Goal: Complete application form: Complete application form

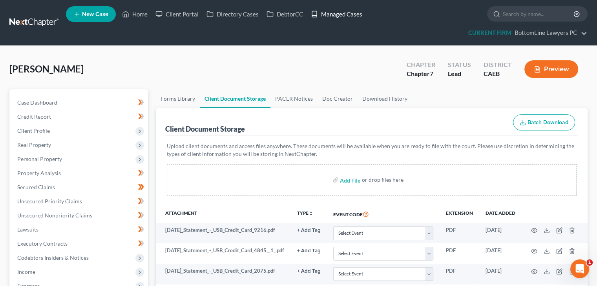
click at [339, 15] on link "Managed Cases" at bounding box center [336, 14] width 59 height 14
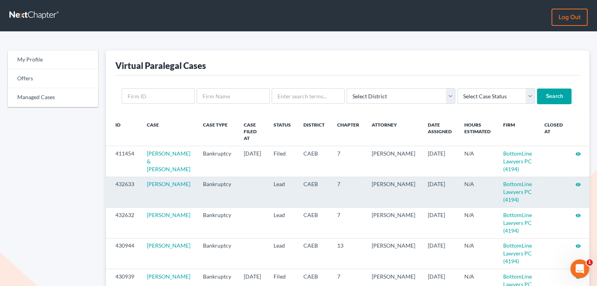
click at [578, 184] on icon "visibility" at bounding box center [577, 184] width 5 height 5
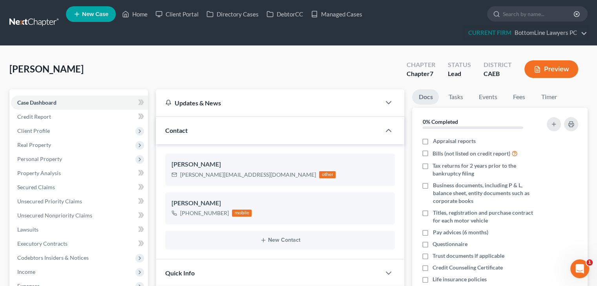
scroll to position [390, 0]
click at [46, 128] on span "Client Profile" at bounding box center [33, 131] width 33 height 7
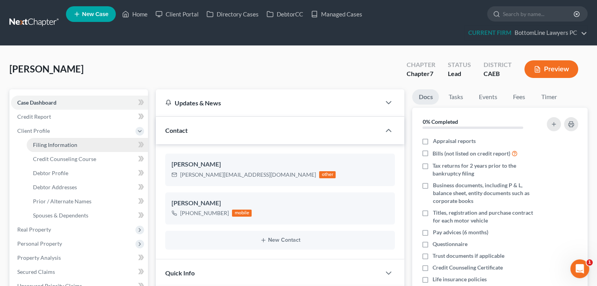
click at [46, 147] on span "Filing Information" at bounding box center [55, 145] width 44 height 7
select select "1"
select select "0"
select select "4"
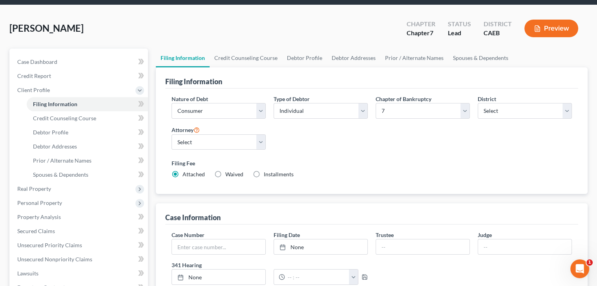
scroll to position [39, 0]
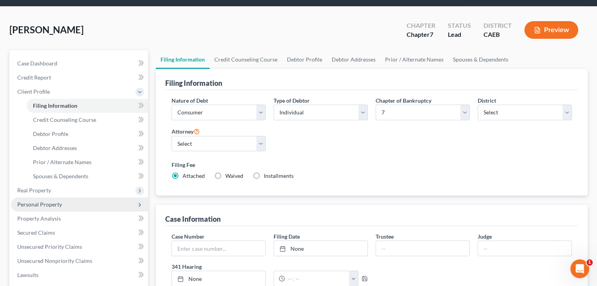
click at [62, 206] on span "Personal Property" at bounding box center [79, 205] width 137 height 14
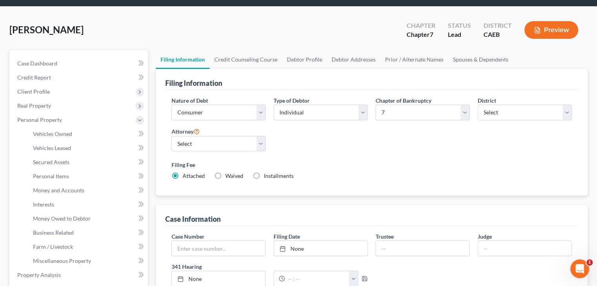
click at [94, 97] on span "Client Profile" at bounding box center [79, 92] width 137 height 14
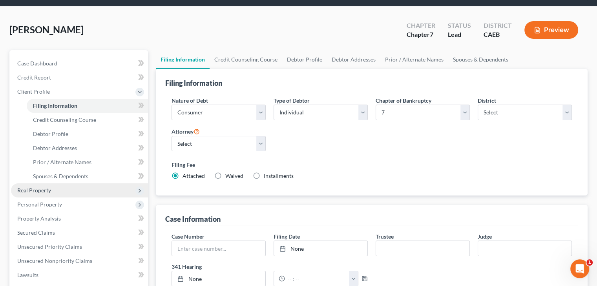
click at [51, 190] on span "Real Property" at bounding box center [79, 191] width 137 height 14
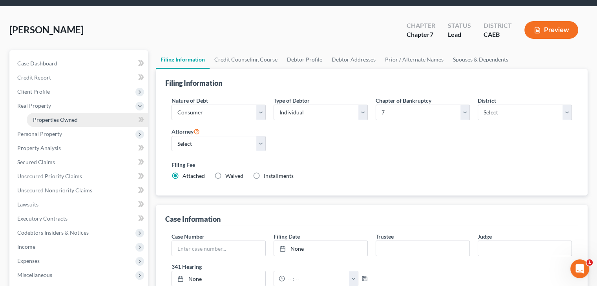
click at [71, 117] on span "Properties Owned" at bounding box center [55, 120] width 45 height 7
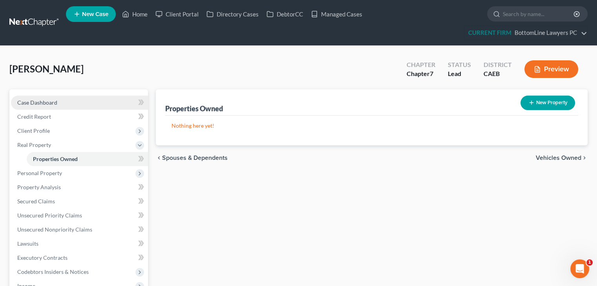
click at [57, 101] on link "Case Dashboard" at bounding box center [79, 103] width 137 height 14
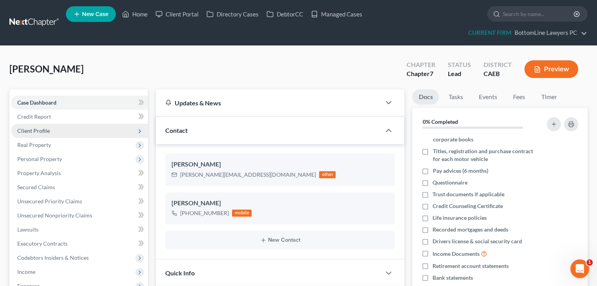
click at [83, 132] on span "Client Profile" at bounding box center [79, 131] width 137 height 14
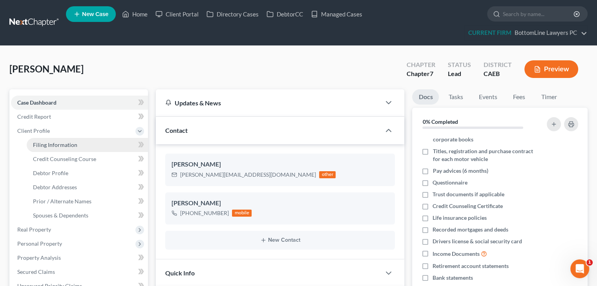
click at [83, 143] on link "Filing Information" at bounding box center [87, 145] width 121 height 14
select select "1"
select select "0"
select select "8"
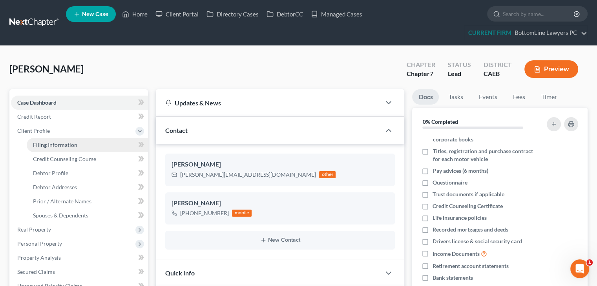
select select "0"
select select "4"
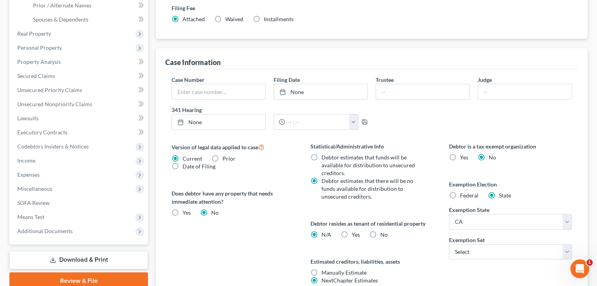
click at [352, 233] on label "Yes Yes" at bounding box center [356, 235] width 8 height 8
click at [355, 233] on input "Yes Yes" at bounding box center [357, 233] width 5 height 5
radio input "true"
radio input "false"
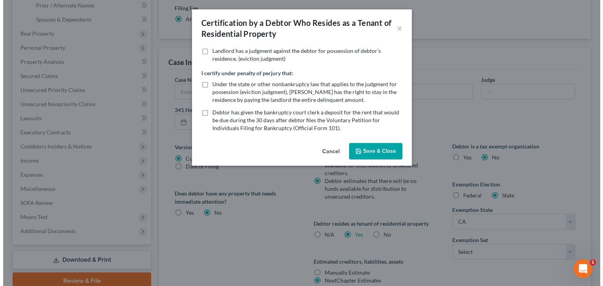
scroll to position [182, 0]
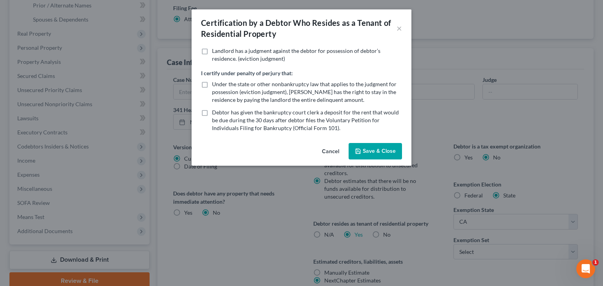
click at [366, 150] on button "Save & Close" at bounding box center [374, 151] width 53 height 16
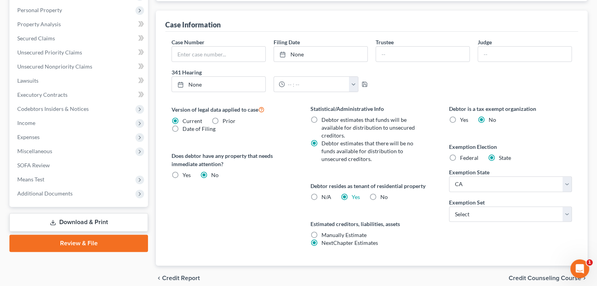
scroll to position [235, 0]
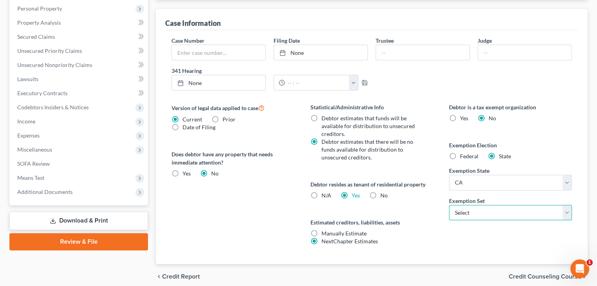
click at [511, 211] on select "Select 703 704" at bounding box center [510, 213] width 123 height 16
select select "0"
click at [449, 205] on select "Select 703 704" at bounding box center [510, 213] width 123 height 16
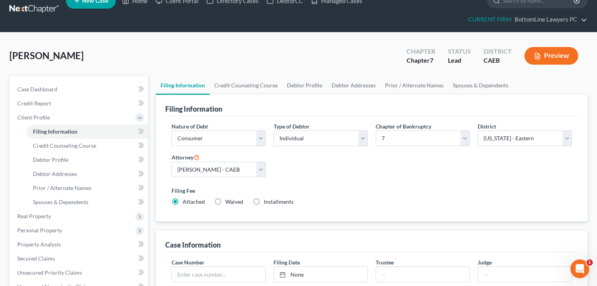
scroll to position [0, 0]
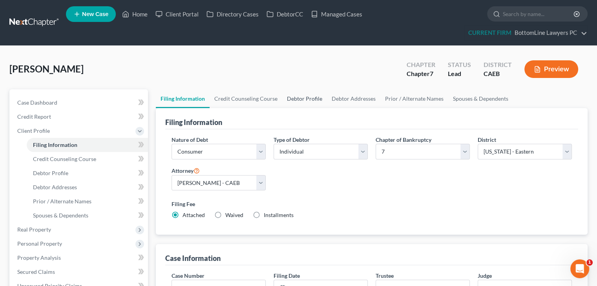
click at [293, 97] on link "Debtor Profile" at bounding box center [304, 98] width 45 height 19
select select "0"
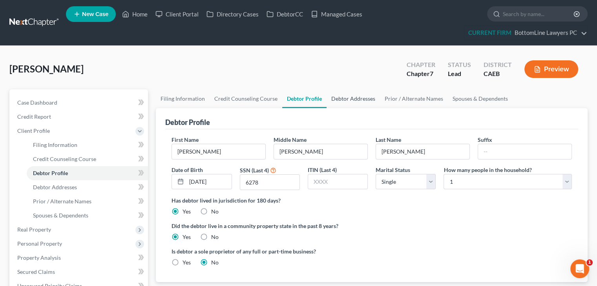
click at [350, 92] on link "Debtor Addresses" at bounding box center [352, 98] width 53 height 19
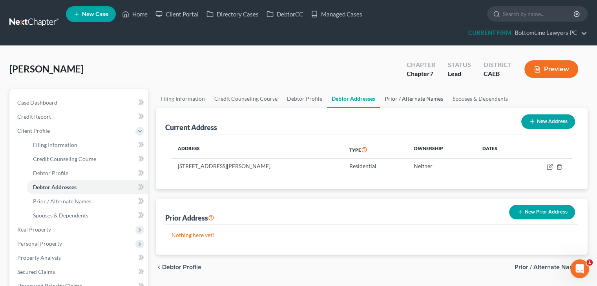
click at [424, 98] on link "Prior / Alternate Names" at bounding box center [414, 98] width 68 height 19
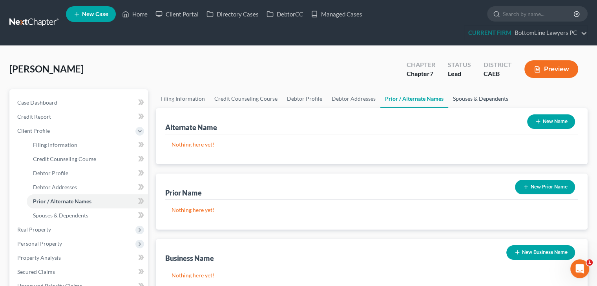
click at [474, 96] on link "Spouses & Dependents" at bounding box center [480, 98] width 65 height 19
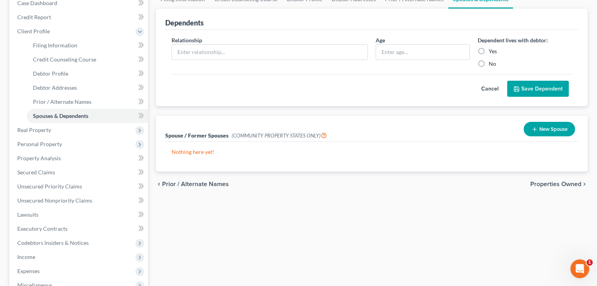
scroll to position [118, 0]
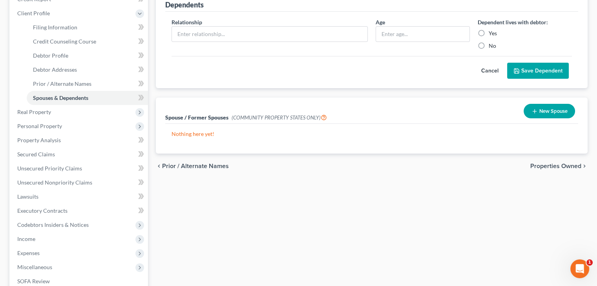
click at [554, 160] on div "chevron_left Prior / Alternate Names Properties Owned chevron_right" at bounding box center [372, 166] width 432 height 25
click at [547, 165] on span "Properties Owned" at bounding box center [555, 166] width 51 height 6
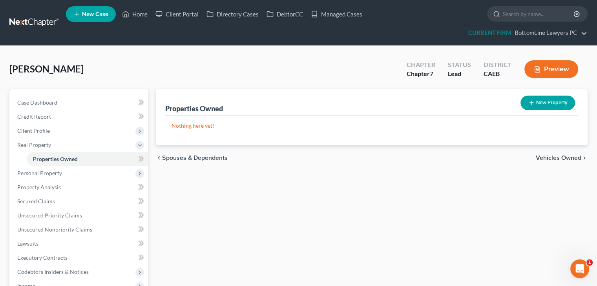
click at [560, 158] on span "Vehicles Owned" at bounding box center [559, 158] width 46 height 6
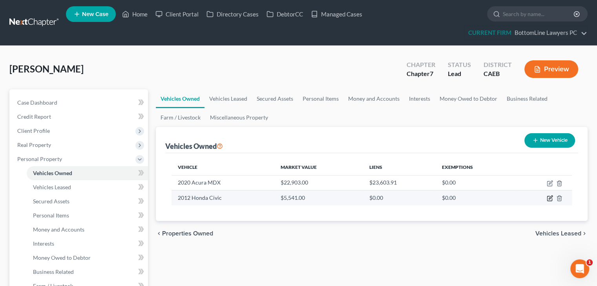
click at [547, 197] on icon "button" at bounding box center [549, 199] width 5 height 5
select select "0"
select select "14"
select select "3"
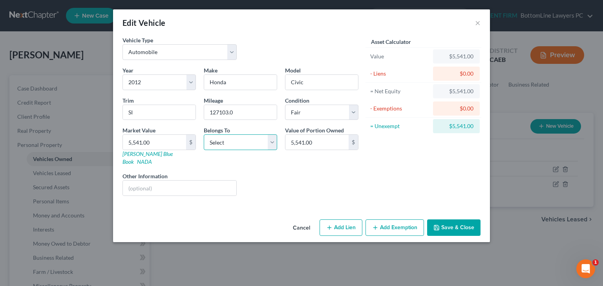
click at [257, 145] on select "Select Debtor 1 Only Debtor 2 Only Debtor 1 And Debtor 2 Only At Least One Of T…" at bounding box center [240, 143] width 73 height 16
select select "0"
click at [204, 135] on select "Select Debtor 1 Only Debtor 2 Only Debtor 1 And Debtor 2 Only At Least One Of T…" at bounding box center [240, 143] width 73 height 16
click at [219, 110] on input "127103.0" at bounding box center [240, 112] width 73 height 15
click at [248, 113] on input "127,103.0" at bounding box center [240, 112] width 73 height 15
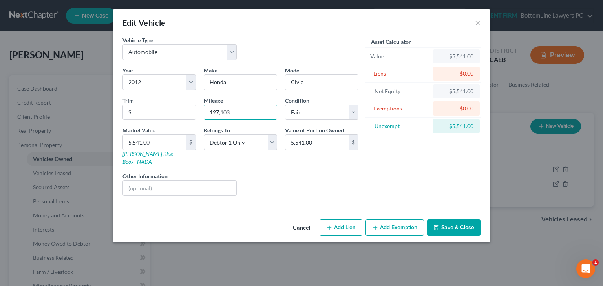
type input "127,103"
click at [326, 172] on div "Liens Select" at bounding box center [302, 184] width 122 height 24
click at [444, 220] on button "Save & Close" at bounding box center [453, 228] width 53 height 16
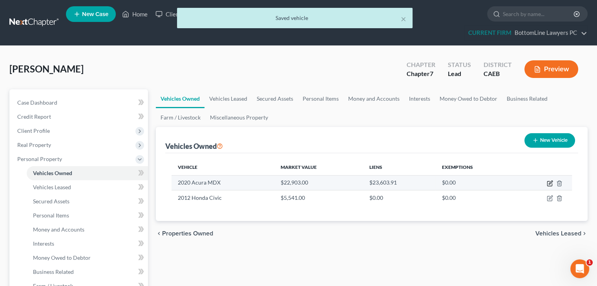
click at [549, 182] on icon "button" at bounding box center [550, 183] width 6 height 6
select select "0"
select select "6"
select select "1"
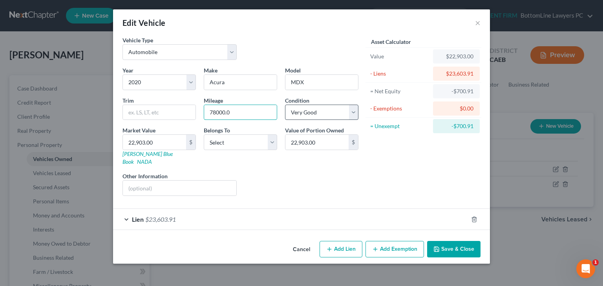
drag, startPoint x: 224, startPoint y: 115, endPoint x: 285, endPoint y: 116, distance: 60.4
click at [284, 116] on div "Year Select 2026 2025 2024 2023 2022 2021 2020 2019 2018 2017 2016 2015 2014 20…" at bounding box center [240, 134] width 244 height 136
click at [215, 113] on input "78000" at bounding box center [240, 112] width 73 height 15
type input "78,000"
click at [169, 216] on span "$23,603.91" at bounding box center [160, 219] width 31 height 7
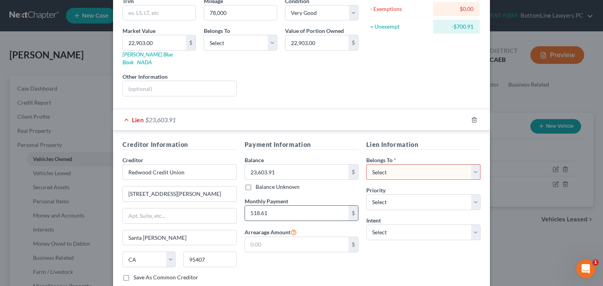
scroll to position [141, 0]
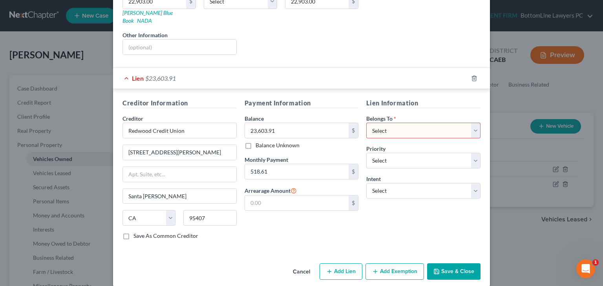
click at [418, 123] on select "Select Debtor 1 Only Debtor 2 Only Debtor 1 And Debtor 2 Only At Least One Of T…" at bounding box center [423, 131] width 114 height 16
select select "0"
click at [366, 123] on select "Select Debtor 1 Only Debtor 2 Only Debtor 1 And Debtor 2 Only At Least One Of T…" at bounding box center [423, 131] width 114 height 16
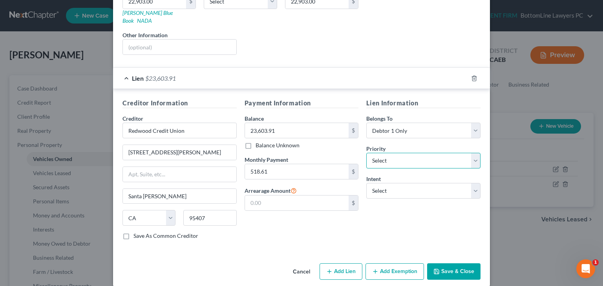
click at [388, 153] on select "Select 1st 2nd 3rd 4th 5th 6th 7th 8th 9th 10th 11th 12th 13th 14th 15th 16th 1…" at bounding box center [423, 161] width 114 height 16
select select "0"
click at [366, 153] on select "Select 1st 2nd 3rd 4th 5th 6th 7th 8th 9th 10th 11th 12th 13th 14th 15th 16th 1…" at bounding box center [423, 161] width 114 height 16
click at [406, 184] on select "Select Surrender Redeem Reaffirm Avoid Other" at bounding box center [423, 191] width 114 height 16
select select "2"
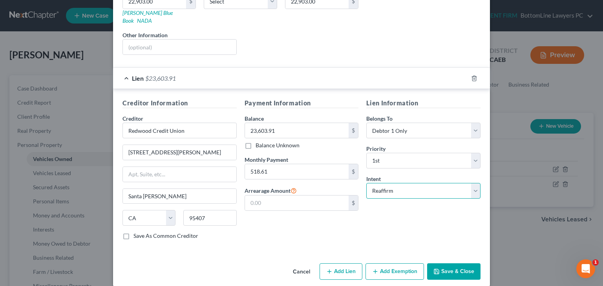
click at [366, 183] on select "Select Surrender Redeem Reaffirm Avoid Other" at bounding box center [423, 191] width 114 height 16
click at [458, 264] on button "Save & Close" at bounding box center [453, 272] width 53 height 16
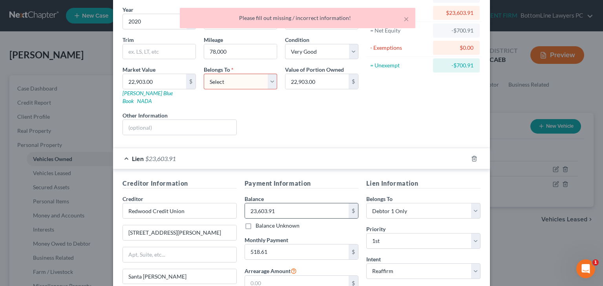
scroll to position [24, 0]
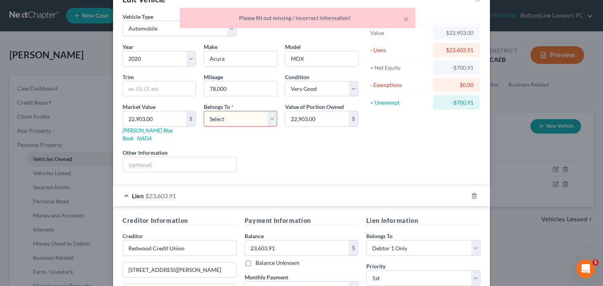
click at [253, 120] on select "Select Debtor 1 Only Debtor 2 Only Debtor 1 And Debtor 2 Only At Least One Of T…" at bounding box center [240, 119] width 73 height 16
select select "0"
click at [204, 111] on select "Select Debtor 1 Only Debtor 2 Only Debtor 1 And Debtor 2 Only At Least One Of T…" at bounding box center [240, 119] width 73 height 16
click at [370, 131] on div "Asset Calculator Value $22,903.00 - Liens $23,603.91 = Net Equity -$700.91 - Ex…" at bounding box center [423, 96] width 122 height 166
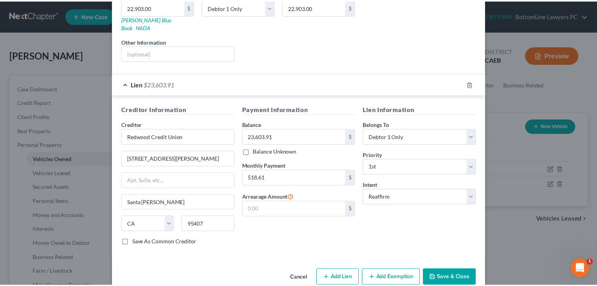
scroll to position [141, 0]
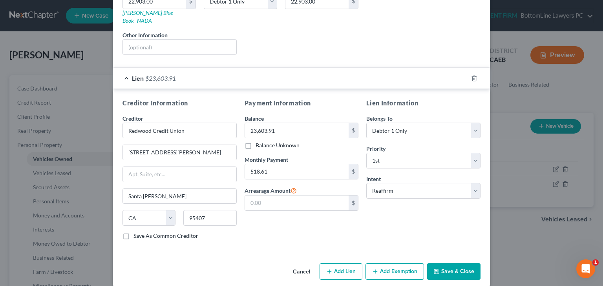
click at [443, 270] on button "Save & Close" at bounding box center [453, 272] width 53 height 16
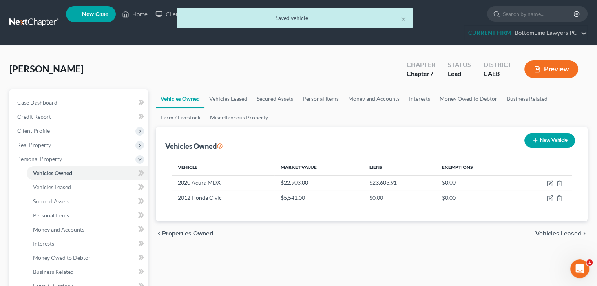
click at [550, 235] on span "Vehicles Leased" at bounding box center [558, 234] width 46 height 6
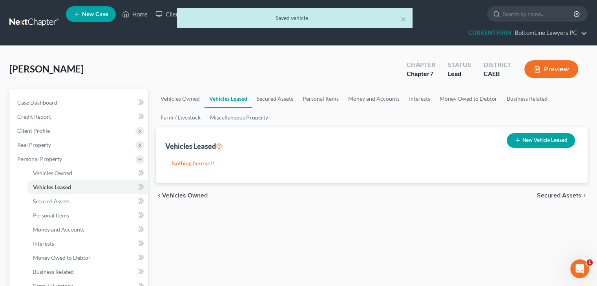
click at [553, 196] on span "Secured Assets" at bounding box center [559, 196] width 44 height 6
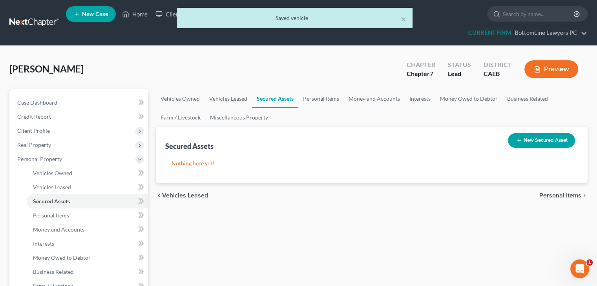
click at [553, 196] on span "Personal Items" at bounding box center [560, 196] width 42 height 6
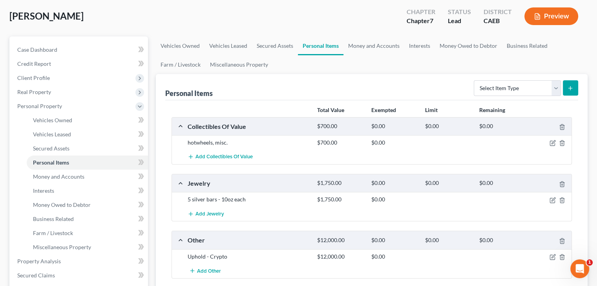
scroll to position [39, 0]
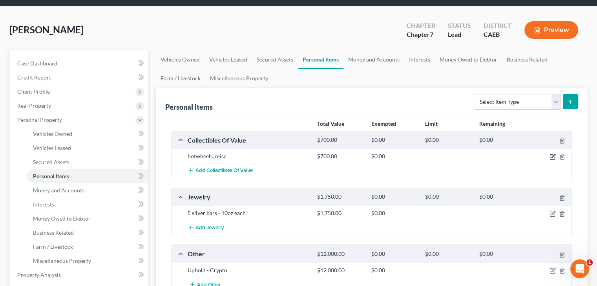
click at [554, 157] on icon "button" at bounding box center [552, 157] width 6 height 6
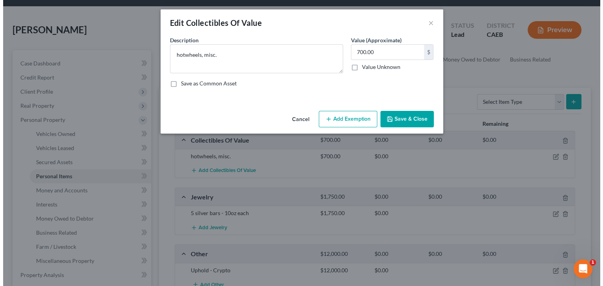
scroll to position [22, 0]
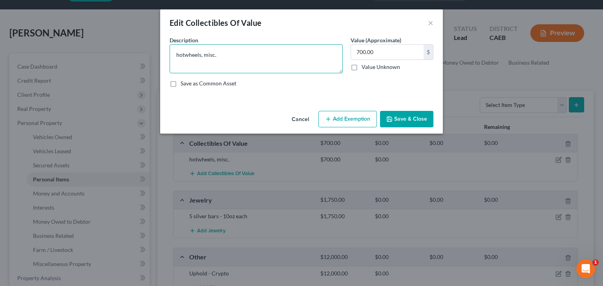
drag, startPoint x: 180, startPoint y: 52, endPoint x: 176, endPoint y: 55, distance: 4.8
click at [176, 55] on textarea "hotwheels, misc." at bounding box center [256, 58] width 173 height 29
drag, startPoint x: 202, startPoint y: 54, endPoint x: 244, endPoint y: 52, distance: 42.0
click at [244, 52] on textarea "Hotwheels, misc." at bounding box center [256, 58] width 173 height 29
drag, startPoint x: 204, startPoint y: 56, endPoint x: 221, endPoint y: 40, distance: 23.6
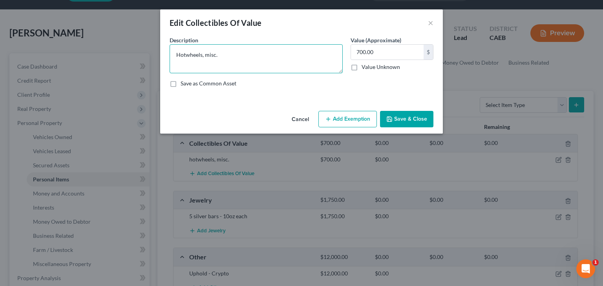
click at [204, 56] on textarea "Hotwheels, misc." at bounding box center [256, 58] width 173 height 29
click at [186, 56] on textarea "Hotwheels & other misc." at bounding box center [256, 58] width 173 height 29
click at [278, 55] on textarea "Hot Wheels & other misc." at bounding box center [256, 58] width 173 height 29
type textarea "Hot Wheels & other misc"
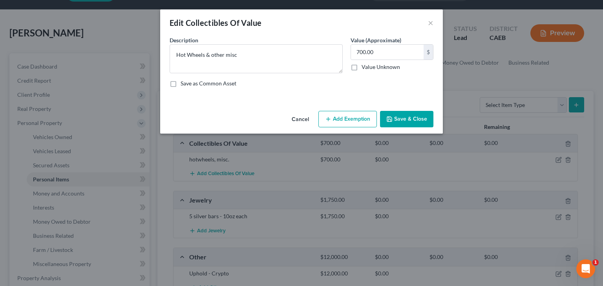
click at [410, 120] on button "Save & Close" at bounding box center [406, 119] width 53 height 16
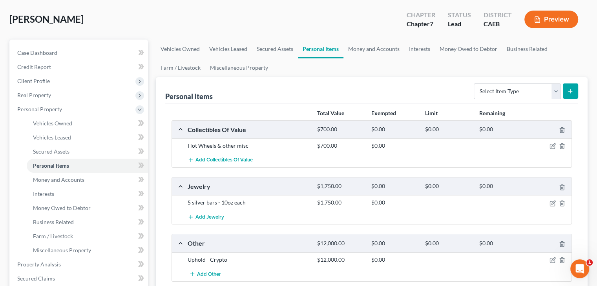
scroll to position [68, 0]
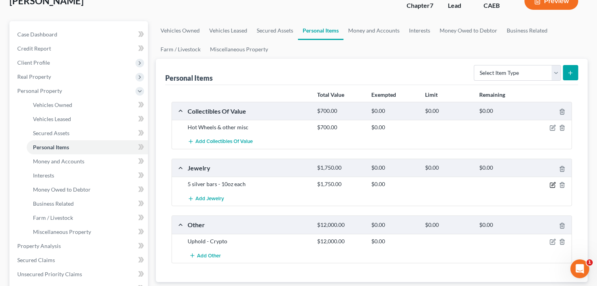
click at [553, 183] on icon "button" at bounding box center [553, 184] width 4 height 4
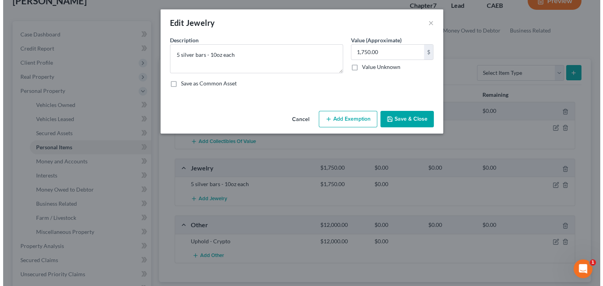
scroll to position [54, 0]
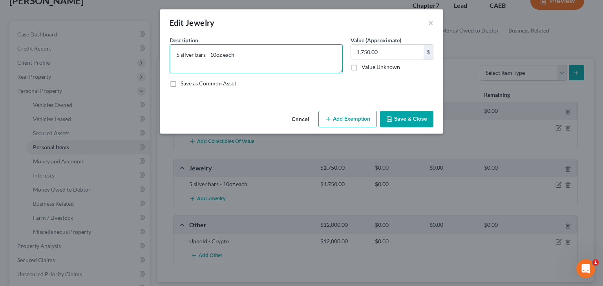
click at [182, 53] on textarea "5 silver bars - 10oz each" at bounding box center [256, 58] width 173 height 29
type textarea "5 Silver bars - 10oz each"
click at [402, 120] on button "Save & Close" at bounding box center [406, 119] width 53 height 16
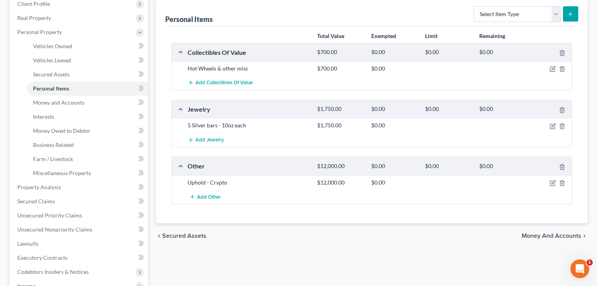
scroll to position [147, 0]
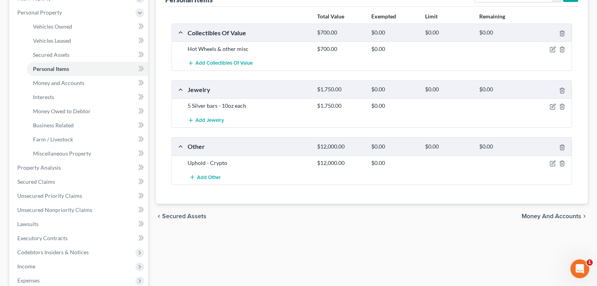
click at [548, 213] on span "Money and Accounts" at bounding box center [551, 216] width 60 height 6
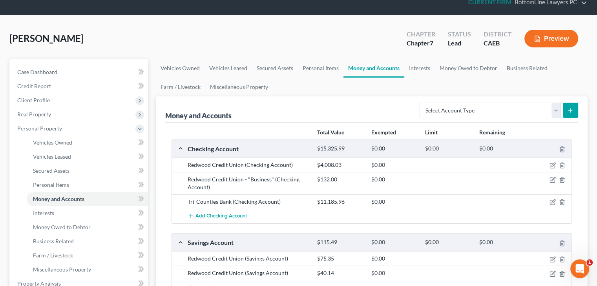
scroll to position [78, 0]
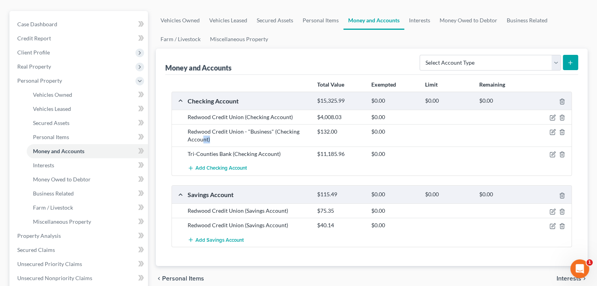
drag, startPoint x: 215, startPoint y: 143, endPoint x: 202, endPoint y: 136, distance: 14.9
click at [202, 136] on div "Redwood Credit Union - "Business" (Checking Account) $132.00 $0.00" at bounding box center [371, 135] width 399 height 22
click at [224, 136] on div "Redwood Credit Union - "Business" (Checking Account)" at bounding box center [248, 136] width 129 height 16
click at [217, 142] on div "Redwood Credit Union - "Business" (Checking Account)" at bounding box center [248, 136] width 129 height 16
click at [553, 131] on icon "button" at bounding box center [552, 132] width 6 height 6
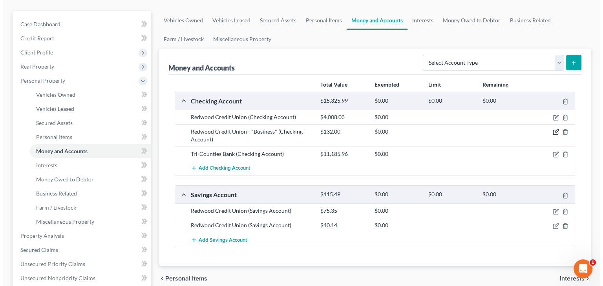
scroll to position [64, 0]
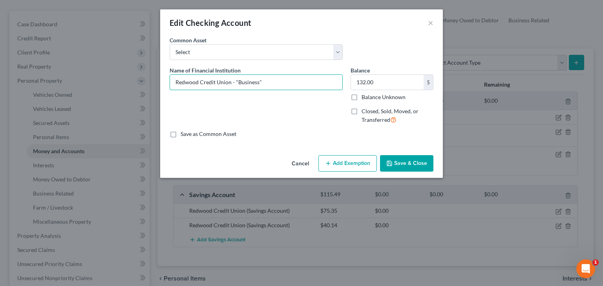
drag, startPoint x: 297, startPoint y: 80, endPoint x: 140, endPoint y: 98, distance: 158.0
click at [140, 98] on div "Edit Checking Account × An exemption set must first be selected from the Filing…" at bounding box center [301, 143] width 603 height 286
click at [297, 165] on button "Cancel" at bounding box center [300, 164] width 30 height 16
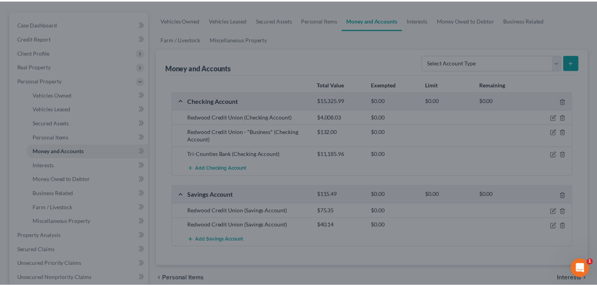
scroll to position [78, 0]
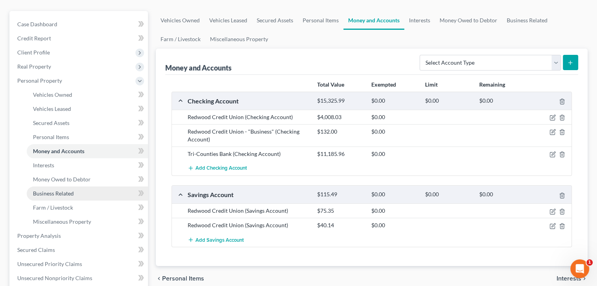
click at [64, 193] on span "Business Related" at bounding box center [53, 193] width 41 height 7
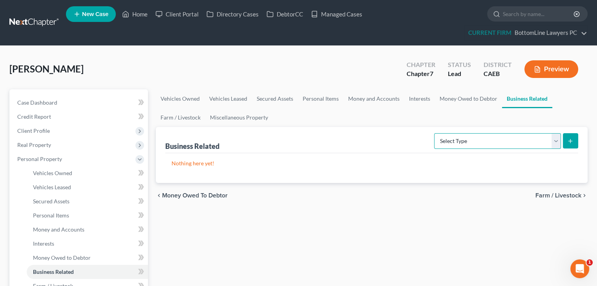
click at [472, 142] on select "Select Type Customer Lists Franchises Inventory Licenses Machinery Office Equip…" at bounding box center [497, 141] width 127 height 16
click at [366, 185] on div "chevron_left Money Owed to Debtor Farm / Livestock chevron_right" at bounding box center [372, 195] width 432 height 25
click at [232, 117] on link "Miscellaneous Property" at bounding box center [238, 117] width 67 height 19
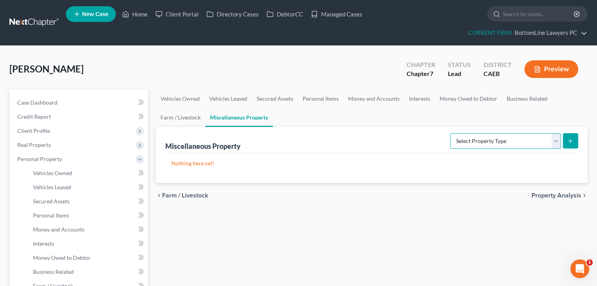
click at [529, 144] on select "Select Property Type Assigned for Creditor Benefit Within 1 Year Holding for An…" at bounding box center [505, 141] width 111 height 16
click at [405, 169] on div "Nothing here yet!" at bounding box center [371, 168] width 413 height 30
click at [525, 98] on link "Business Related" at bounding box center [527, 98] width 50 height 19
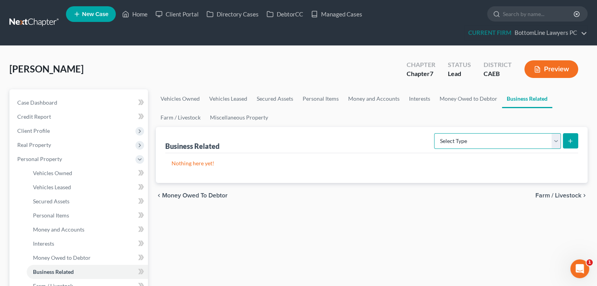
click at [556, 144] on select "Select Type Customer Lists Franchises Inventory Licenses Machinery Office Equip…" at bounding box center [497, 141] width 127 height 16
select select "other_business_related_property_not_listed"
click at [434, 133] on select "Select Type Customer Lists Franchises Inventory Licenses Machinery Office Equip…" at bounding box center [497, 141] width 127 height 16
click at [573, 142] on icon "submit" at bounding box center [570, 141] width 6 height 6
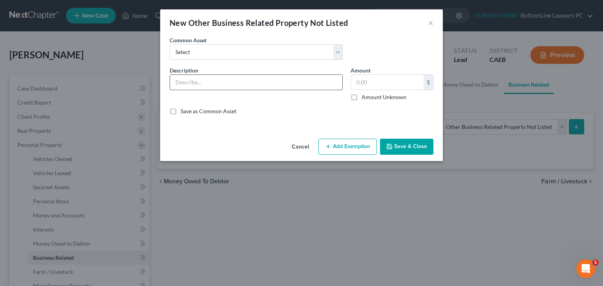
click at [281, 77] on input "text" at bounding box center [256, 82] width 172 height 15
paste input "Redwood Credit Union - "Business""
type input "Redwood Credit Union - "Business""
click at [386, 81] on input "text" at bounding box center [387, 82] width 73 height 15
type input "132"
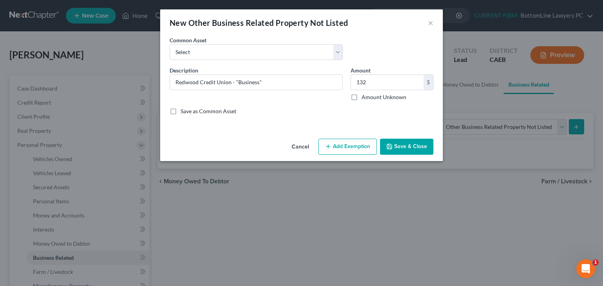
click at [421, 142] on button "Save & Close" at bounding box center [406, 147] width 53 height 16
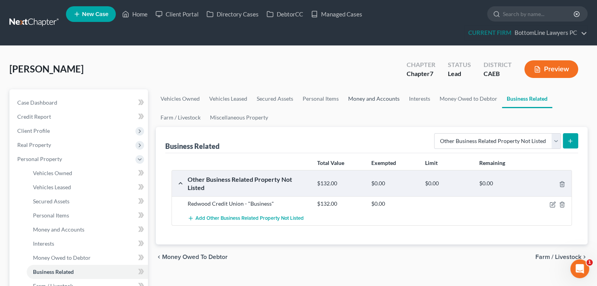
click at [380, 99] on link "Money and Accounts" at bounding box center [373, 98] width 61 height 19
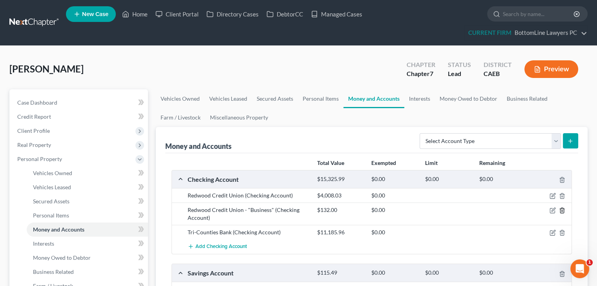
click at [563, 212] on icon "button" at bounding box center [562, 211] width 6 height 6
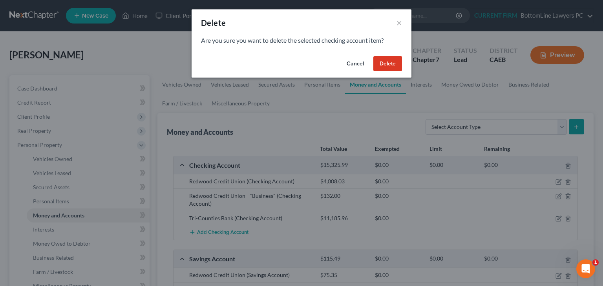
click at [383, 65] on button "Delete" at bounding box center [387, 64] width 29 height 16
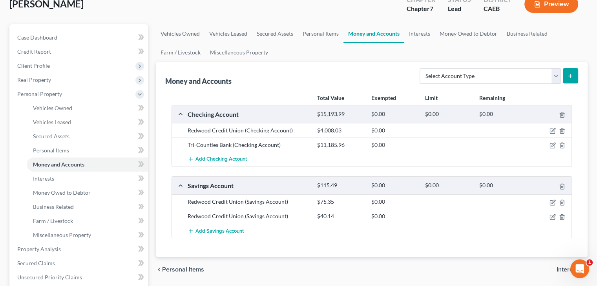
scroll to position [78, 0]
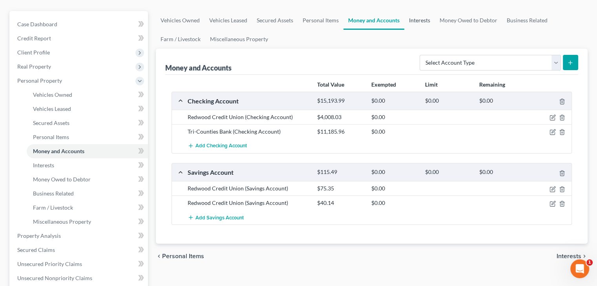
click at [423, 20] on link "Interests" at bounding box center [419, 20] width 31 height 19
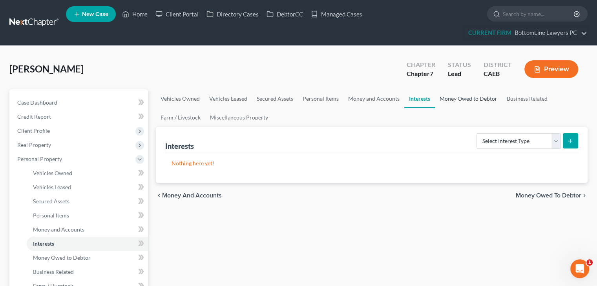
click at [464, 101] on link "Money Owed to Debtor" at bounding box center [468, 98] width 67 height 19
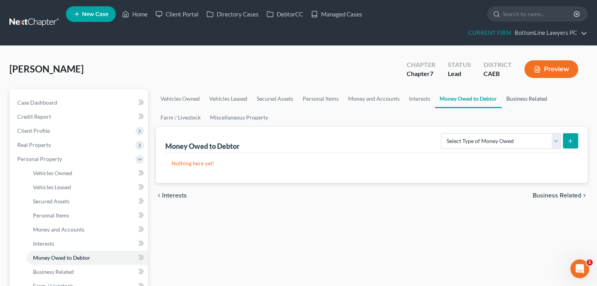
click at [527, 101] on link "Business Related" at bounding box center [526, 98] width 50 height 19
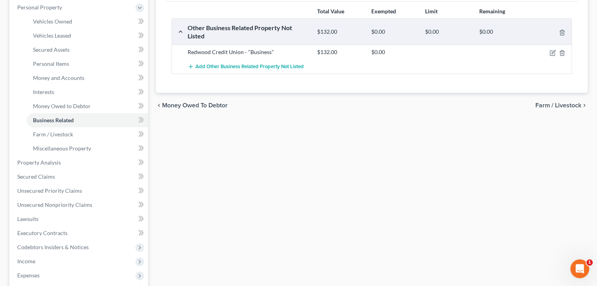
scroll to position [157, 0]
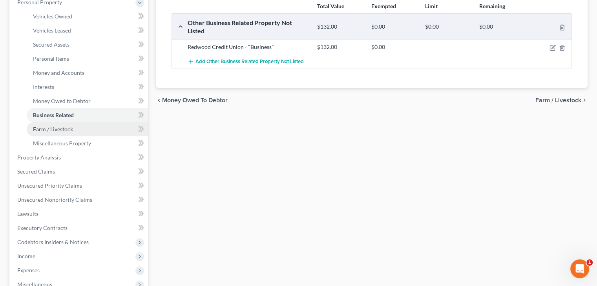
click at [62, 129] on span "Farm / Livestock" at bounding box center [53, 129] width 40 height 7
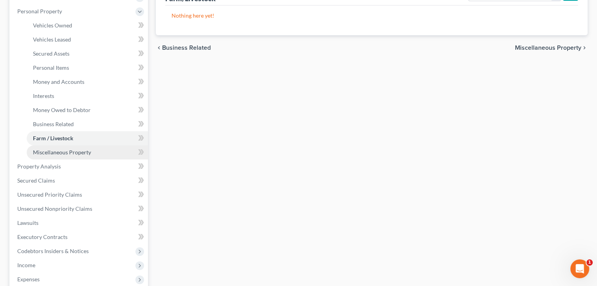
scroll to position [157, 0]
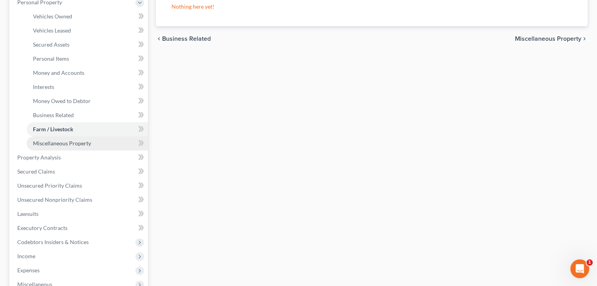
click at [67, 142] on span "Miscellaneous Property" at bounding box center [62, 143] width 58 height 7
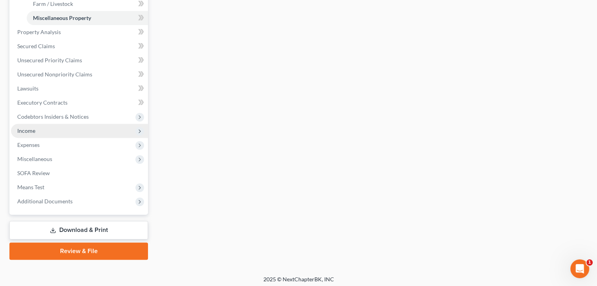
scroll to position [285, 0]
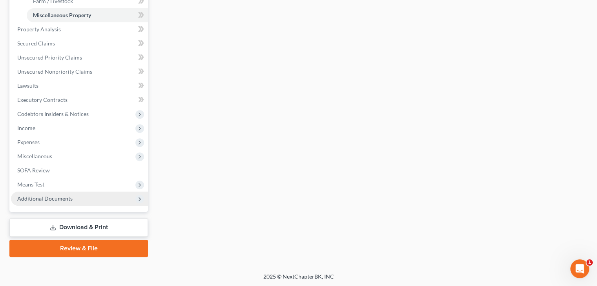
click at [63, 198] on span "Additional Documents" at bounding box center [44, 198] width 55 height 7
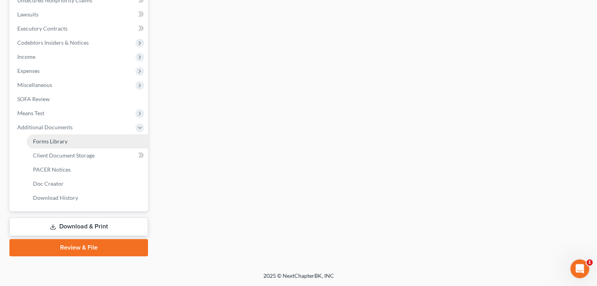
scroll to position [215, 0]
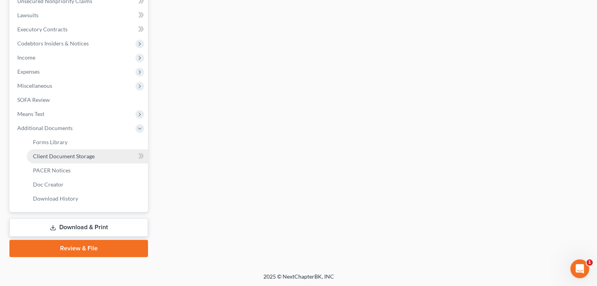
click at [66, 156] on span "Client Document Storage" at bounding box center [64, 156] width 62 height 7
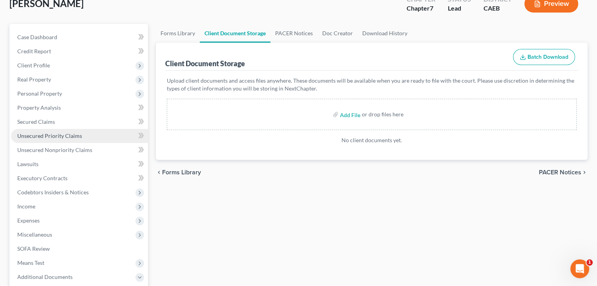
scroll to position [78, 0]
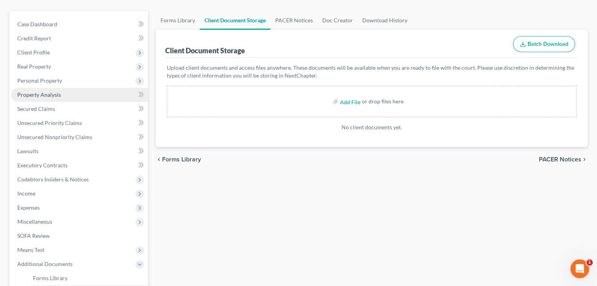
click at [93, 96] on link "Property Analysis" at bounding box center [79, 95] width 137 height 14
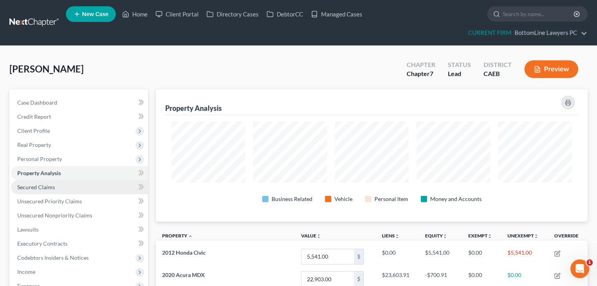
click at [58, 188] on link "Secured Claims" at bounding box center [79, 187] width 137 height 14
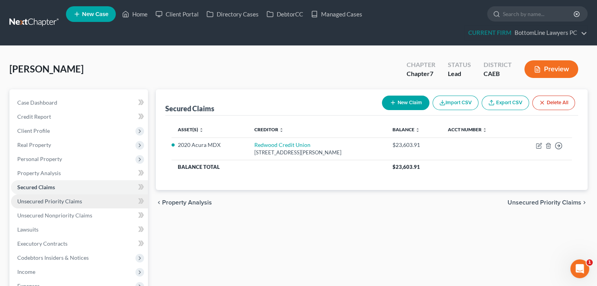
click at [73, 201] on span "Unsecured Priority Claims" at bounding box center [49, 201] width 65 height 7
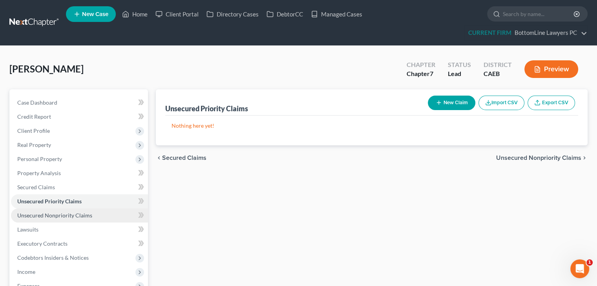
click at [72, 213] on span "Unsecured Nonpriority Claims" at bounding box center [54, 215] width 75 height 7
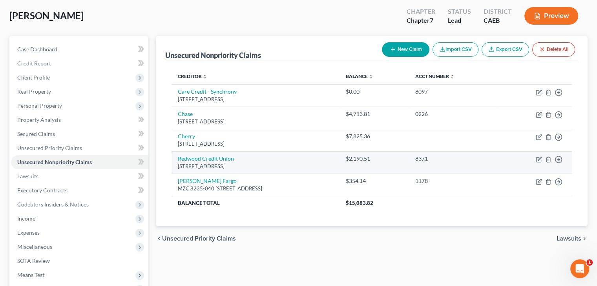
scroll to position [78, 0]
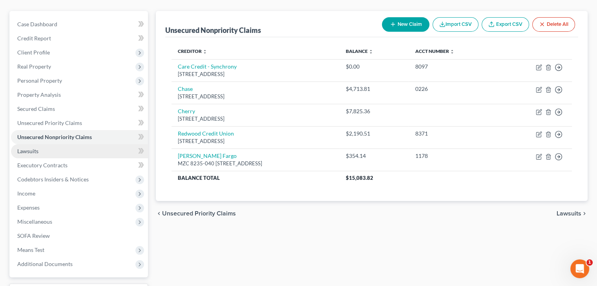
click at [38, 152] on span "Lawsuits" at bounding box center [27, 151] width 21 height 7
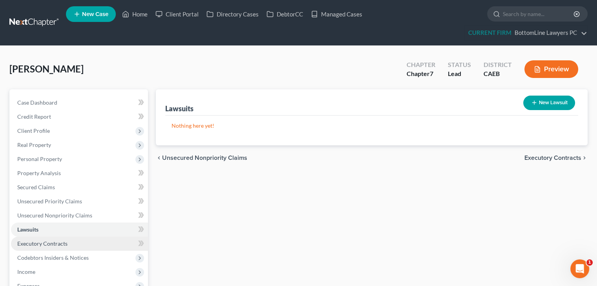
click at [51, 241] on span "Executory Contracts" at bounding box center [42, 244] width 50 height 7
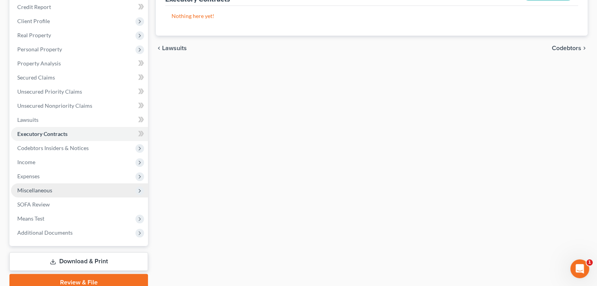
scroll to position [118, 0]
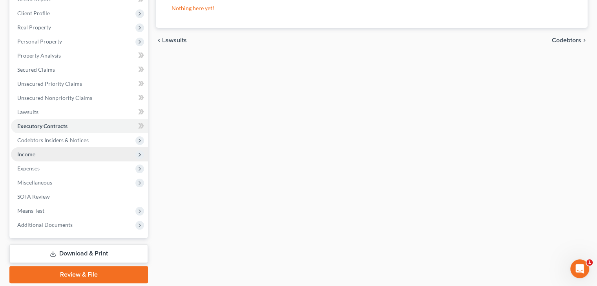
click at [38, 155] on span "Income" at bounding box center [79, 155] width 137 height 14
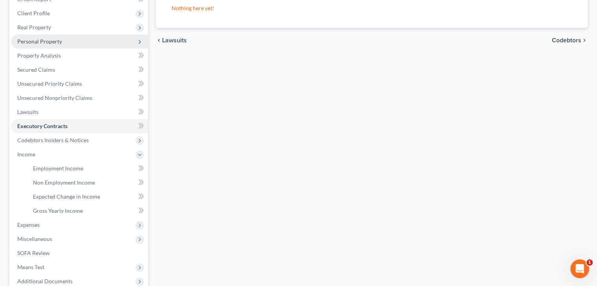
click at [46, 41] on span "Personal Property" at bounding box center [39, 41] width 45 height 7
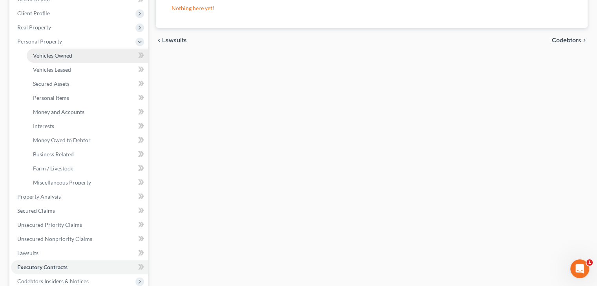
click at [55, 58] on span "Vehicles Owned" at bounding box center [52, 55] width 39 height 7
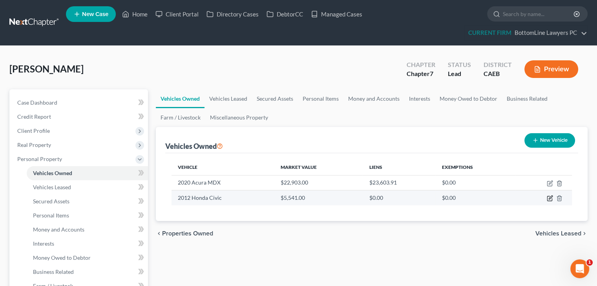
click at [549, 196] on icon "button" at bounding box center [550, 198] width 6 height 6
select select "0"
select select "14"
select select "3"
select select "0"
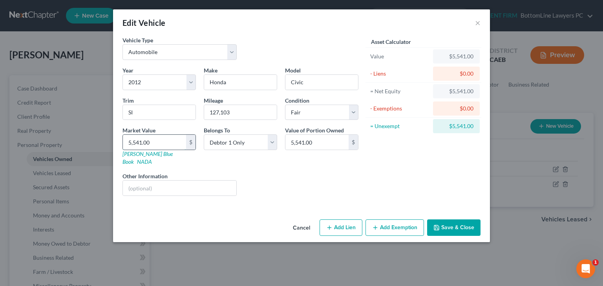
click at [184, 141] on input "5,541.00" at bounding box center [154, 142] width 63 height 15
type input "6"
type input "6.00"
type input "61"
type input "61.00"
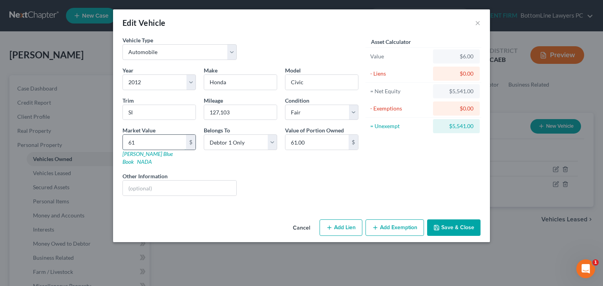
type input "611"
type input "611.00"
type input "6110"
type input "6,110.00"
type input "6,110"
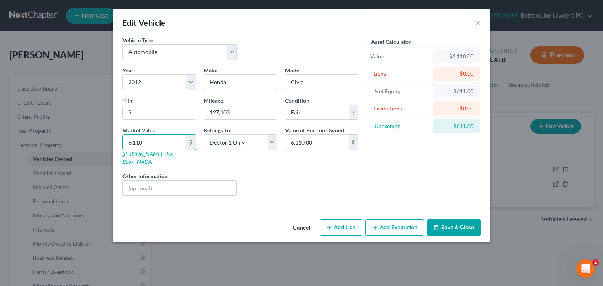
click at [448, 220] on button "Save & Close" at bounding box center [453, 228] width 53 height 16
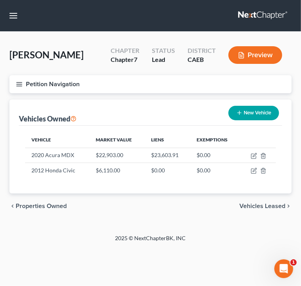
drag, startPoint x: 212, startPoint y: 241, endPoint x: 145, endPoint y: 218, distance: 70.8
click at [212, 241] on div "2025 © NextChapterBK, INC" at bounding box center [151, 242] width 212 height 14
click at [21, 84] on icon "button" at bounding box center [19, 84] width 7 height 7
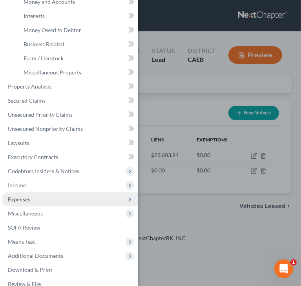
scroll to position [150, 0]
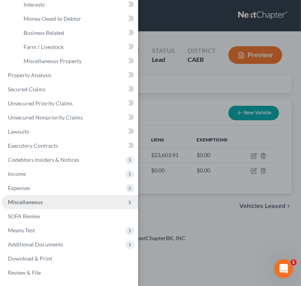
click at [44, 203] on span "Miscellaneous" at bounding box center [70, 202] width 137 height 14
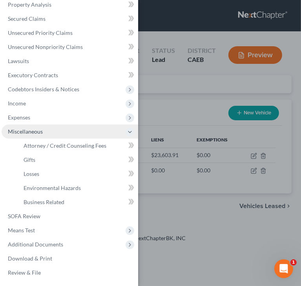
scroll to position [79, 0]
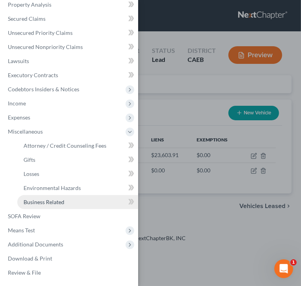
click at [42, 204] on span "Business Related" at bounding box center [44, 202] width 41 height 7
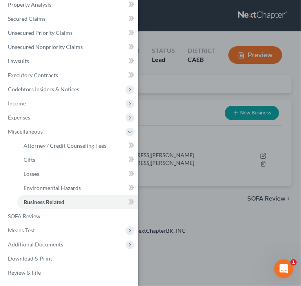
click at [191, 106] on div "Case Dashboard Payments Invoices Payments Payments Credit Report Client Profile" at bounding box center [150, 143] width 301 height 286
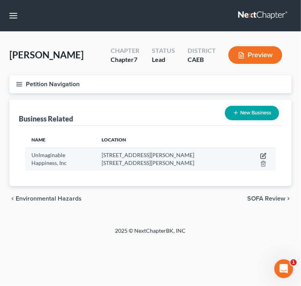
click at [262, 155] on icon "button" at bounding box center [263, 156] width 6 height 6
select select "sole_proprietor"
select select "4"
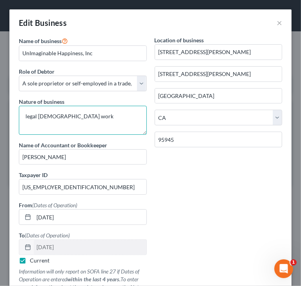
drag, startPoint x: 27, startPoint y: 117, endPoint x: 4, endPoint y: 118, distance: 23.2
click at [4, 118] on div "Edit Business × Name of business * UnImaginable Happiness, Inc Role of Debtor *…" at bounding box center [150, 143] width 301 height 286
type textarea "Legal contract work"
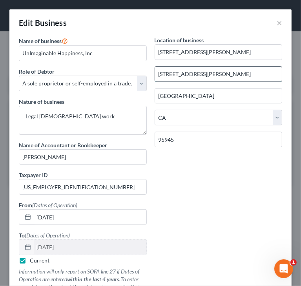
click at [236, 73] on input "116 Lidster Avenue" at bounding box center [218, 74] width 127 height 15
drag, startPoint x: 236, startPoint y: 73, endPoint x: 118, endPoint y: 71, distance: 118.5
click at [118, 71] on div "Name of business * UnImaginable Happiness, Inc Role of Debtor * Select A member…" at bounding box center [150, 174] width 271 height 276
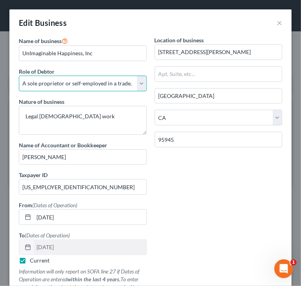
click at [138, 84] on select "Select A member of a limited liability company (LLC) or limited liability partn…" at bounding box center [83, 84] width 128 height 16
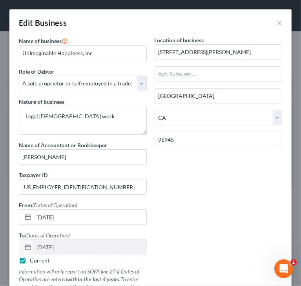
click at [210, 218] on div "Name of business * UnImaginable Happiness, Inc Role of Debtor * Select A member…" at bounding box center [150, 174] width 271 height 276
click at [207, 174] on div "Name of business * UnImaginable Happiness, Inc Role of Debtor * Select A member…" at bounding box center [150, 174] width 271 height 276
click at [47, 217] on input "10/17/2019" at bounding box center [90, 217] width 113 height 15
click at [173, 188] on div "Name of business * UnImaginable Happiness, Inc Role of Debtor * Select A member…" at bounding box center [150, 174] width 271 height 276
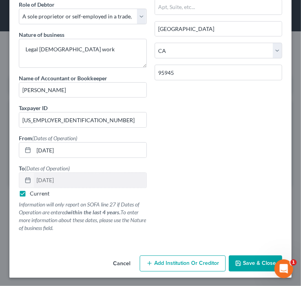
scroll to position [67, 0]
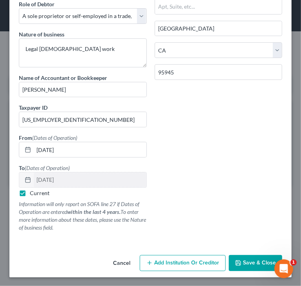
click at [258, 260] on span "Save & Close" at bounding box center [259, 263] width 33 height 7
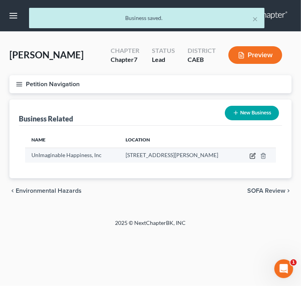
click at [251, 153] on icon "button" at bounding box center [253, 156] width 6 height 6
select select "sole_proprietor"
select select "4"
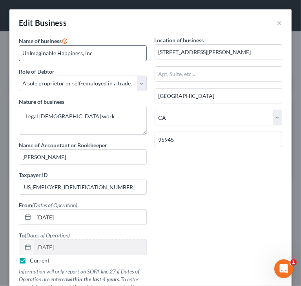
click at [30, 54] on input "UnImaginable Happiness, Inc" at bounding box center [82, 53] width 127 height 15
type input "Unimaginable Happiness, Inc"
click at [160, 168] on div "Location of business 116 Lidster Avenue Grass Valley State AL AK AR AZ CA CO CT…" at bounding box center [219, 103] width 136 height 135
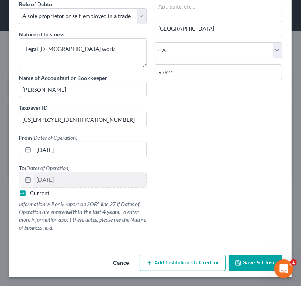
click at [252, 262] on span "Save & Close" at bounding box center [259, 263] width 33 height 7
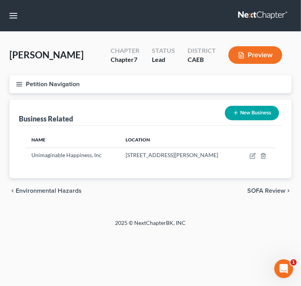
click at [22, 85] on icon "button" at bounding box center [19, 84] width 7 height 7
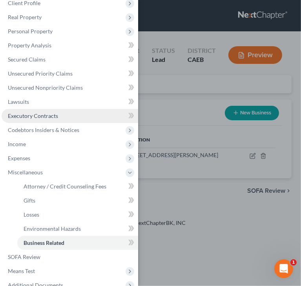
scroll to position [0, 0]
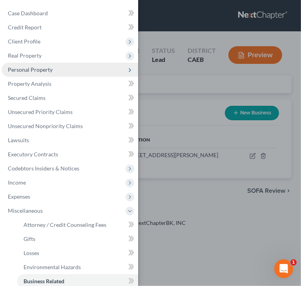
click at [39, 68] on span "Personal Property" at bounding box center [30, 69] width 45 height 7
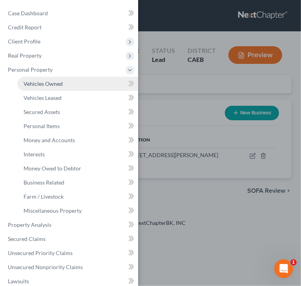
click at [35, 87] on span "Vehicles Owned" at bounding box center [43, 83] width 39 height 7
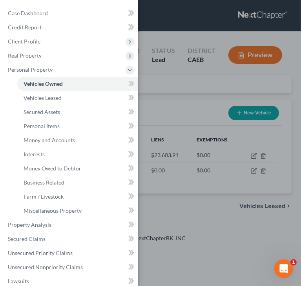
click at [173, 97] on div "Case Dashboard Payments Invoices Payments Payments Credit Report Client Profile" at bounding box center [150, 143] width 301 height 286
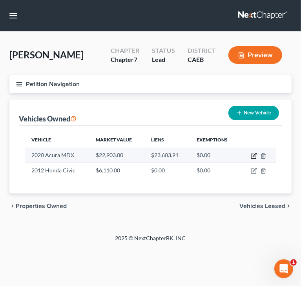
click at [253, 157] on icon "button" at bounding box center [255, 155] width 4 height 4
select select "0"
select select "6"
select select "1"
select select "0"
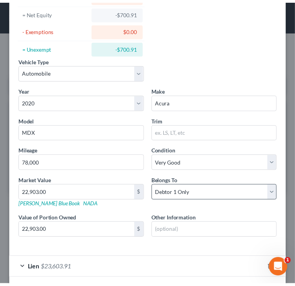
scroll to position [113, 0]
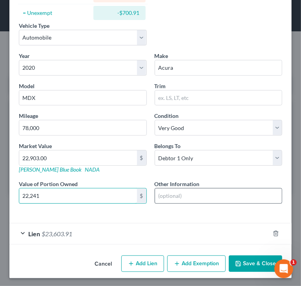
type input "22,241"
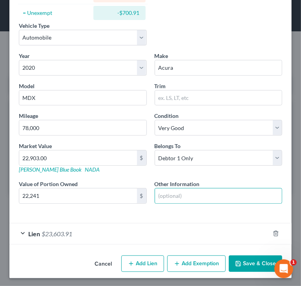
click at [245, 264] on button "Save & Close" at bounding box center [255, 264] width 53 height 16
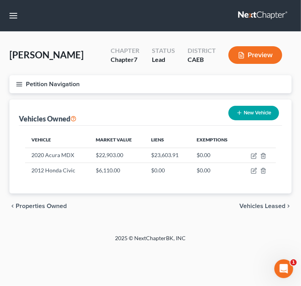
click at [22, 86] on icon "button" at bounding box center [19, 84] width 7 height 7
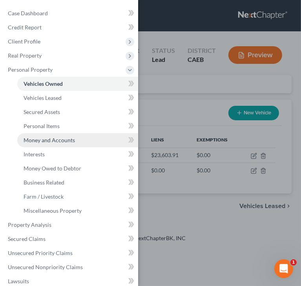
click at [57, 141] on span "Money and Accounts" at bounding box center [49, 140] width 51 height 7
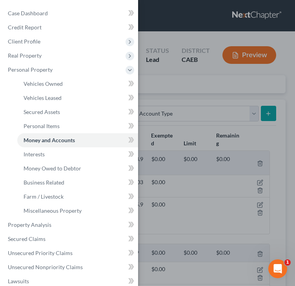
click at [197, 87] on div "Case Dashboard Payments Invoices Payments Payments Credit Report Client Profile" at bounding box center [147, 143] width 295 height 286
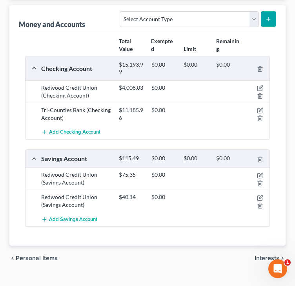
scroll to position [108, 0]
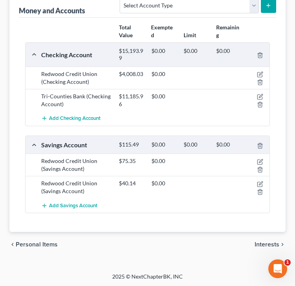
click at [265, 242] on span "Interests" at bounding box center [267, 245] width 25 height 6
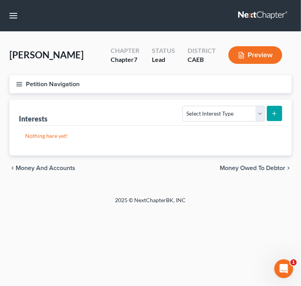
click at [255, 167] on span "Money Owed to Debtor" at bounding box center [253, 168] width 66 height 6
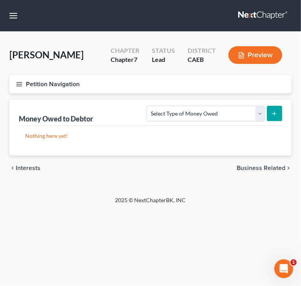
click at [19, 80] on button "Petition Navigation" at bounding box center [150, 84] width 282 height 18
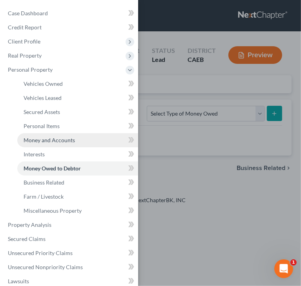
click at [42, 142] on span "Money and Accounts" at bounding box center [49, 140] width 51 height 7
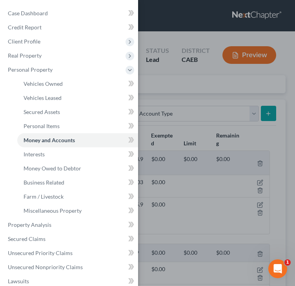
click at [167, 89] on div "Case Dashboard Payments Invoices Payments Payments Credit Report Client Profile" at bounding box center [147, 143] width 295 height 286
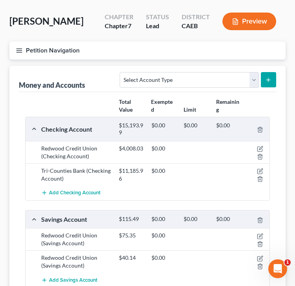
scroll to position [108, 0]
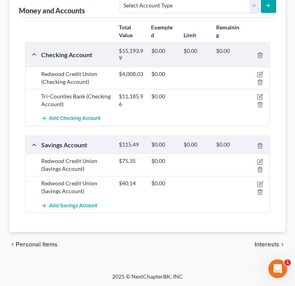
click at [40, 242] on span "Personal Items" at bounding box center [37, 245] width 42 height 6
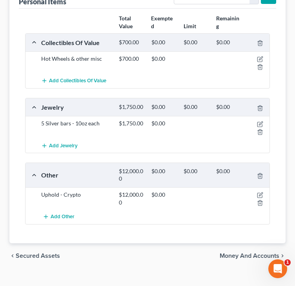
scroll to position [134, 0]
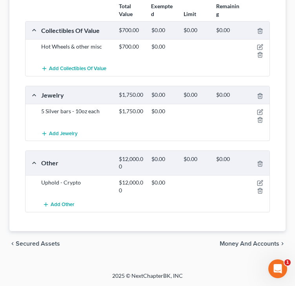
click at [260, 242] on span "Money and Accounts" at bounding box center [250, 244] width 60 height 6
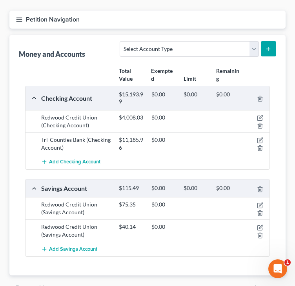
scroll to position [78, 0]
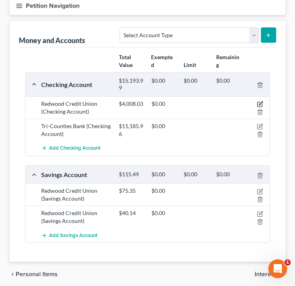
click at [261, 104] on icon "button" at bounding box center [260, 104] width 6 height 6
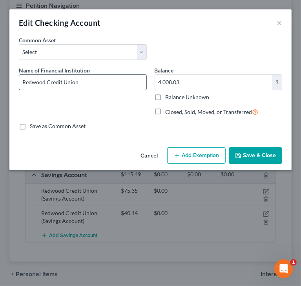
click at [113, 84] on input "Redwood Credit Union" at bounding box center [82, 82] width 127 height 15
type input "Redwood Credit Union - 0004"
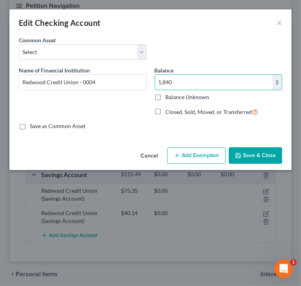
type input "1,840"
click at [244, 152] on button "Save & Close" at bounding box center [255, 156] width 53 height 16
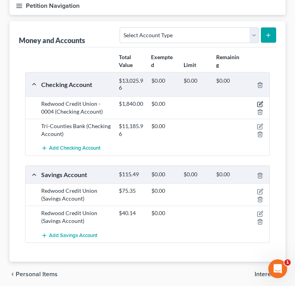
drag, startPoint x: 259, startPoint y: 104, endPoint x: 250, endPoint y: 104, distance: 8.6
click at [259, 104] on icon "button" at bounding box center [261, 104] width 4 height 4
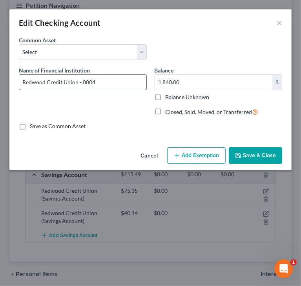
click at [124, 80] on input "Redwood Credit Union - 0004" at bounding box center [82, 82] width 127 height 15
type input "Redwood Credit Union - 0004 (10)"
click at [246, 154] on button "Save & Close" at bounding box center [255, 156] width 53 height 16
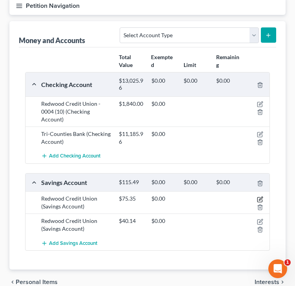
click at [260, 199] on icon "button" at bounding box center [261, 199] width 4 height 4
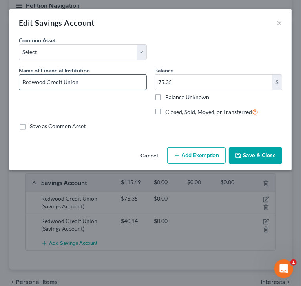
drag, startPoint x: 113, startPoint y: 84, endPoint x: 106, endPoint y: 77, distance: 9.7
click at [113, 84] on input "Redwood Credit Union" at bounding box center [82, 82] width 127 height 15
drag, startPoint x: 116, startPoint y: 81, endPoint x: 13, endPoint y: 92, distance: 104.1
click at [13, 92] on div "An exemption set must first be selected from the Filing Information section. Co…" at bounding box center [150, 90] width 282 height 108
click at [114, 84] on input "Redwood Credit Union - 0004 (10)" at bounding box center [82, 82] width 127 height 15
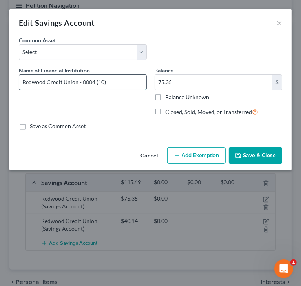
click at [98, 81] on input "Redwood Credit Union - 0004 (10)" at bounding box center [82, 82] width 127 height 15
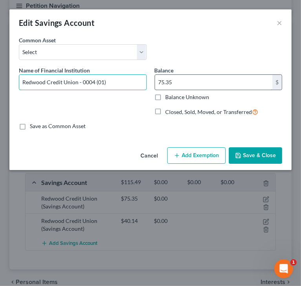
type input "Redwood Credit Union - 0004 (01)"
click at [205, 82] on input "75.35" at bounding box center [214, 82] width 118 height 15
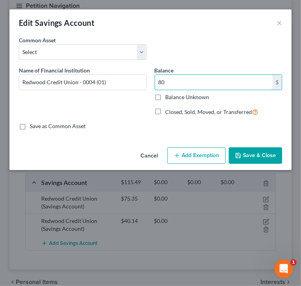
type input "80"
click at [252, 154] on button "Save & Close" at bounding box center [255, 156] width 53 height 16
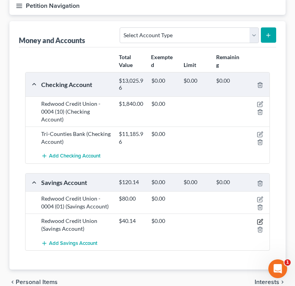
click at [261, 221] on icon "button" at bounding box center [260, 222] width 6 height 6
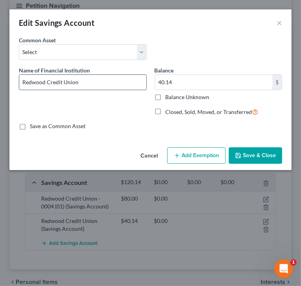
click at [92, 85] on input "Redwood Credit Union" at bounding box center [82, 82] width 127 height 15
click at [100, 81] on input "Redwood Credit Union - 0004 (01)" at bounding box center [82, 82] width 127 height 15
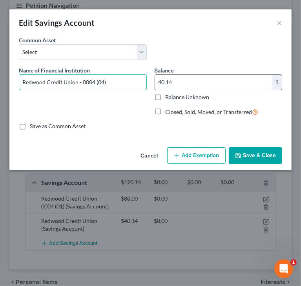
type input "Redwood Credit Union - 0004 (04)"
click at [192, 78] on input "40.14" at bounding box center [214, 82] width 118 height 15
click at [196, 78] on input "40.14" at bounding box center [214, 82] width 118 height 15
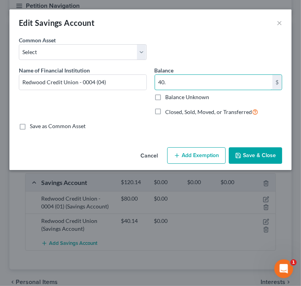
type input "40."
click at [249, 158] on button "Save & Close" at bounding box center [255, 156] width 53 height 16
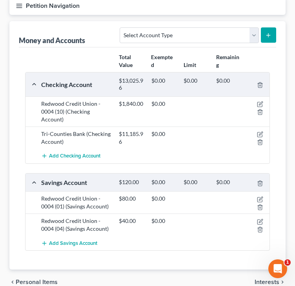
click at [197, 236] on div "Add Savings Account" at bounding box center [153, 243] width 233 height 15
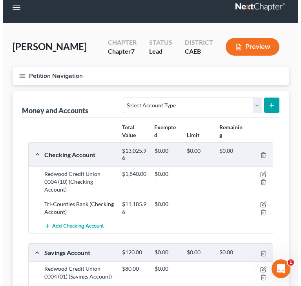
scroll to position [0, 0]
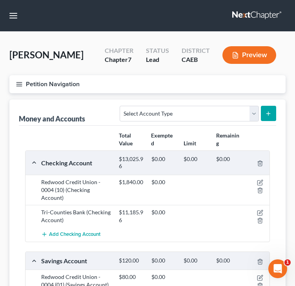
click at [18, 87] on icon "button" at bounding box center [19, 84] width 7 height 7
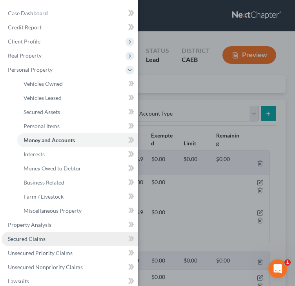
click at [38, 239] on span "Secured Claims" at bounding box center [27, 239] width 38 height 7
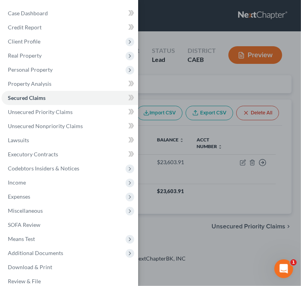
click at [193, 81] on div "Case Dashboard Payments Invoices Payments Payments Credit Report Client Profile" at bounding box center [150, 143] width 301 height 286
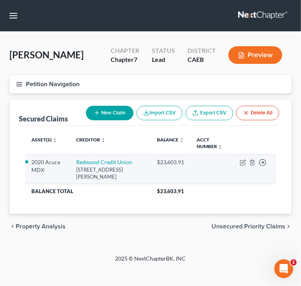
click at [238, 163] on td "Move to E Move to F Move to G Move to Notice Only" at bounding box center [254, 170] width 42 height 30
click at [242, 163] on icon "button" at bounding box center [244, 162] width 4 height 4
select select "4"
select select "3"
select select "2"
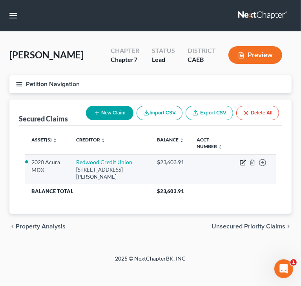
select select "0"
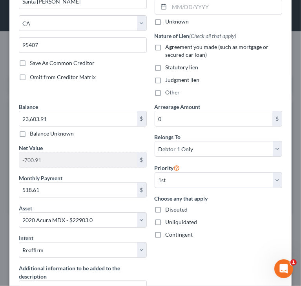
scroll to position [118, 0]
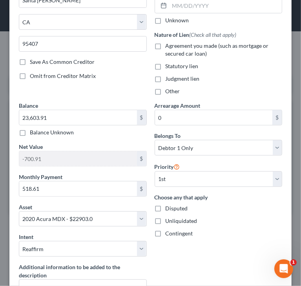
click at [174, 46] on span "Agreement you made (such as mortgage or secured car loan)" at bounding box center [217, 49] width 103 height 15
click at [174, 46] on input "Agreement you made (such as mortgage or secured car loan)" at bounding box center [171, 44] width 5 height 5
checkbox input "true"
click at [37, 116] on input "23,603.91" at bounding box center [78, 117] width 118 height 15
drag, startPoint x: 37, startPoint y: 116, endPoint x: 58, endPoint y: 116, distance: 21.2
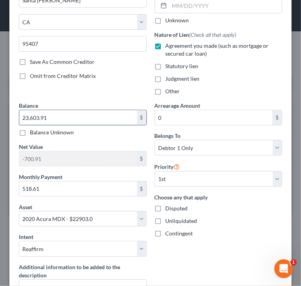
click at [58, 116] on input "23,603.91" at bounding box center [78, 117] width 118 height 15
type input "23,604"
click at [79, 134] on div "Balance Unknown" at bounding box center [83, 133] width 128 height 8
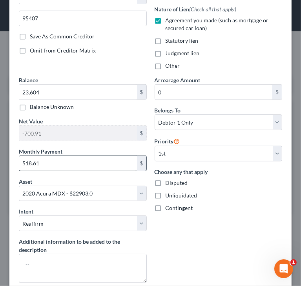
scroll to position [157, 0]
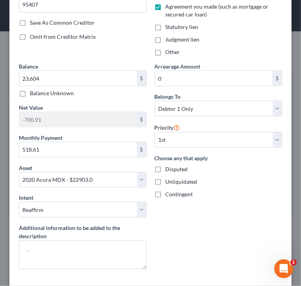
click at [217, 176] on div "Choose any that apply Disputed Unliquidated Contingent" at bounding box center [219, 176] width 128 height 44
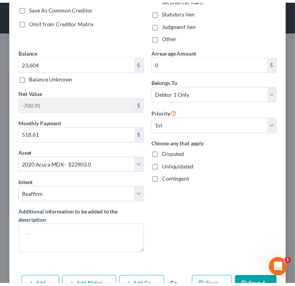
scroll to position [201, 0]
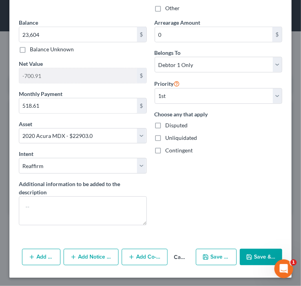
click at [259, 252] on button "Save & Close" at bounding box center [261, 257] width 42 height 16
select select
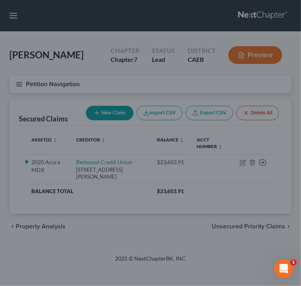
type input "23,604.00"
type input "-701.00"
select select "3"
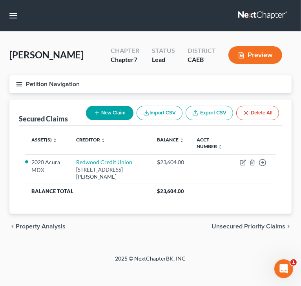
click at [103, 114] on button "New Claim" at bounding box center [109, 113] width 47 height 15
select select "0"
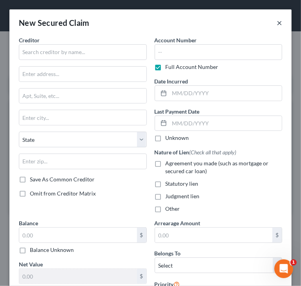
drag, startPoint x: 274, startPoint y: 19, endPoint x: 274, endPoint y: 27, distance: 7.5
click at [277, 21] on button "×" at bounding box center [279, 22] width 5 height 9
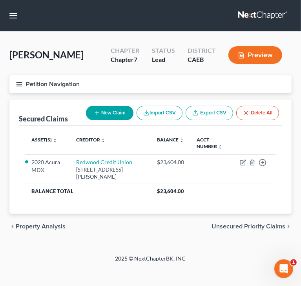
click at [29, 86] on button "Petition Navigation" at bounding box center [150, 84] width 282 height 18
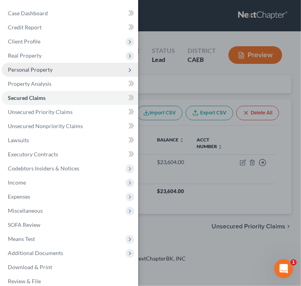
click at [59, 71] on span "Personal Property" at bounding box center [70, 70] width 137 height 14
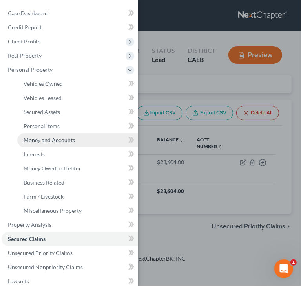
click at [60, 139] on span "Money and Accounts" at bounding box center [49, 140] width 51 height 7
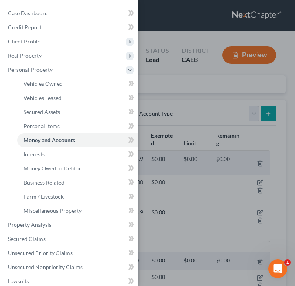
click at [167, 114] on div "Case Dashboard Payments Invoices Payments Payments Credit Report Client Profile" at bounding box center [147, 143] width 295 height 286
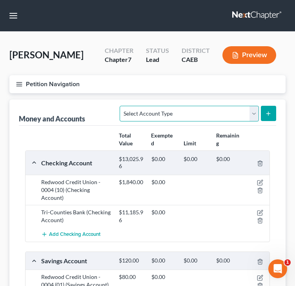
click at [167, 114] on select "Select Account Type Brokerage Cash on Hand Certificates of Deposit Checking Acc…" at bounding box center [189, 114] width 139 height 16
select select "security_deposits"
click at [122, 106] on select "Select Account Type Brokerage Cash on Hand Certificates of Deposit Checking Acc…" at bounding box center [189, 114] width 139 height 16
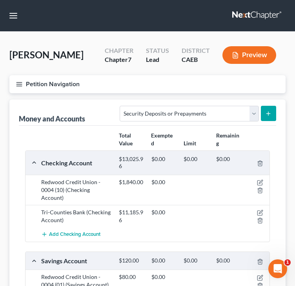
click at [273, 107] on button "submit" at bounding box center [268, 113] width 15 height 15
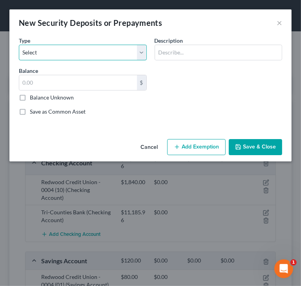
click at [96, 51] on select "Select Electric Gas Heating Oil Security Deposit On Rental Unit Prepaid Rent Te…" at bounding box center [83, 53] width 128 height 16
select select "3"
click at [19, 45] on select "Select Electric Gas Heating Oil Security Deposit On Rental Unit Prepaid Rent Te…" at bounding box center [83, 53] width 128 height 16
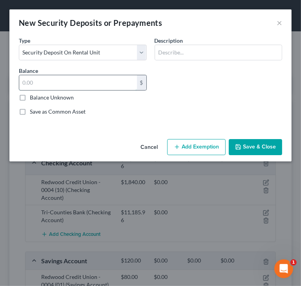
click at [71, 79] on input "text" at bounding box center [78, 82] width 118 height 15
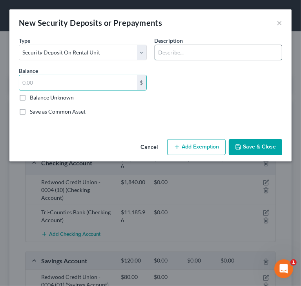
click at [196, 52] on input "text" at bounding box center [218, 52] width 127 height 15
type input "Security Deposit with Landlord"
click at [77, 80] on input "text" at bounding box center [78, 82] width 118 height 15
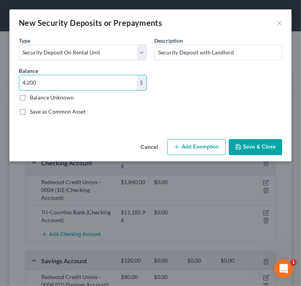
type input "4,200"
click at [234, 137] on div "Cancel Add Exemption Save & Close" at bounding box center [150, 149] width 282 height 26
click at [244, 151] on button "Save & Close" at bounding box center [255, 147] width 53 height 16
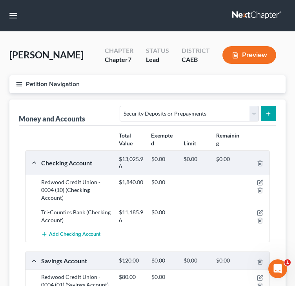
click at [86, 106] on div "Money and Accounts Select Account Type Brokerage Cash on Hand Certificates of D…" at bounding box center [147, 113] width 257 height 26
click at [19, 83] on icon "button" at bounding box center [19, 84] width 7 height 7
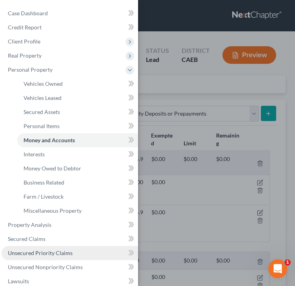
scroll to position [78, 0]
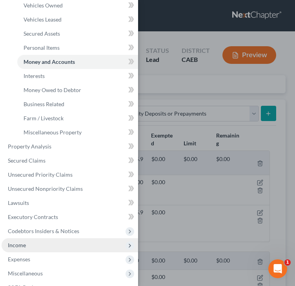
click at [37, 247] on span "Income" at bounding box center [70, 246] width 137 height 14
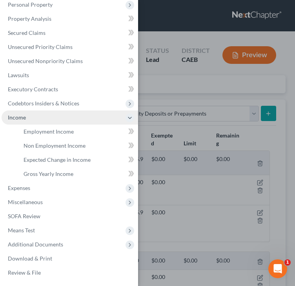
scroll to position [65, 0]
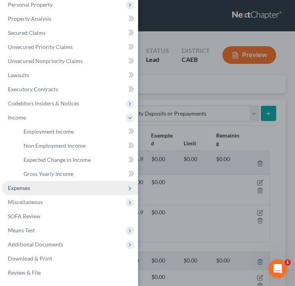
click at [30, 184] on span "Expenses" at bounding box center [70, 188] width 137 height 14
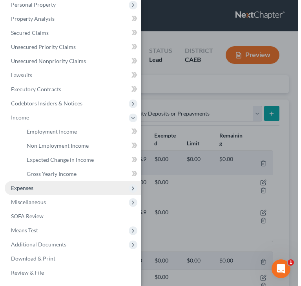
scroll to position [74, 0]
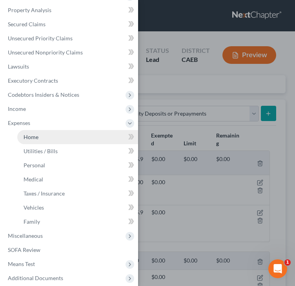
click at [37, 140] on span "Home" at bounding box center [31, 137] width 15 height 7
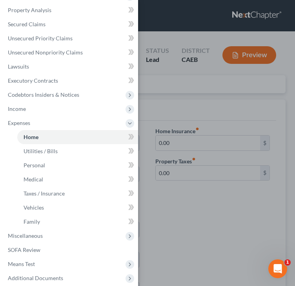
click at [192, 107] on div "Case Dashboard Payments Invoices Payments Payments Credit Report Client Profile" at bounding box center [147, 143] width 295 height 286
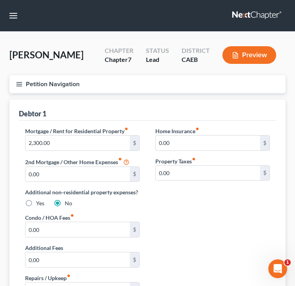
click at [20, 84] on icon "button" at bounding box center [19, 84] width 7 height 7
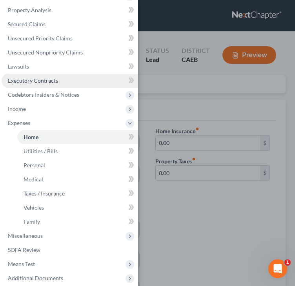
click at [45, 82] on span "Executory Contracts" at bounding box center [33, 80] width 50 height 7
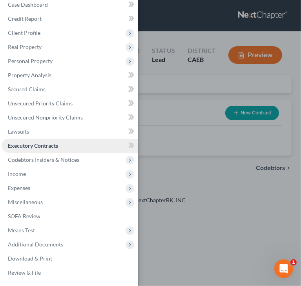
scroll to position [9, 0]
click at [177, 127] on div "Case Dashboard Payments Invoices Payments Payments Credit Report Client Profile" at bounding box center [150, 143] width 301 height 286
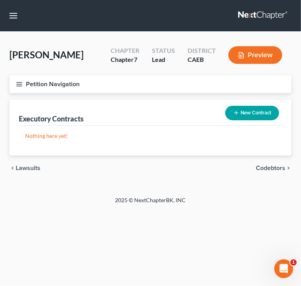
click at [252, 119] on button "New Contract" at bounding box center [252, 113] width 54 height 15
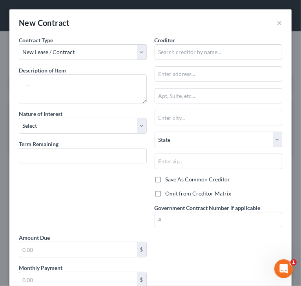
drag, startPoint x: 184, startPoint y: 194, endPoint x: 98, endPoint y: 201, distance: 87.0
click at [184, 194] on label "Omit from Creditor Matrix" at bounding box center [199, 194] width 66 height 8
click at [174, 194] on input "Omit from Creditor Matrix" at bounding box center [171, 192] width 5 height 5
checkbox input "true"
click at [53, 89] on textarea at bounding box center [83, 89] width 128 height 29
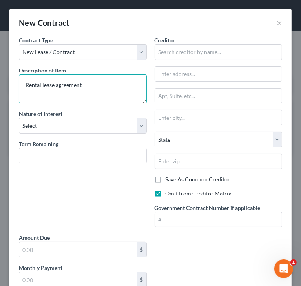
type textarea "Rental lease agreement"
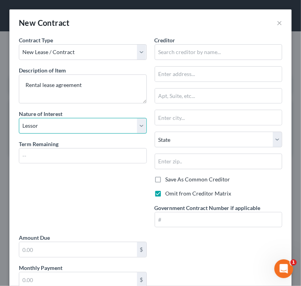
select select "3"
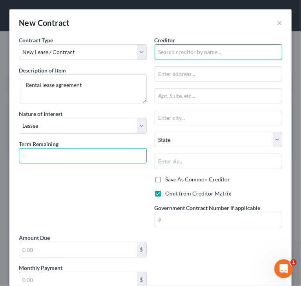
click at [193, 53] on input "text" at bounding box center [219, 52] width 128 height 16
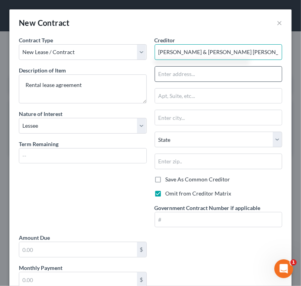
type input "Georg Kluzniok & Veda Ozelle"
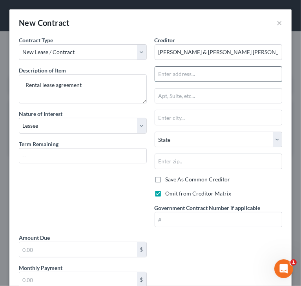
click at [166, 73] on input "text" at bounding box center [218, 74] width 127 height 15
type input "456 Roxas St"
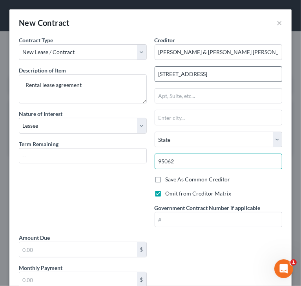
type input "95062"
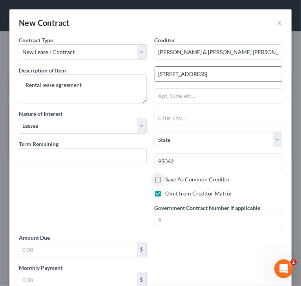
type input "Santa Cruz"
select select "4"
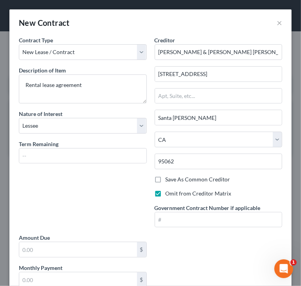
click at [74, 193] on div "Contract Type New Lease / Contract New Timeshare Description of non-residential…" at bounding box center [83, 135] width 136 height 198
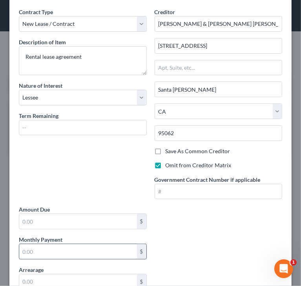
scroll to position [78, 0]
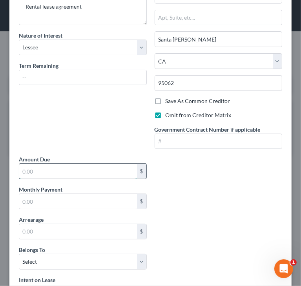
click at [78, 171] on input "text" at bounding box center [78, 171] width 118 height 15
type input "2,300"
click at [58, 198] on input "text" at bounding box center [78, 201] width 118 height 15
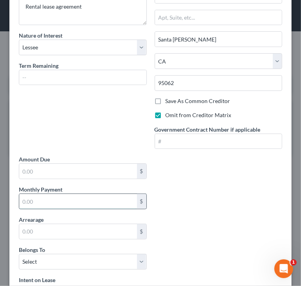
paste input "2,300"
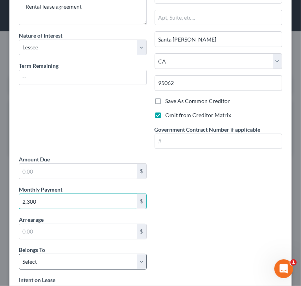
type input "2,300"
click at [56, 262] on select "Select Debtor 1 Only Debtor 2 Only Debtor 1 And Debtor 2 Only At Least One Of T…" at bounding box center [83, 262] width 128 height 16
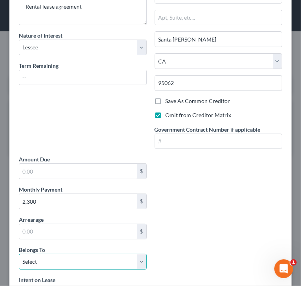
select select "0"
click at [19, 254] on select "Select Debtor 1 Only Debtor 2 Only Debtor 1 And Debtor 2 Only At Least One Of T…" at bounding box center [83, 262] width 128 height 16
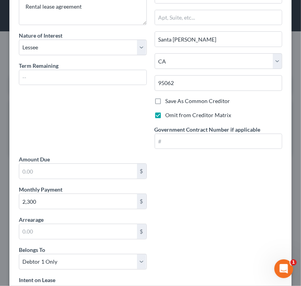
click at [203, 220] on div "Contract Type New Lease / Contract New Timeshare Description of non-residential…" at bounding box center [150, 157] width 271 height 399
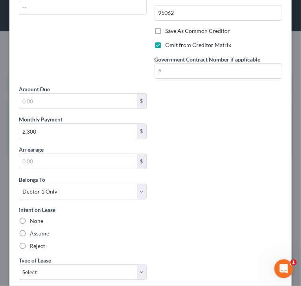
scroll to position [157, 0]
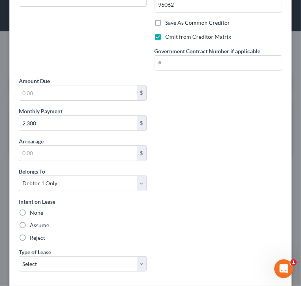
click at [41, 226] on label "Assume" at bounding box center [39, 226] width 19 height 8
click at [38, 226] on input "Assume" at bounding box center [35, 224] width 5 height 5
radio input "true"
click at [89, 266] on select "Select Real Estate Car Other" at bounding box center [83, 265] width 128 height 16
select select "0"
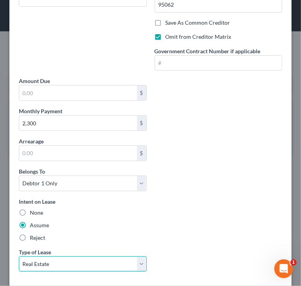
click at [19, 257] on select "Select Real Estate Car Other" at bounding box center [83, 265] width 128 height 16
click at [204, 202] on div "Contract Type New Lease / Contract New Timeshare Description of non-residential…" at bounding box center [150, 78] width 271 height 399
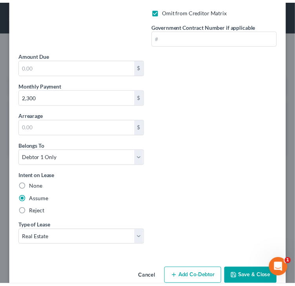
scroll to position [196, 0]
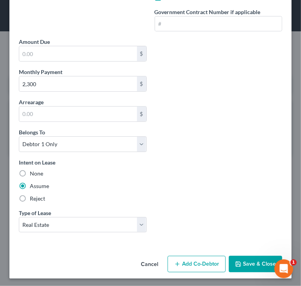
click at [251, 257] on button "Save & Close" at bounding box center [255, 264] width 53 height 16
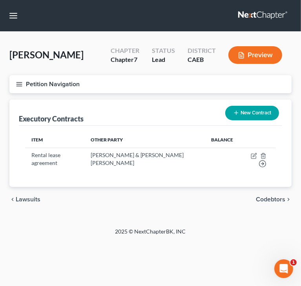
click at [17, 81] on icon "button" at bounding box center [19, 84] width 7 height 7
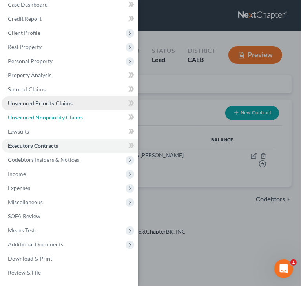
drag, startPoint x: 20, startPoint y: 120, endPoint x: 72, endPoint y: 108, distance: 53.2
click at [20, 120] on span "Unsecured Nonpriority Claims" at bounding box center [45, 117] width 75 height 7
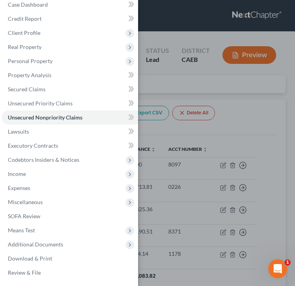
click at [178, 31] on div "Case Dashboard Payments Invoices Payments Payments Credit Report Client Profile" at bounding box center [147, 143] width 295 height 286
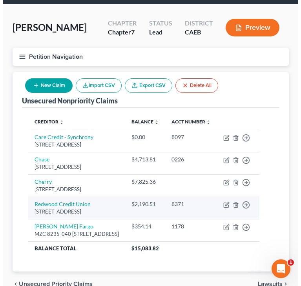
scroll to position [39, 0]
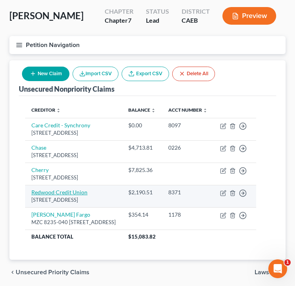
click at [74, 196] on link "Redwood Credit Union" at bounding box center [59, 192] width 56 height 7
select select "4"
select select "2"
select select "0"
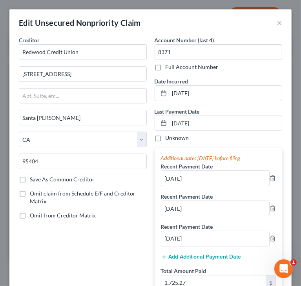
click at [119, 248] on div "Creditor * Redwood Credit Union 2763 4th Street Santa Rosa State AL AK AR AZ CA…" at bounding box center [83, 169] width 136 height 267
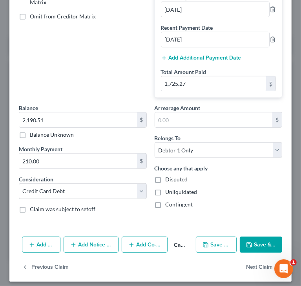
scroll to position [203, 0]
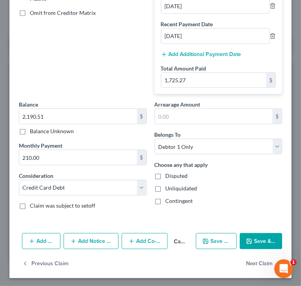
drag, startPoint x: 89, startPoint y: 242, endPoint x: 28, endPoint y: 243, distance: 61.2
click at [90, 242] on button "Add Notice Address" at bounding box center [91, 241] width 55 height 16
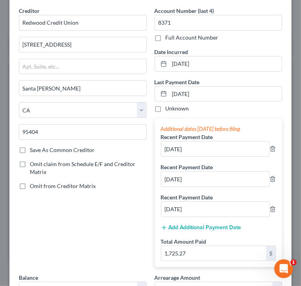
scroll to position [7, 0]
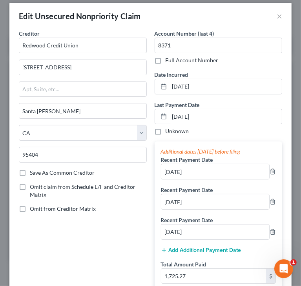
click at [95, 230] on div "Creditor * Redwood Credit Union 2763 4th Street Santa Rosa State AL AK AR AZ CA…" at bounding box center [83, 162] width 136 height 267
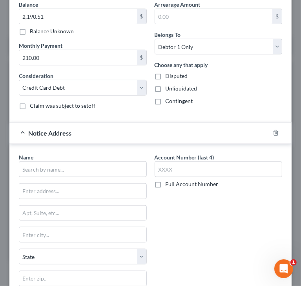
scroll to position [321, 0]
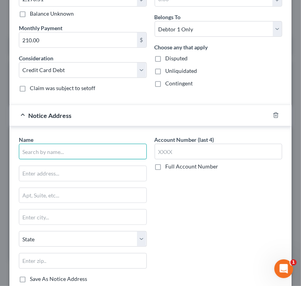
click at [85, 149] on input "text" at bounding box center [83, 152] width 128 height 16
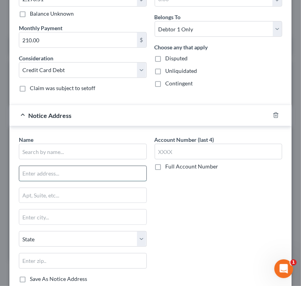
click at [57, 176] on input "text" at bounding box center [82, 173] width 127 height 15
type input "Attn: Bankruptcy Dept"
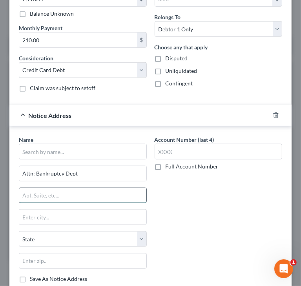
click at [57, 192] on input "text" at bounding box center [82, 195] width 127 height 15
paste input "PO Box 6104"
type input "PO Box 6104"
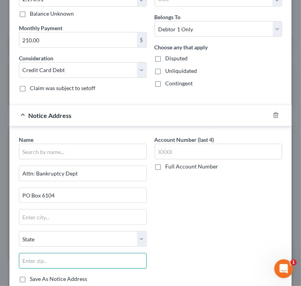
click at [79, 257] on input "text" at bounding box center [83, 261] width 128 height 16
paste input "95406"
type input "95406"
type input "Santa Rosa"
select select "4"
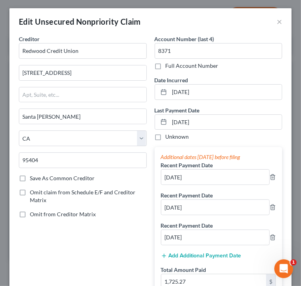
scroll to position [0, 0]
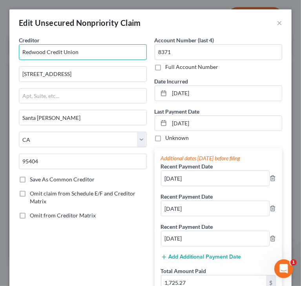
drag, startPoint x: 104, startPoint y: 49, endPoint x: 0, endPoint y: 61, distance: 104.6
click at [0, 61] on html "Home New Case Client Portal Directory Cases DebtorCC Managed Cases BottomLine L…" at bounding box center [150, 138] width 301 height 354
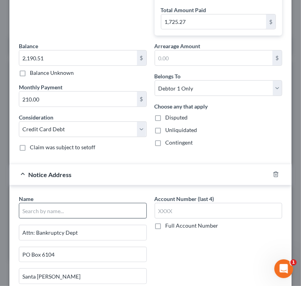
scroll to position [275, 0]
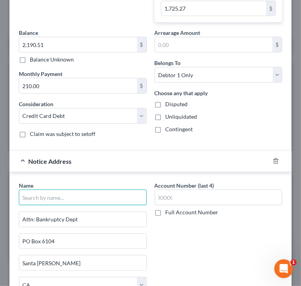
click at [91, 193] on input "text" at bounding box center [83, 198] width 128 height 16
paste input "Redwood Credit Union"
type input "Redwood Credit Union"
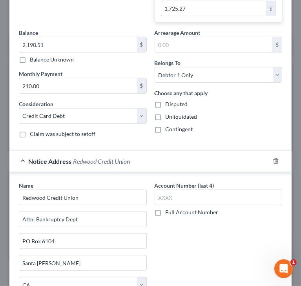
click at [215, 234] on div "Account Number (last 4) Full Account Number" at bounding box center [219, 259] width 136 height 154
click at [233, 235] on div "Account Number (last 4) Full Account Number" at bounding box center [219, 259] width 136 height 154
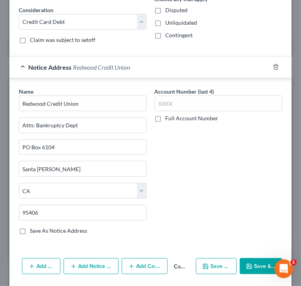
scroll to position [393, 0]
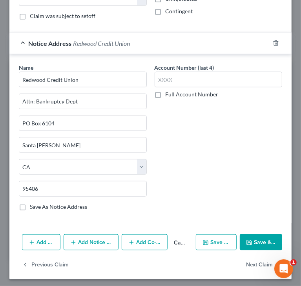
click at [246, 240] on icon "button" at bounding box center [249, 243] width 6 height 6
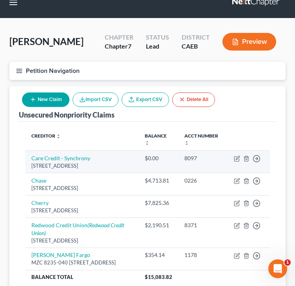
scroll to position [0, 0]
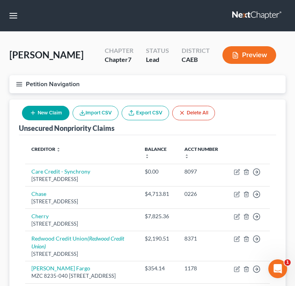
click at [20, 89] on button "Petition Navigation" at bounding box center [147, 84] width 276 height 18
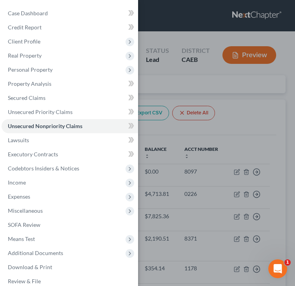
click at [199, 17] on div "Case Dashboard Payments Invoices Payments Payments Credit Report Client Profile" at bounding box center [147, 143] width 295 height 286
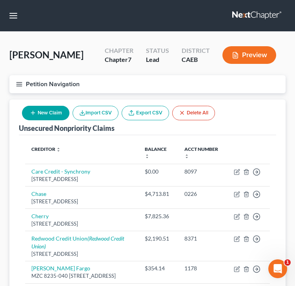
click at [22, 15] on nav "Home New Case Client Portal Directory Cases DebtorCC Managed Cases BottomLine L…" at bounding box center [147, 15] width 295 height 31
click at [16, 15] on button "button" at bounding box center [13, 16] width 14 height 14
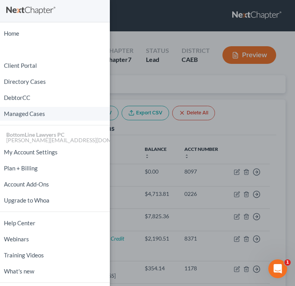
click at [31, 115] on link "Managed Cases" at bounding box center [55, 114] width 110 height 14
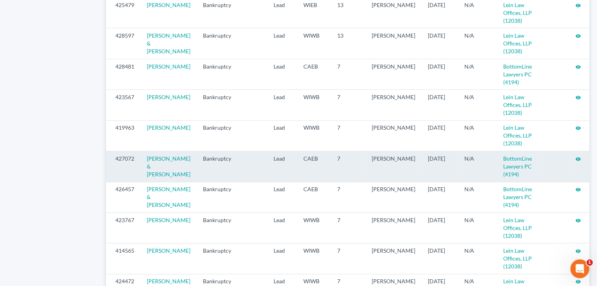
scroll to position [589, 0]
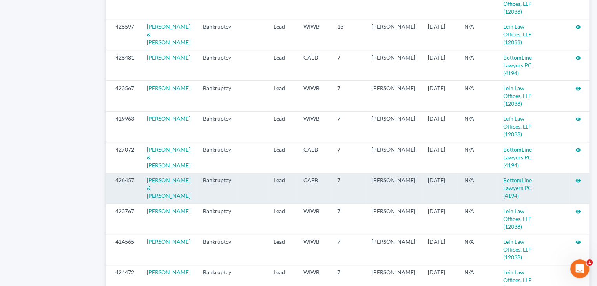
click at [295, 184] on icon "visibility" at bounding box center [577, 180] width 5 height 5
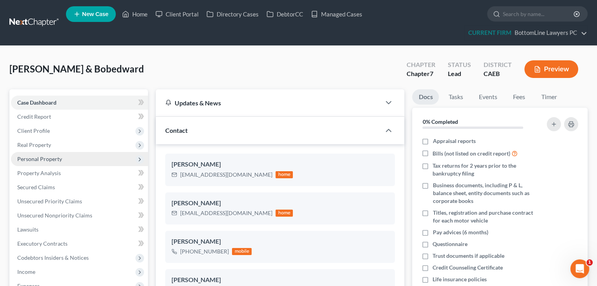
scroll to position [382, 0]
click at [47, 158] on span "Personal Property" at bounding box center [39, 159] width 45 height 7
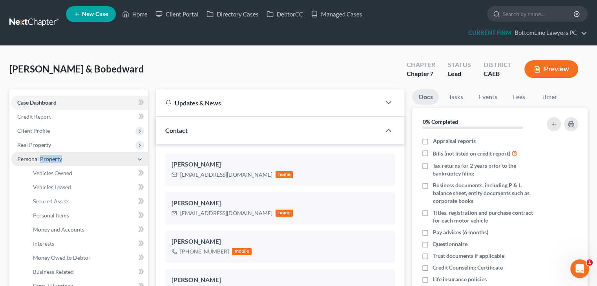
click at [47, 158] on span "Personal Property" at bounding box center [39, 159] width 45 height 7
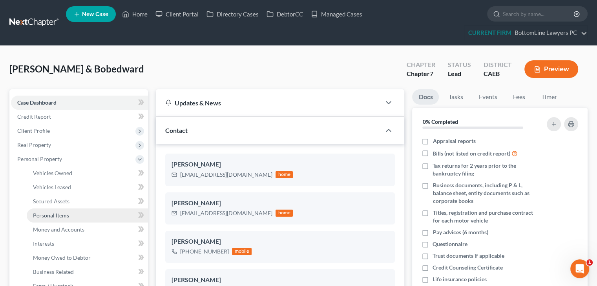
click at [62, 217] on span "Personal Items" at bounding box center [51, 215] width 36 height 7
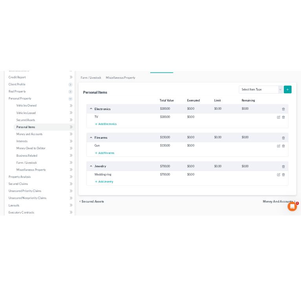
scroll to position [118, 0]
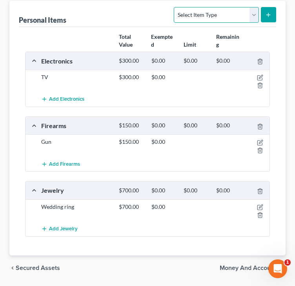
click at [242, 16] on select "Select Item Type Clothing Collectibles Of Value Electronics Firearms Household …" at bounding box center [216, 15] width 85 height 16
select select "household_goods"
click at [175, 7] on select "Select Item Type Clothing Collectibles Of Value Electronics Firearms Household …" at bounding box center [216, 15] width 85 height 16
click at [268, 13] on line "submit" at bounding box center [268, 15] width 0 height 4
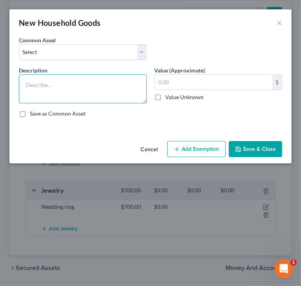
click at [104, 85] on textarea at bounding box center [83, 89] width 128 height 29
paste textarea "Kitchen stove: $150. Refrigerator: $100. Dishwasher is broken: $0 Washer/Dryer:…"
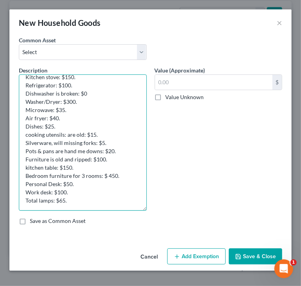
scroll to position [0, 0]
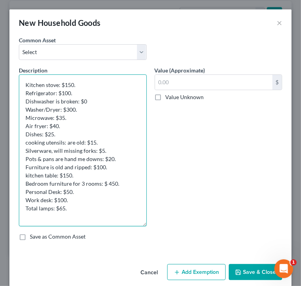
drag, startPoint x: 145, startPoint y: 102, endPoint x: 153, endPoint y: 226, distance: 124.3
click at [154, 228] on div "Description * Kitchen stove: $150. Refrigerator: $100. Dishwasher is broken: $0…" at bounding box center [150, 156] width 271 height 181
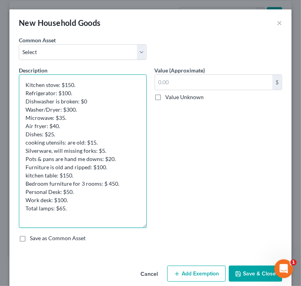
click at [92, 86] on textarea "Kitchen stove: $150. Refrigerator: $100. Dishwasher is broken: $0 Washer/Dryer:…" at bounding box center [83, 152] width 128 height 154
click at [58, 87] on textarea "Kitchen stove: $150. Refrigerator: $100. Dishwasher is broken: $0 Washer/Dryer:…" at bounding box center [83, 152] width 128 height 154
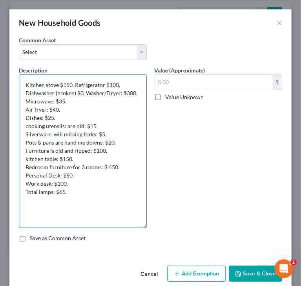
click at [121, 96] on textarea "Kitchen stove $150, Refrigerator $100, Dishwasher (broken) $0, Washer/Dryer: $3…" at bounding box center [83, 152] width 128 height 154
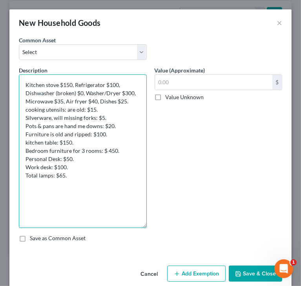
click at [127, 108] on textarea "Kitchen stove $150, Refrigerator $100, Dishwasher (broken) $0, Washer/Dryer $30…" at bounding box center [83, 152] width 128 height 154
click at [129, 101] on textarea "Kitchen stove $150, Refrigerator $100, Dishwasher (broken) $0, Washer/Dryer $30…" at bounding box center [83, 152] width 128 height 154
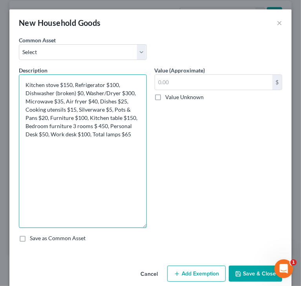
type textarea "Kitchen stove $150, Refrigerator $100, Dishwasher (broken) $0, Washer/Dryer $30…"
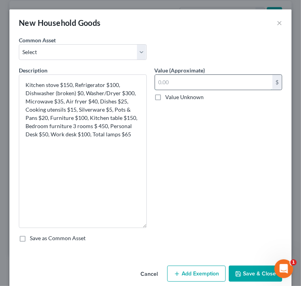
click at [202, 80] on input "text" at bounding box center [214, 82] width 118 height 15
paste input "1,605"
type input "1,605"
click at [250, 272] on button "Save & Close" at bounding box center [255, 274] width 53 height 16
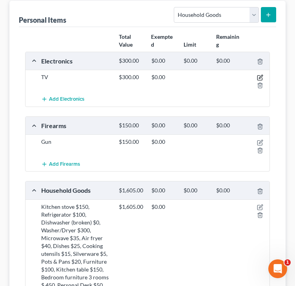
click at [261, 77] on icon "button" at bounding box center [261, 77] width 4 height 4
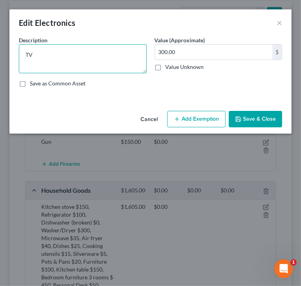
drag, startPoint x: 75, startPoint y: 51, endPoint x: -8, endPoint y: 67, distance: 84.7
click at [0, 67] on html "Home New Case Client Portal Directory Cases DebtorCC Managed Cases BottomLine L…" at bounding box center [150, 172] width 301 height 580
paste textarea "Computer: $150. All TVs: $250. Cell phones x 3: $150. Daughters x-box: $100."
click at [86, 48] on textarea "Computer: $150. All TVs: $250. Cell phones x 3: $150. Daughters x-box: $100." at bounding box center [83, 58] width 128 height 29
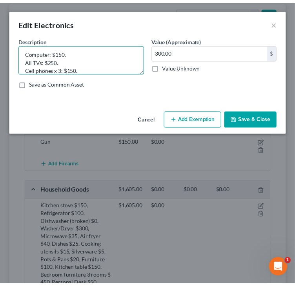
scroll to position [0, 0]
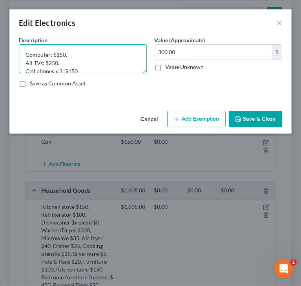
click at [38, 50] on textarea "Computer: $150. All TVs: $250. Cell phones x 3: $150. Daughters x-box: $100." at bounding box center [83, 58] width 128 height 29
type textarea "Computer $150, TVs $250, Cell phones x3 $150, Daughter's x-box $100"
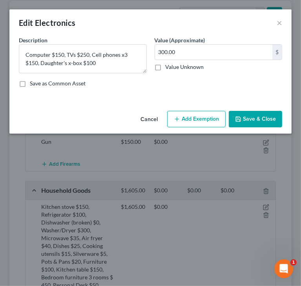
click at [263, 120] on button "Save & Close" at bounding box center [255, 119] width 53 height 16
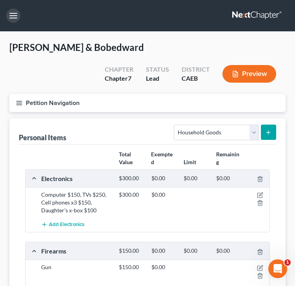
click at [11, 16] on button "button" at bounding box center [13, 16] width 14 height 14
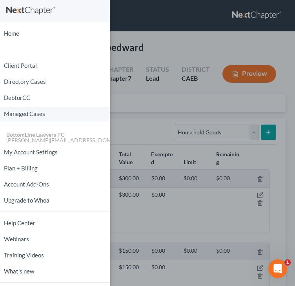
click at [31, 112] on link "Managed Cases" at bounding box center [55, 114] width 110 height 14
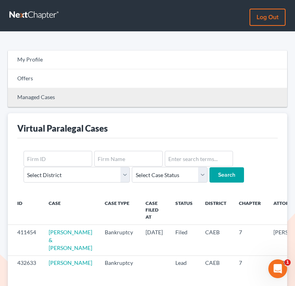
click at [51, 101] on link "Managed Cases" at bounding box center [147, 97] width 279 height 19
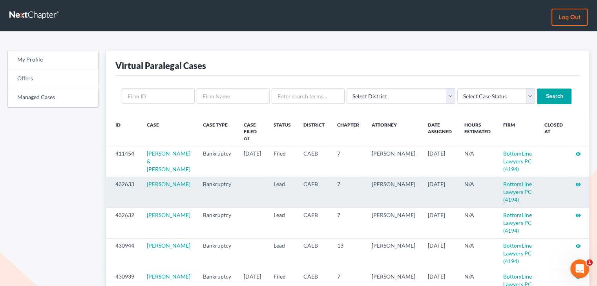
click at [295, 187] on icon "visibility" at bounding box center [577, 184] width 5 height 5
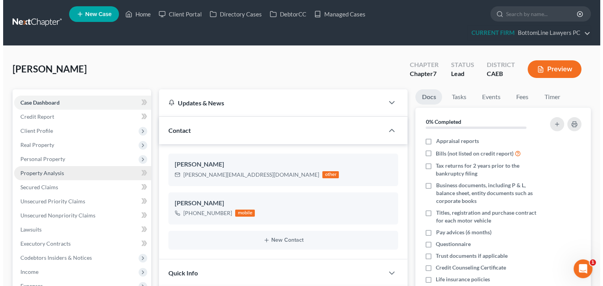
scroll to position [390, 0]
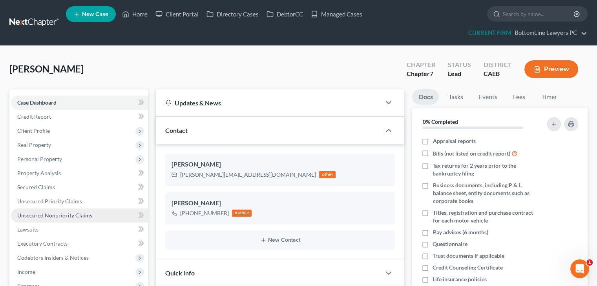
click at [73, 213] on span "Unsecured Nonpriority Claims" at bounding box center [54, 215] width 75 height 7
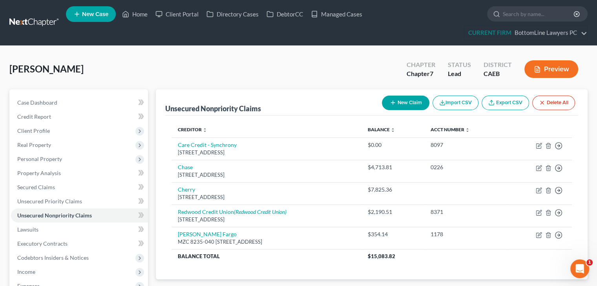
click at [403, 104] on button "New Claim" at bounding box center [405, 103] width 47 height 15
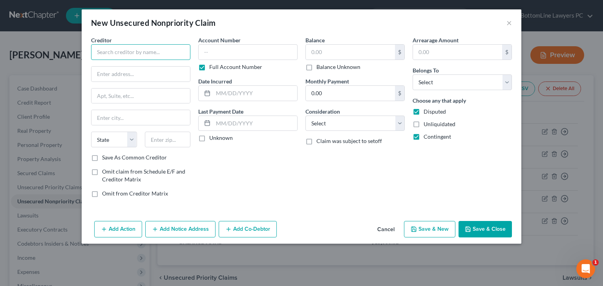
click at [180, 50] on input "text" at bounding box center [140, 52] width 99 height 16
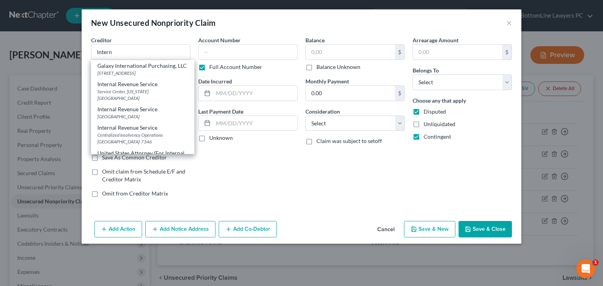
click at [144, 145] on div "Centralized Insolvency Operations PO Box 7346, Philadelphia, PA 19101-7346" at bounding box center [142, 138] width 91 height 13
type input "Internal Revenue Service"
type input "Centralized Insolvency Operations"
type input "PO Box 7346"
type input "Philadelphia"
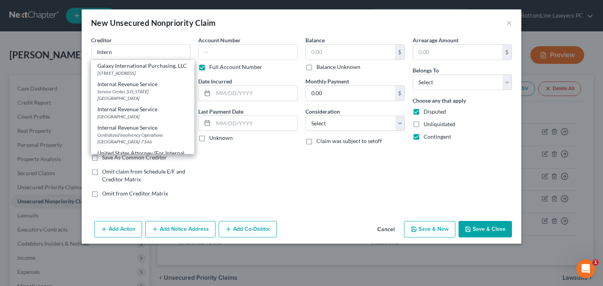
select select "39"
type input "19101-7346"
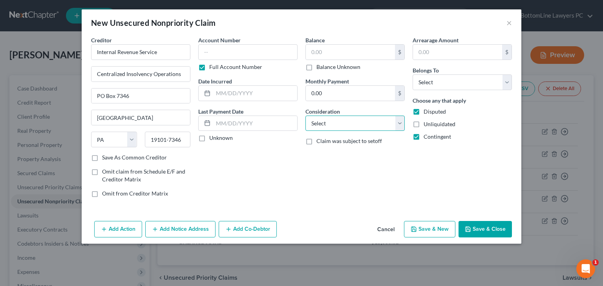
click at [345, 121] on select "Select Cable / Satellite Services Collection Agency Credit Card Debt Debt Couns…" at bounding box center [354, 124] width 99 height 16
select select "7"
click at [305, 116] on select "Select Cable / Satellite Services Collection Agency Credit Card Debt Debt Couns…" at bounding box center [354, 124] width 99 height 16
click at [443, 82] on select "Select Debtor 1 Only Debtor 2 Only Debtor 1 And Debtor 2 Only At Least One Of T…" at bounding box center [461, 83] width 99 height 16
select select "0"
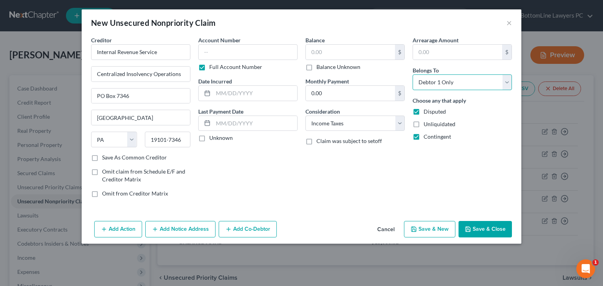
click at [412, 75] on select "Select Debtor 1 Only Debtor 2 Only Debtor 1 And Debtor 2 Only At Least One Of T…" at bounding box center [461, 83] width 99 height 16
click at [431, 110] on span "Disputed" at bounding box center [434, 111] width 22 height 7
click at [431, 110] on input "Disputed" at bounding box center [429, 110] width 5 height 5
checkbox input "false"
click at [430, 138] on span "Contingent" at bounding box center [436, 136] width 27 height 7
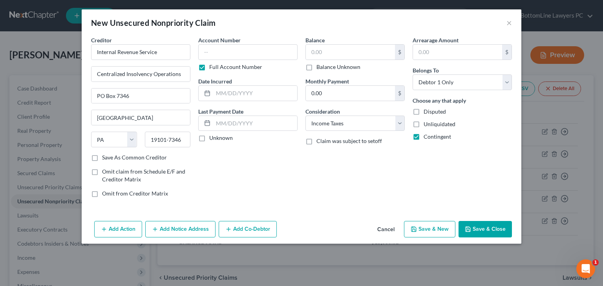
click at [430, 138] on input "Contingent" at bounding box center [429, 135] width 5 height 5
checkbox input "false"
click at [487, 230] on button "Save & Close" at bounding box center [484, 229] width 53 height 16
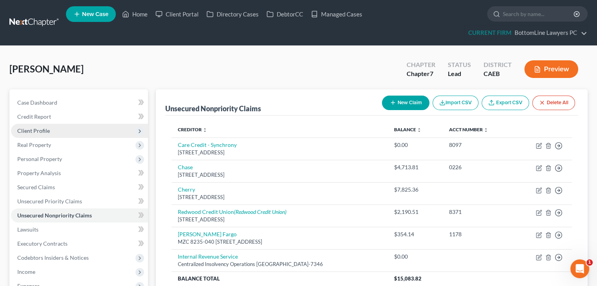
click at [77, 129] on span "Client Profile" at bounding box center [79, 131] width 137 height 14
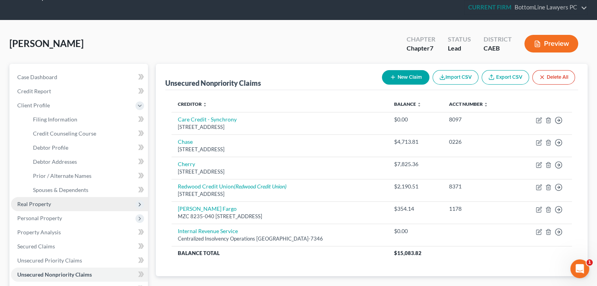
scroll to position [39, 0]
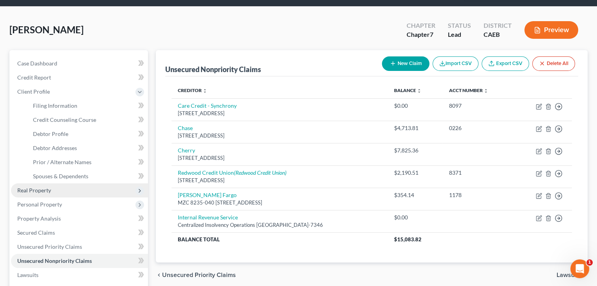
click at [76, 184] on span "Real Property" at bounding box center [79, 191] width 137 height 14
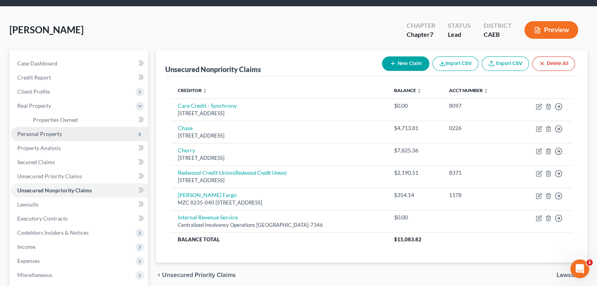
click at [79, 131] on span "Personal Property" at bounding box center [79, 134] width 137 height 14
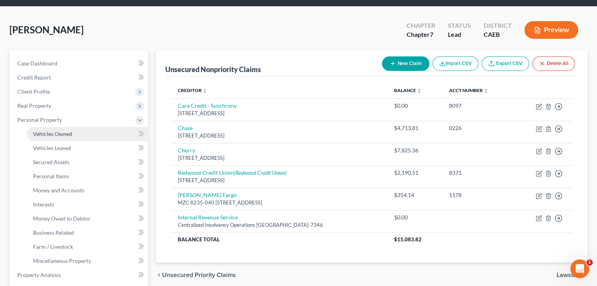
click at [87, 133] on link "Vehicles Owned" at bounding box center [87, 134] width 121 height 14
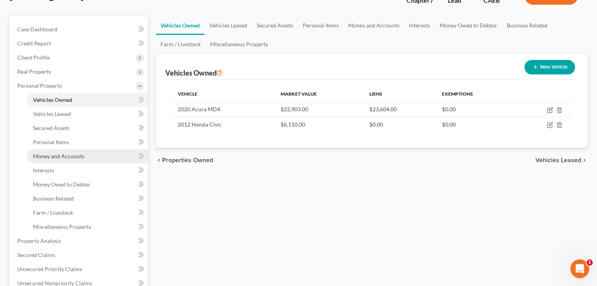
scroll to position [78, 0]
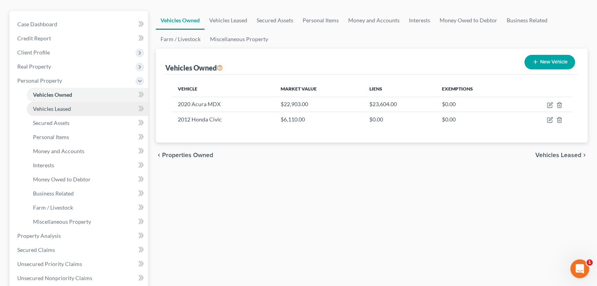
click at [77, 106] on link "Vehicles Leased" at bounding box center [87, 109] width 121 height 14
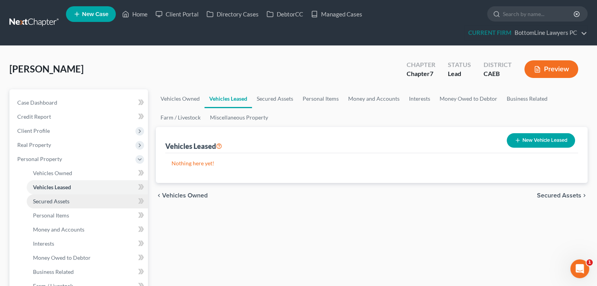
click at [67, 202] on span "Secured Assets" at bounding box center [51, 201] width 36 height 7
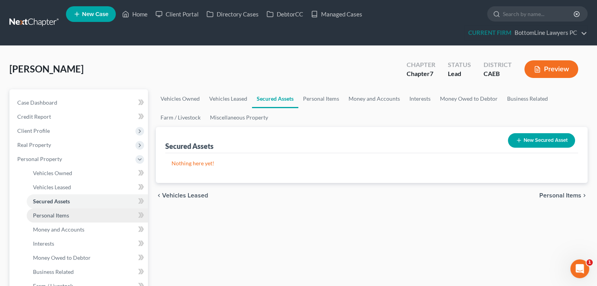
click at [64, 217] on span "Personal Items" at bounding box center [51, 215] width 36 height 7
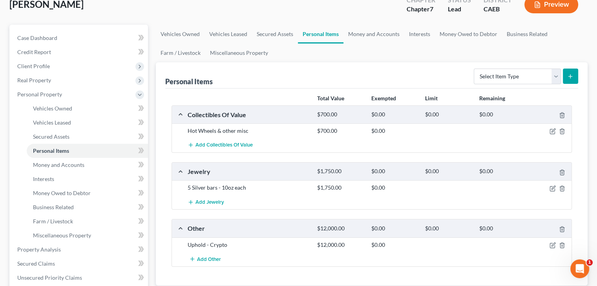
scroll to position [78, 0]
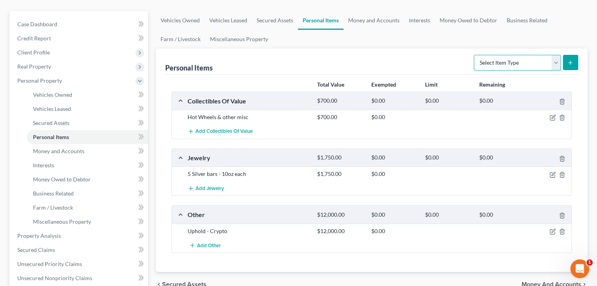
click at [512, 63] on select "Select Item Type Clothing Collectibles Of Value Electronics Firearms Household …" at bounding box center [517, 63] width 87 height 16
select select "clothing"
click at [474, 55] on select "Select Item Type Clothing Collectibles Of Value Electronics Firearms Household …" at bounding box center [517, 63] width 87 height 16
click at [569, 62] on icon "submit" at bounding box center [570, 63] width 6 height 6
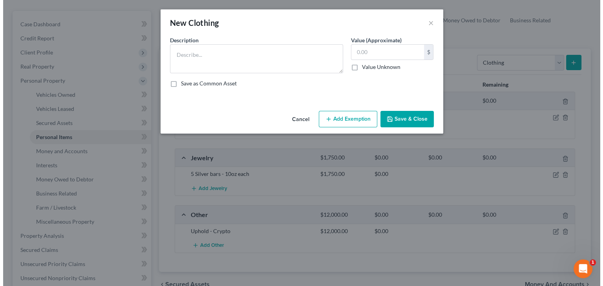
scroll to position [64, 0]
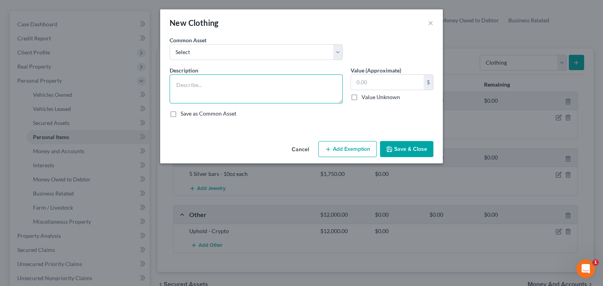
click at [272, 91] on textarea at bounding box center [256, 89] width 173 height 29
type textarea "Seasonal clothing"
type input "100"
click at [417, 149] on button "Save & Close" at bounding box center [406, 149] width 53 height 16
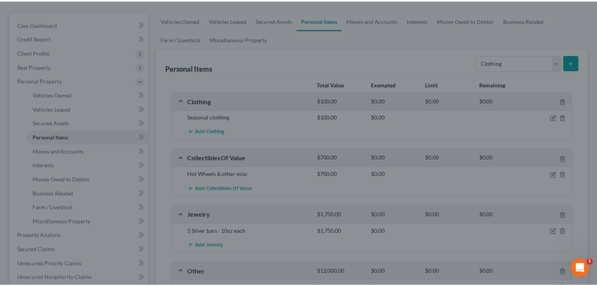
scroll to position [78, 0]
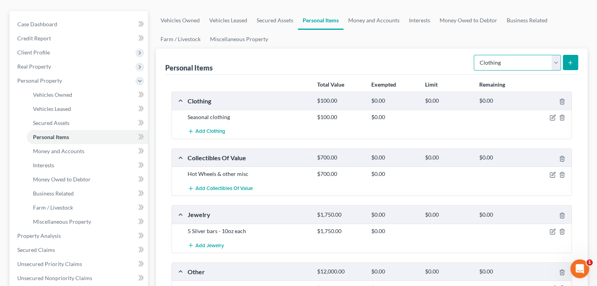
click at [498, 63] on select "Select Item Type Clothing Collectibles Of Value Electronics Firearms Household …" at bounding box center [517, 63] width 87 height 16
select select "electronics"
click at [474, 55] on select "Select Item Type Clothing Collectibles Of Value Electronics Firearms Household …" at bounding box center [517, 63] width 87 height 16
click at [567, 59] on button "submit" at bounding box center [570, 62] width 15 height 15
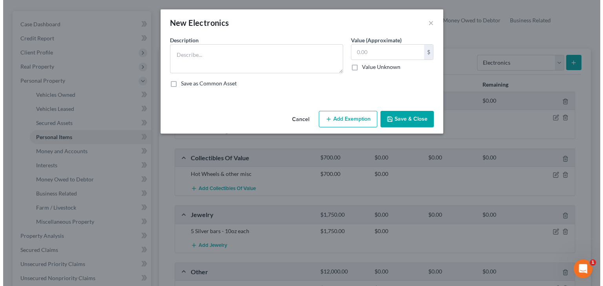
scroll to position [64, 0]
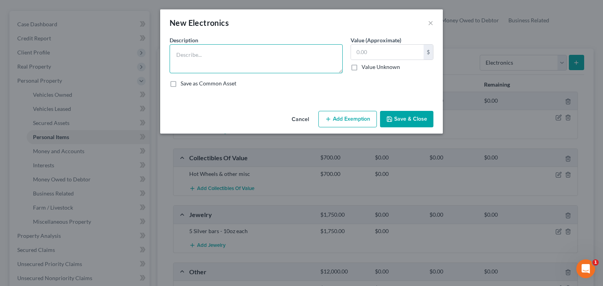
click at [295, 51] on textarea at bounding box center [256, 58] width 173 height 29
type textarea "Cell phone, laptop"
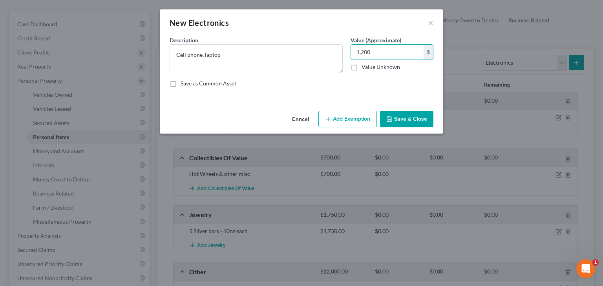
type input "1,200"
click at [410, 115] on button "Save & Close" at bounding box center [406, 119] width 53 height 16
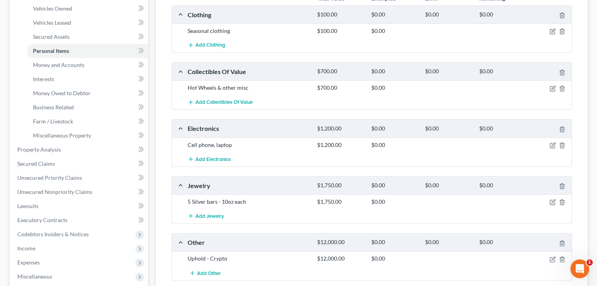
scroll to position [118, 0]
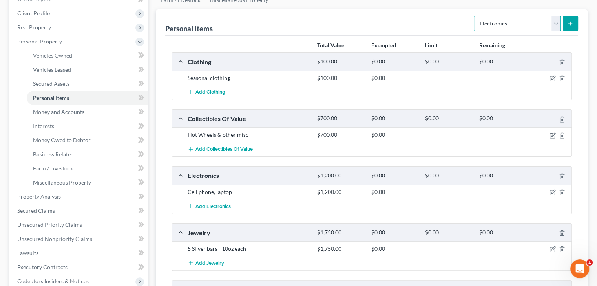
click at [548, 21] on select "Select Item Type Clothing Collectibles Of Value Electronics Firearms Household …" at bounding box center [517, 24] width 87 height 16
select select "pets"
click at [474, 16] on select "Select Item Type Clothing Collectibles Of Value Electronics Firearms Household …" at bounding box center [517, 24] width 87 height 16
click at [569, 26] on button "submit" at bounding box center [570, 23] width 15 height 15
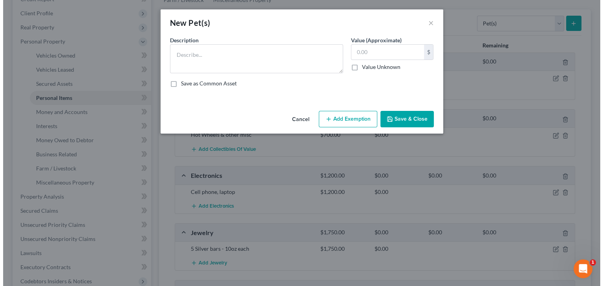
scroll to position [104, 0]
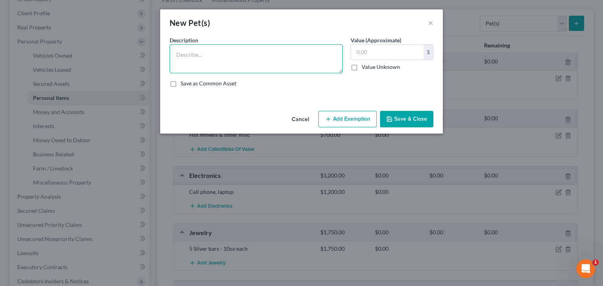
click at [305, 60] on textarea at bounding box center [256, 58] width 173 height 29
type textarea "Cat"
click at [406, 119] on button "Save & Close" at bounding box center [406, 119] width 53 height 16
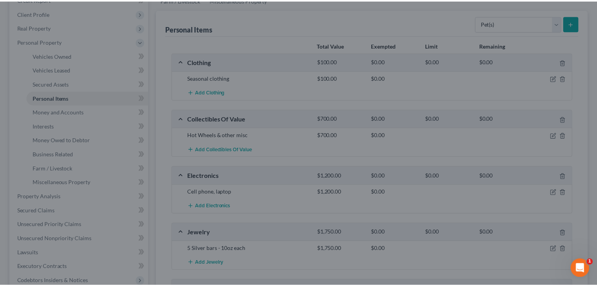
scroll to position [118, 0]
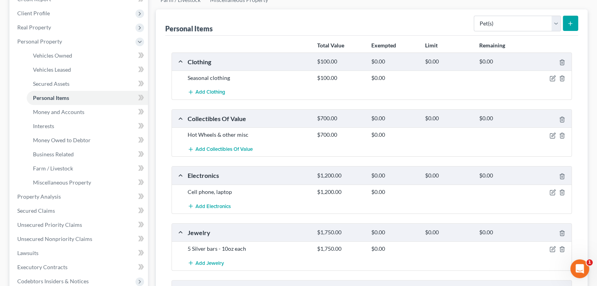
click at [570, 27] on button "submit" at bounding box center [570, 23] width 15 height 15
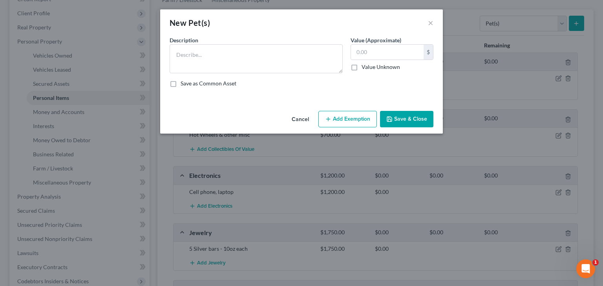
click at [300, 117] on button "Cancel" at bounding box center [300, 120] width 30 height 16
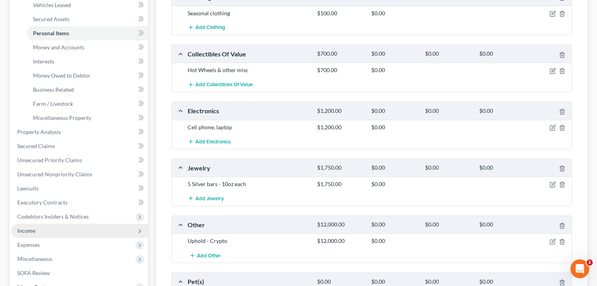
scroll to position [196, 0]
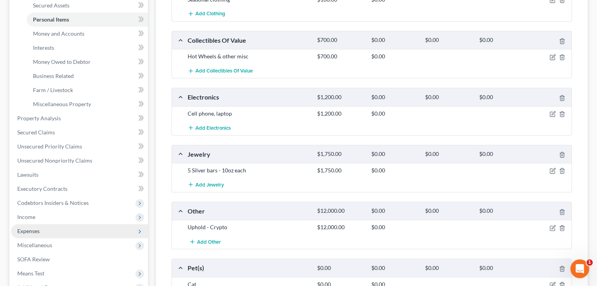
click at [38, 230] on span "Expenses" at bounding box center [28, 231] width 22 height 7
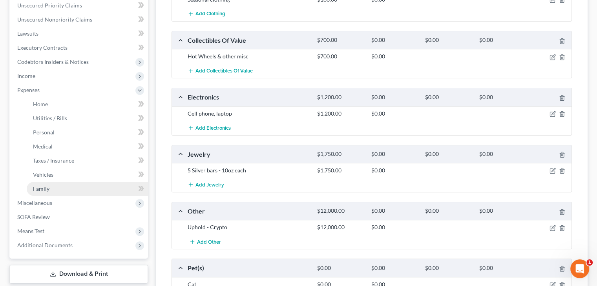
click at [41, 187] on span "Family" at bounding box center [41, 189] width 16 height 7
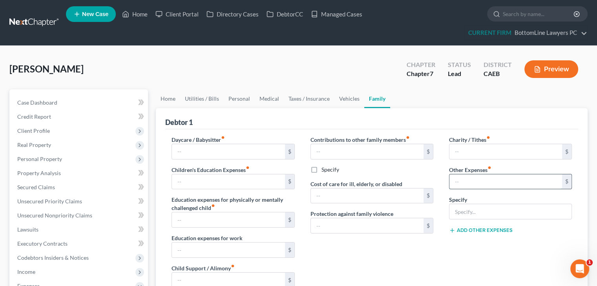
click at [488, 179] on input "text" at bounding box center [505, 182] width 113 height 15
type input "60"
click at [491, 211] on input "text" at bounding box center [510, 211] width 122 height 15
type input "Pet food/Vet"
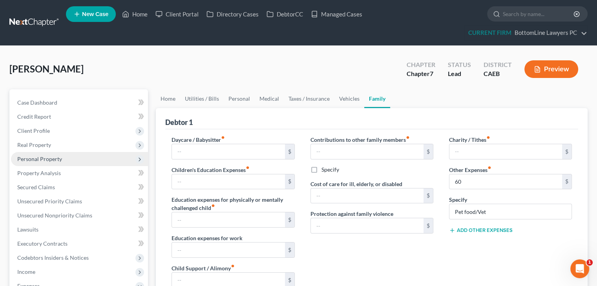
click at [50, 157] on span "Personal Property" at bounding box center [39, 159] width 45 height 7
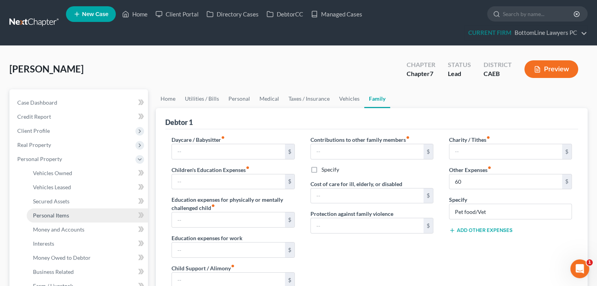
click at [55, 214] on span "Personal Items" at bounding box center [51, 215] width 36 height 7
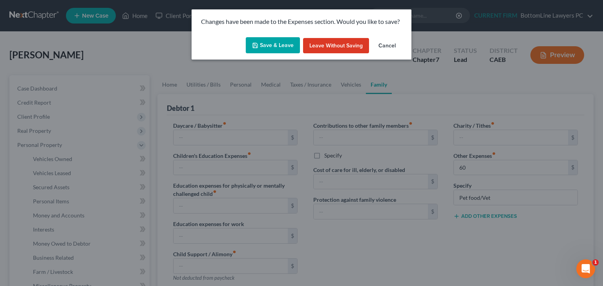
click at [273, 46] on button "Save & Leave" at bounding box center [273, 45] width 54 height 16
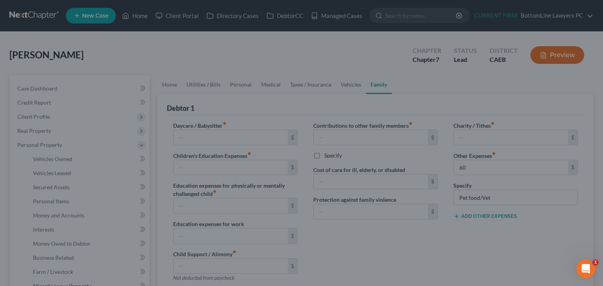
type input "60.00"
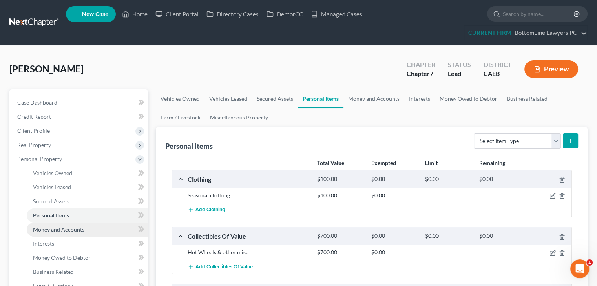
click at [55, 230] on span "Money and Accounts" at bounding box center [58, 229] width 51 height 7
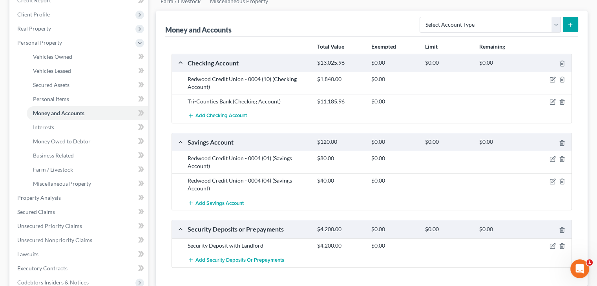
scroll to position [118, 0]
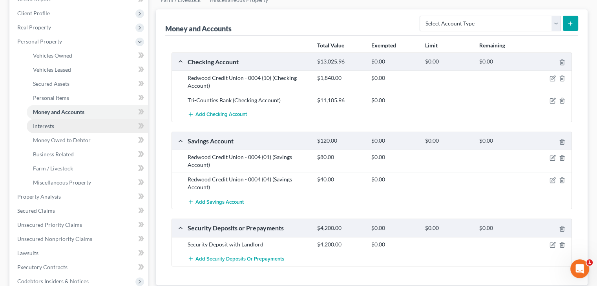
click at [101, 128] on link "Interests" at bounding box center [87, 126] width 121 height 14
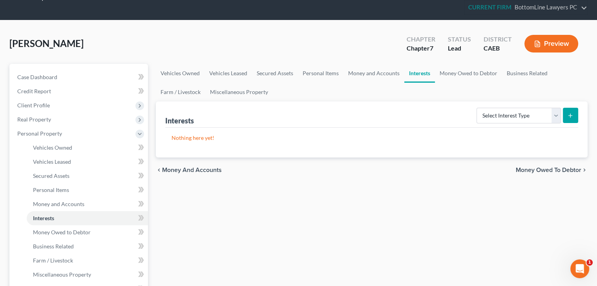
scroll to position [39, 0]
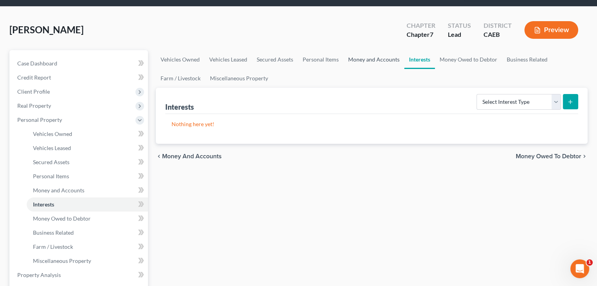
click at [373, 61] on link "Money and Accounts" at bounding box center [373, 59] width 61 height 19
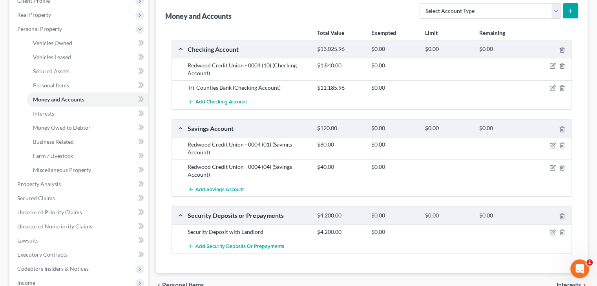
scroll to position [78, 0]
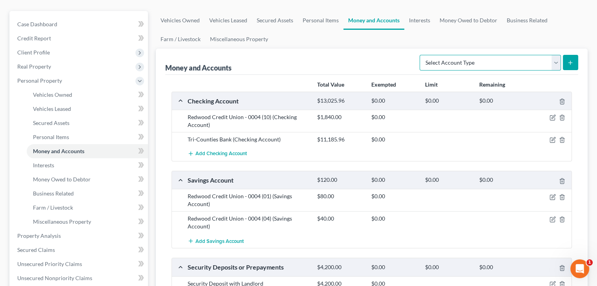
click at [515, 60] on select "Select Account Type Brokerage Cash on Hand Certificates of Deposit Checking Acc…" at bounding box center [489, 63] width 141 height 16
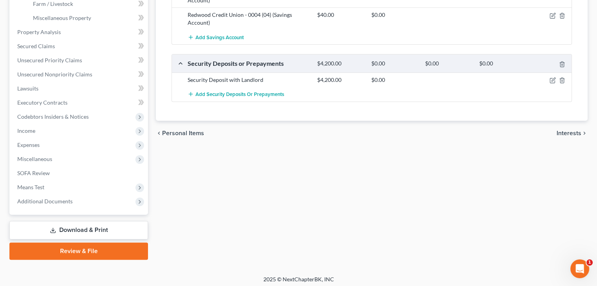
scroll to position [285, 0]
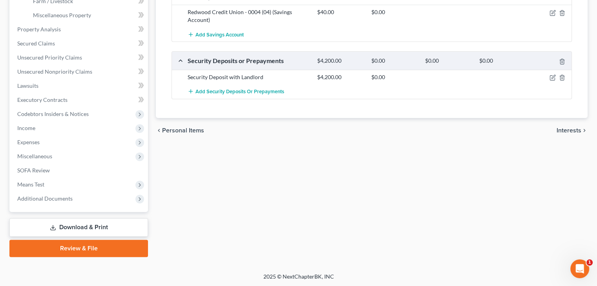
click at [567, 128] on span "Interests" at bounding box center [568, 131] width 25 height 6
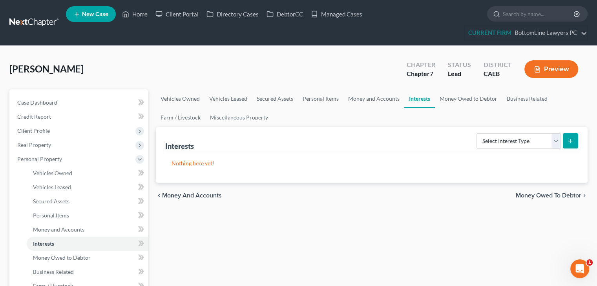
click at [552, 193] on span "Money Owed to Debtor" at bounding box center [549, 196] width 66 height 6
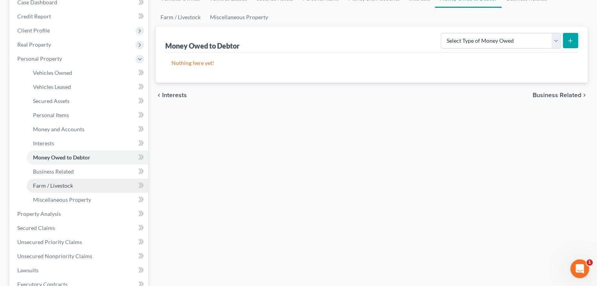
scroll to position [157, 0]
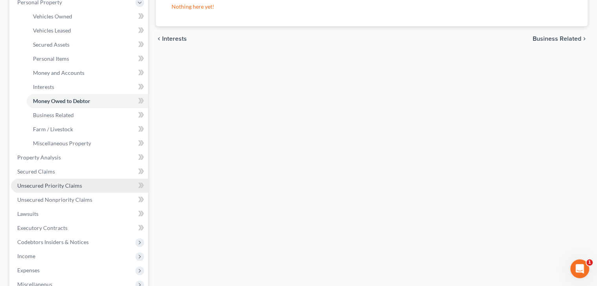
click at [57, 186] on span "Unsecured Priority Claims" at bounding box center [49, 185] width 65 height 7
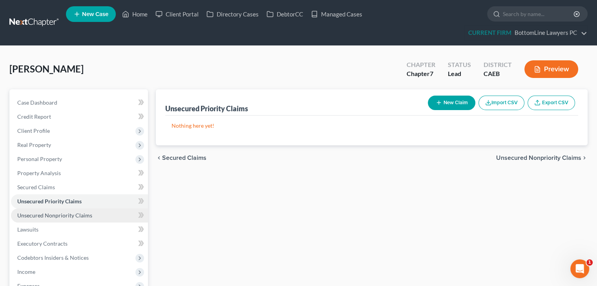
click at [65, 215] on span "Unsecured Nonpriority Claims" at bounding box center [54, 215] width 75 height 7
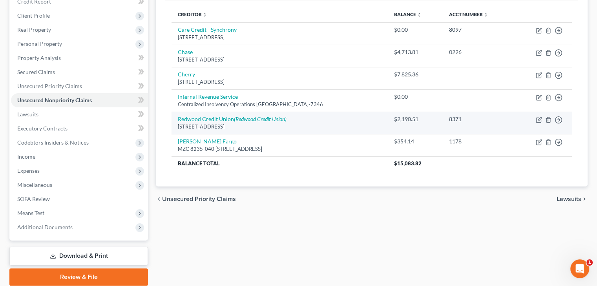
scroll to position [118, 0]
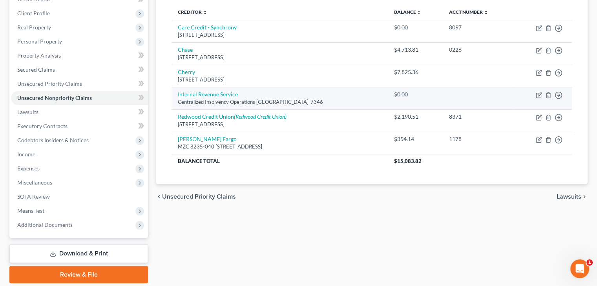
click at [235, 96] on link "Internal Revenue Service" at bounding box center [208, 94] width 60 height 7
select select "39"
select select "7"
select select "0"
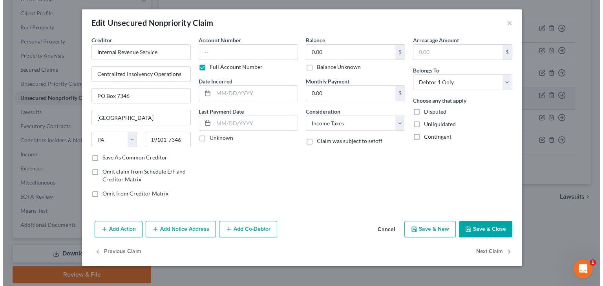
scroll to position [104, 0]
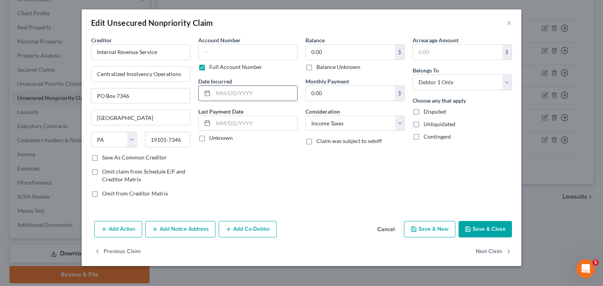
click at [251, 92] on input "text" at bounding box center [255, 93] width 84 height 15
type input "2"
type input "12/31/2014"
click at [361, 52] on input "0.00" at bounding box center [350, 52] width 89 height 15
type input "92,000"
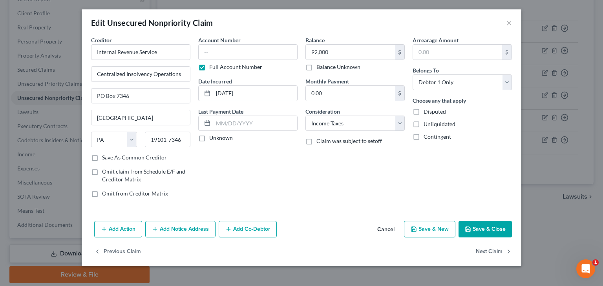
click at [480, 230] on button "Save & Close" at bounding box center [484, 229] width 53 height 16
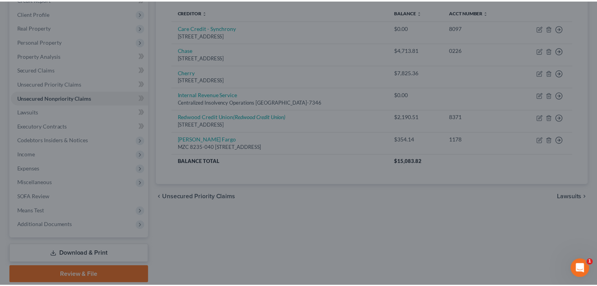
scroll to position [118, 0]
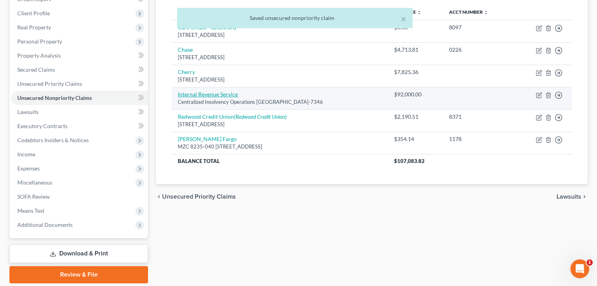
click at [228, 95] on link "Internal Revenue Service" at bounding box center [208, 94] width 60 height 7
select select "39"
select select "7"
select select "0"
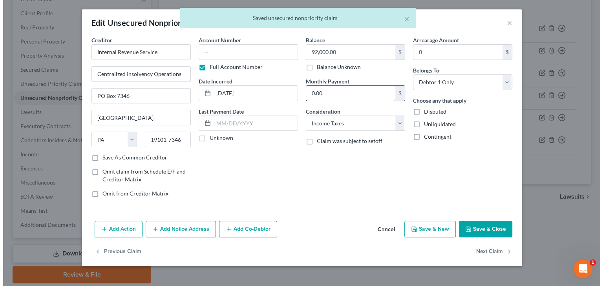
scroll to position [104, 0]
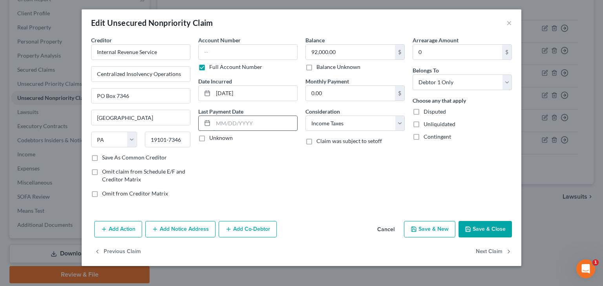
click at [262, 124] on input "text" at bounding box center [255, 123] width 84 height 15
type input "2"
type input "12/31/2019"
click at [474, 224] on button "Save & Close" at bounding box center [484, 229] width 53 height 16
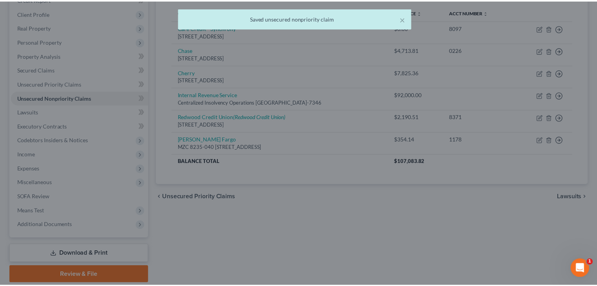
scroll to position [118, 0]
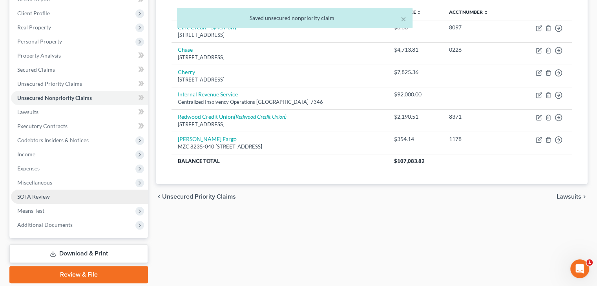
click at [47, 201] on link "SOFA Review" at bounding box center [79, 197] width 137 height 14
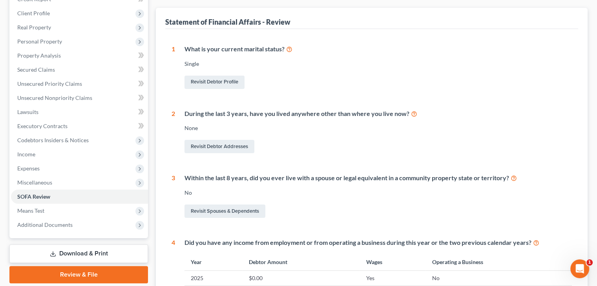
scroll to position [78, 0]
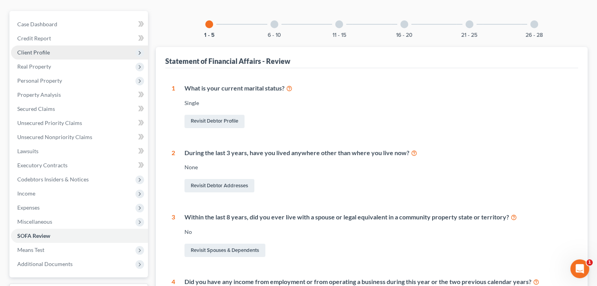
click at [57, 52] on span "Client Profile" at bounding box center [79, 53] width 137 height 14
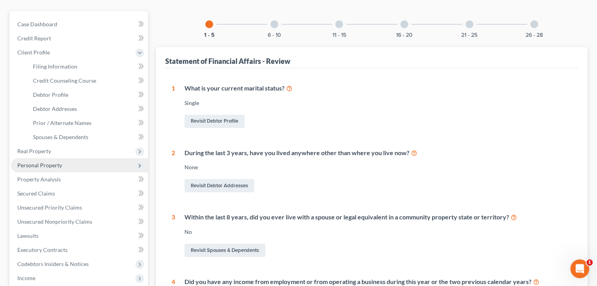
click at [58, 165] on span "Personal Property" at bounding box center [39, 165] width 45 height 7
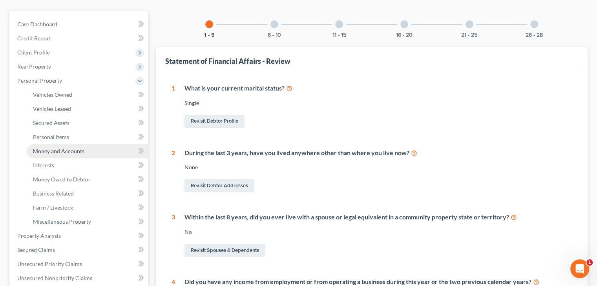
click at [61, 149] on span "Money and Accounts" at bounding box center [58, 151] width 51 height 7
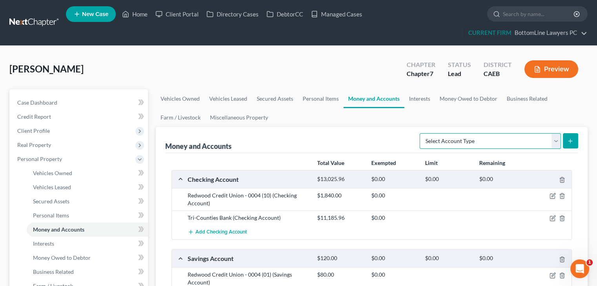
click at [553, 142] on select "Select Account Type Brokerage Cash on Hand Certificates of Deposit Checking Acc…" at bounding box center [489, 141] width 141 height 16
select select "other"
click at [421, 133] on select "Select Account Type Brokerage Cash on Hand Certificates of Deposit Checking Acc…" at bounding box center [489, 141] width 141 height 16
click at [571, 141] on icon "submit" at bounding box center [570, 141] width 6 height 6
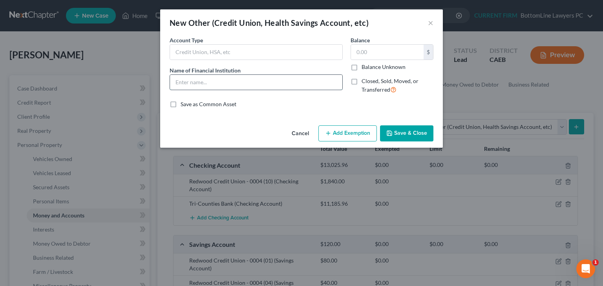
click at [267, 82] on input "text" at bounding box center [256, 82] width 172 height 15
type input "Venmo"
click at [417, 133] on button "Save & Close" at bounding box center [406, 134] width 53 height 16
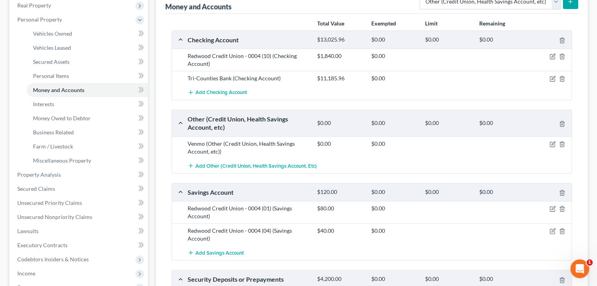
scroll to position [196, 0]
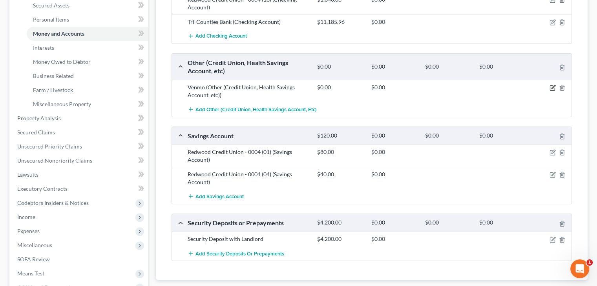
click at [552, 89] on icon "button" at bounding box center [552, 88] width 5 height 5
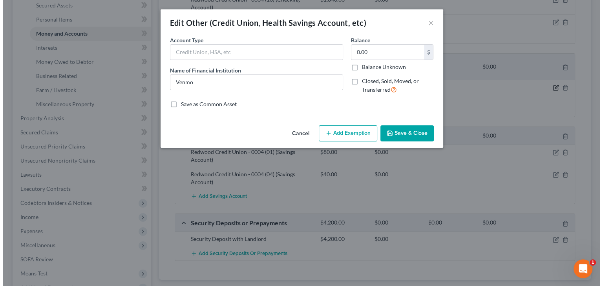
scroll to position [182, 0]
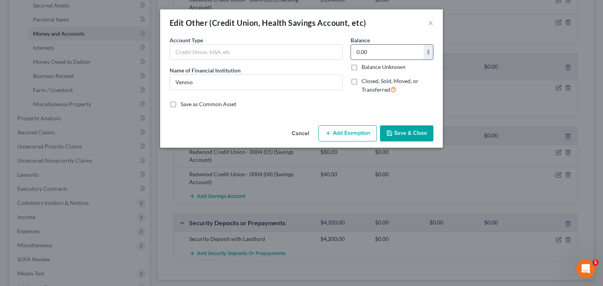
click at [377, 54] on input "0.00" at bounding box center [387, 52] width 73 height 15
type input "500"
drag, startPoint x: 378, startPoint y: 48, endPoint x: 355, endPoint y: 53, distance: 24.0
click at [355, 53] on input "500" at bounding box center [387, 52] width 73 height 15
click at [239, 86] on input "Venmo" at bounding box center [256, 82] width 172 height 15
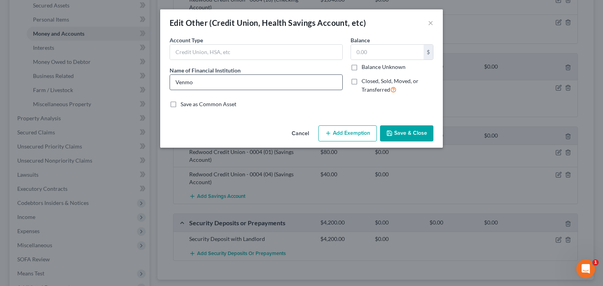
paste input "500"
type input "Venmo 500"
drag, startPoint x: 237, startPoint y: 84, endPoint x: 74, endPoint y: 111, distance: 165.1
click at [74, 111] on div "Edit Other (Credit Union, Health Savings Account, etc) × An exemption set must …" at bounding box center [301, 143] width 603 height 286
click at [303, 135] on button "Cancel" at bounding box center [300, 134] width 30 height 16
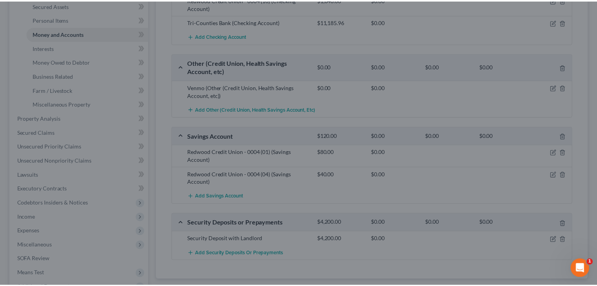
scroll to position [196, 0]
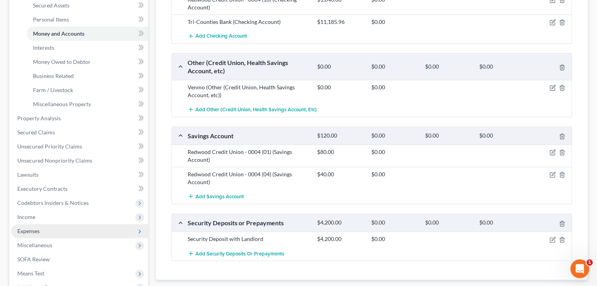
click at [52, 233] on span "Expenses" at bounding box center [79, 231] width 137 height 14
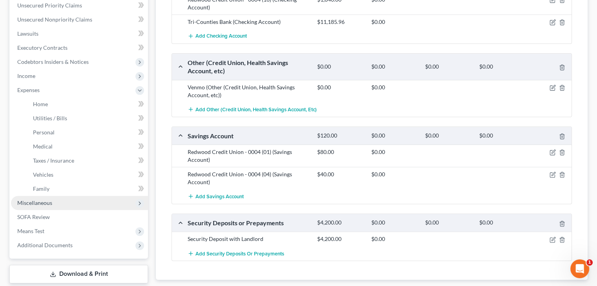
click at [47, 207] on span "Miscellaneous" at bounding box center [79, 203] width 137 height 14
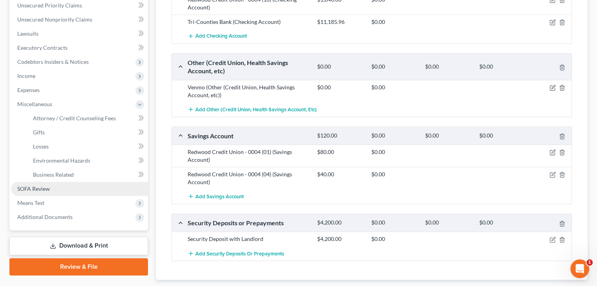
click at [51, 190] on link "SOFA Review" at bounding box center [79, 189] width 137 height 14
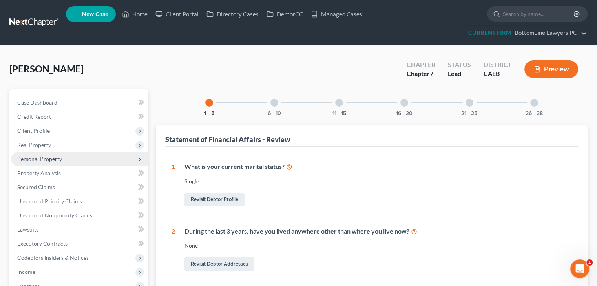
click at [48, 160] on span "Personal Property" at bounding box center [39, 159] width 45 height 7
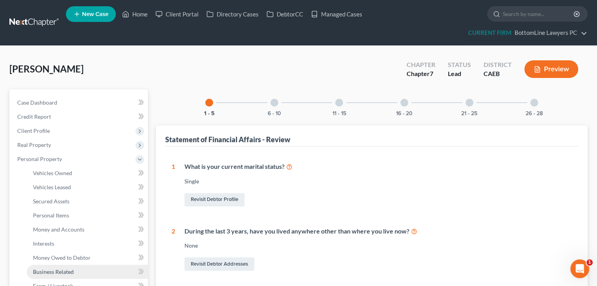
click at [44, 272] on span "Business Related" at bounding box center [53, 272] width 41 height 7
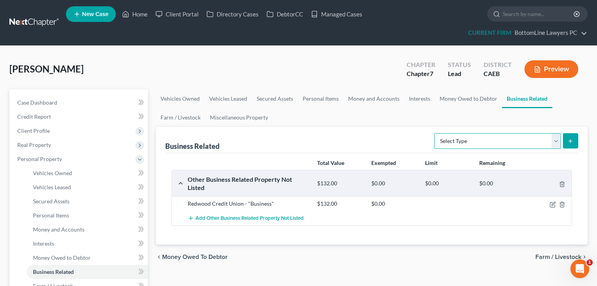
click at [556, 142] on select "Select Type Customer Lists Franchises Inventory Licenses Machinery Office Equip…" at bounding box center [497, 141] width 127 height 16
select select "other_business_related_property_not_listed"
click at [434, 133] on select "Select Type Customer Lists Franchises Inventory Licenses Machinery Office Equip…" at bounding box center [497, 141] width 127 height 16
click at [572, 137] on button "submit" at bounding box center [570, 140] width 15 height 15
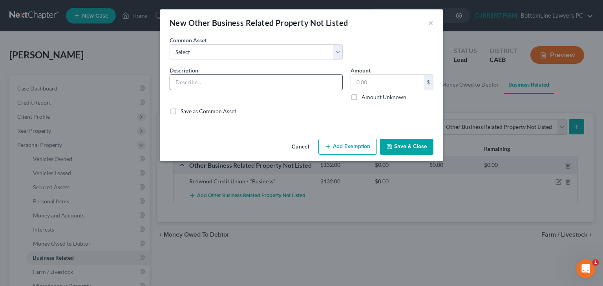
click at [263, 80] on input "text" at bounding box center [256, 82] width 172 height 15
paste input "Venmo 500"
click at [195, 80] on input "Venmo 500" at bounding box center [256, 82] width 172 height 15
type input "Venmo (Unimaginable Happiness)"
click at [405, 146] on button "Save & Close" at bounding box center [406, 147] width 53 height 16
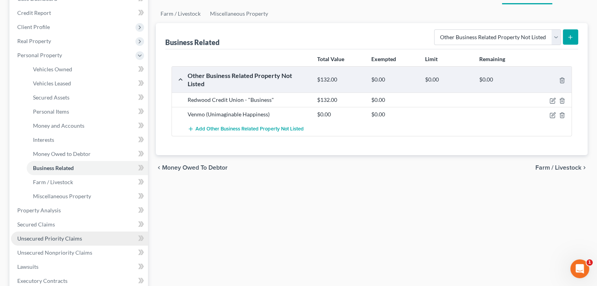
scroll to position [118, 0]
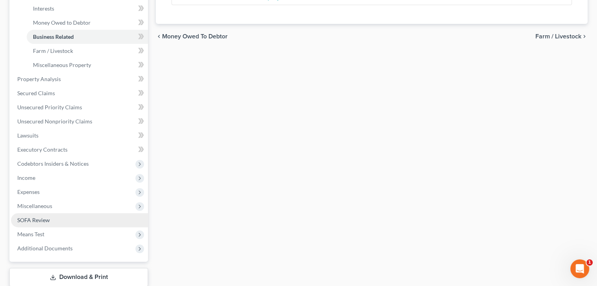
click at [49, 224] on link "SOFA Review" at bounding box center [79, 220] width 137 height 14
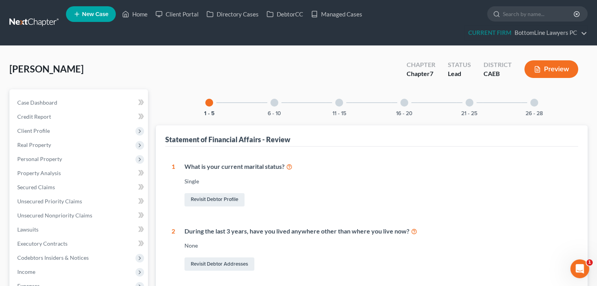
click at [275, 106] on div "6 - 10" at bounding box center [274, 102] width 27 height 27
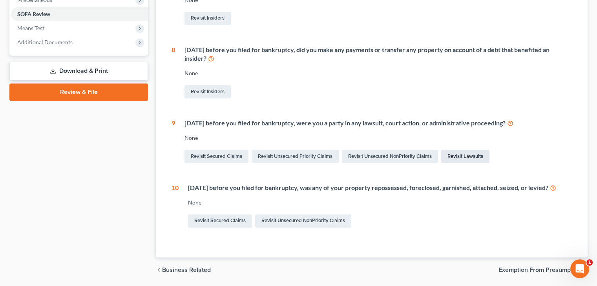
scroll to position [357, 0]
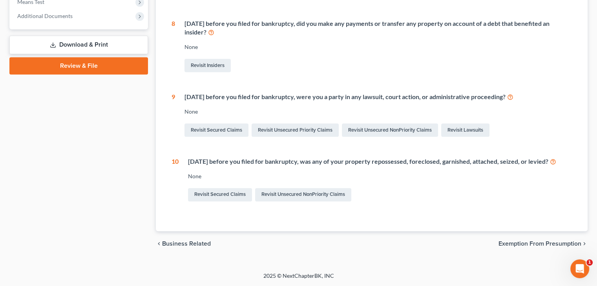
click at [168, 135] on div "1 What is your current marital status? Single Revisit Debtor Profile 2 During t…" at bounding box center [371, 26] width 413 height 412
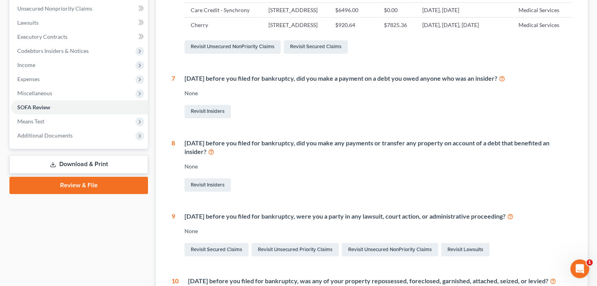
scroll to position [201, 0]
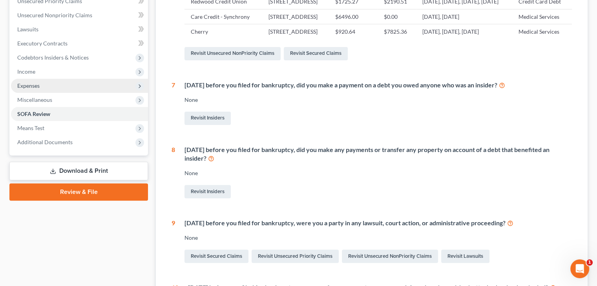
click at [49, 84] on span "Expenses" at bounding box center [79, 86] width 137 height 14
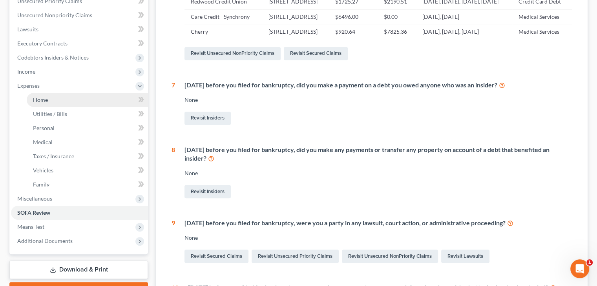
click at [67, 98] on link "Home" at bounding box center [87, 100] width 121 height 14
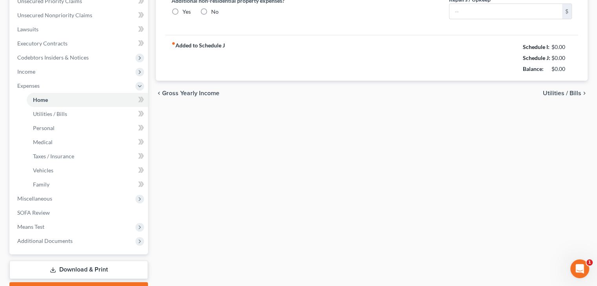
type input "2,300.00"
type input "0.00"
radio input "true"
type input "0.00"
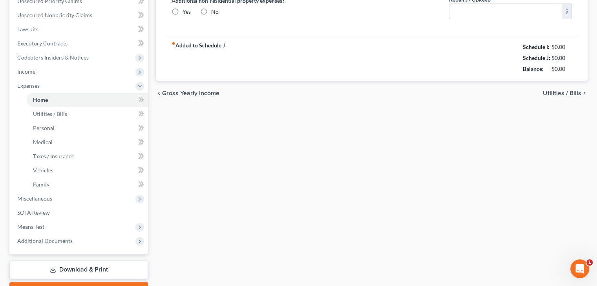
type input "0.00"
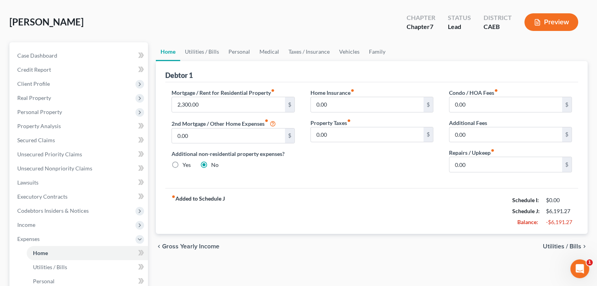
scroll to position [47, 0]
click at [206, 50] on link "Utilities / Bills" at bounding box center [202, 52] width 44 height 19
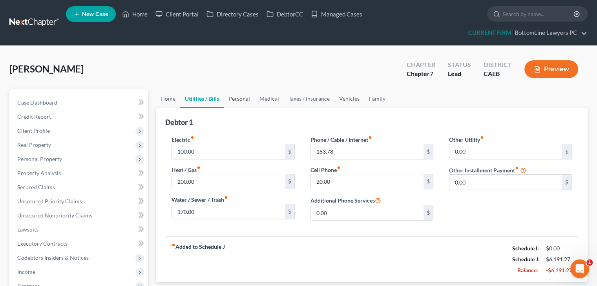
click at [247, 100] on link "Personal" at bounding box center [239, 98] width 31 height 19
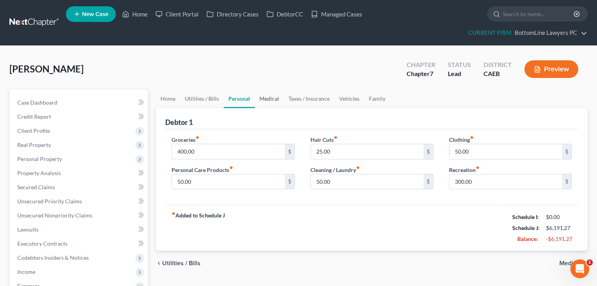
click at [266, 98] on link "Medical" at bounding box center [269, 98] width 29 height 19
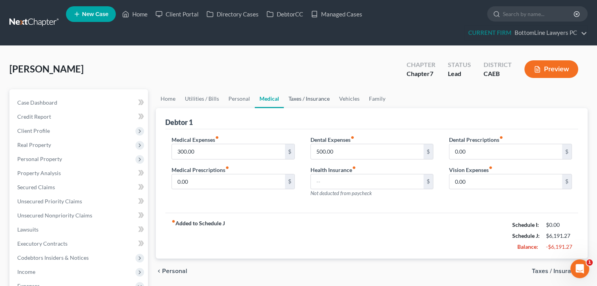
click at [308, 99] on link "Taxes / Insurance" at bounding box center [309, 98] width 51 height 19
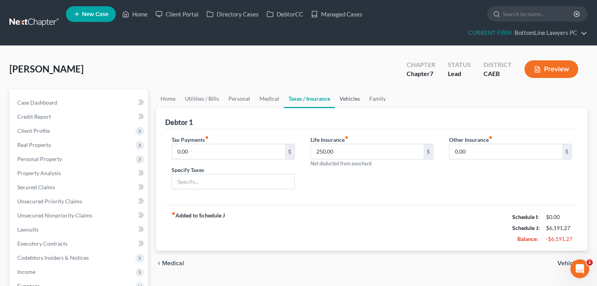
click at [355, 99] on link "Vehicles" at bounding box center [350, 98] width 30 height 19
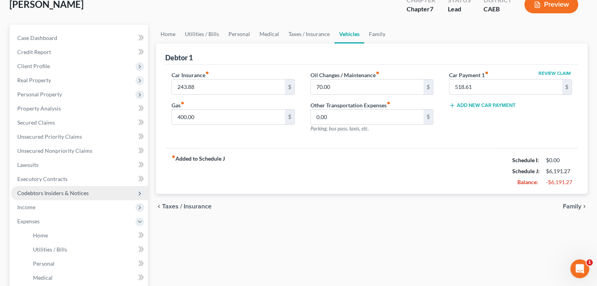
scroll to position [78, 0]
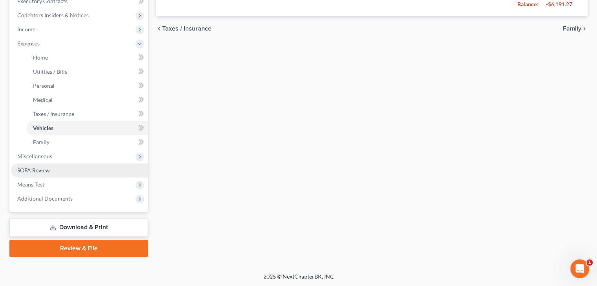
click at [49, 173] on span "SOFA Review" at bounding box center [33, 170] width 33 height 7
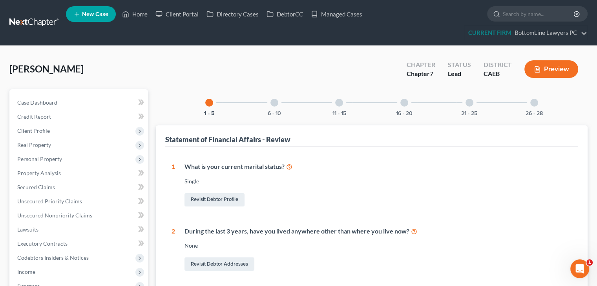
click at [340, 103] on div at bounding box center [339, 103] width 8 height 8
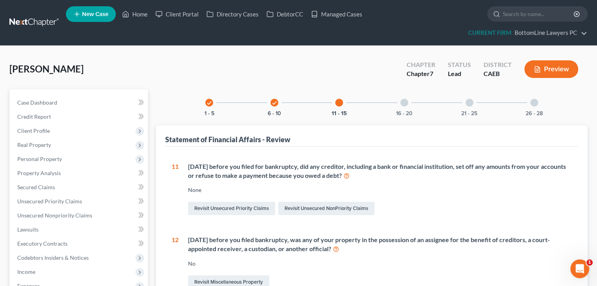
click at [406, 102] on div at bounding box center [404, 103] width 8 height 8
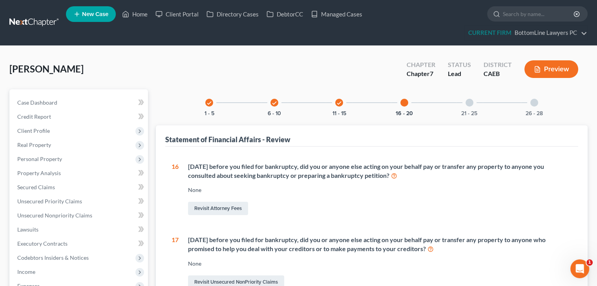
click at [476, 101] on div "21 - 25" at bounding box center [469, 102] width 27 height 27
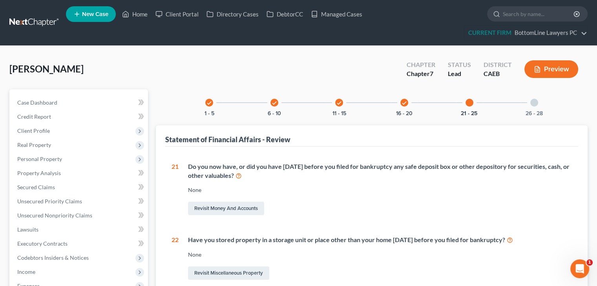
click at [539, 107] on div "26 - 28" at bounding box center [534, 102] width 27 height 27
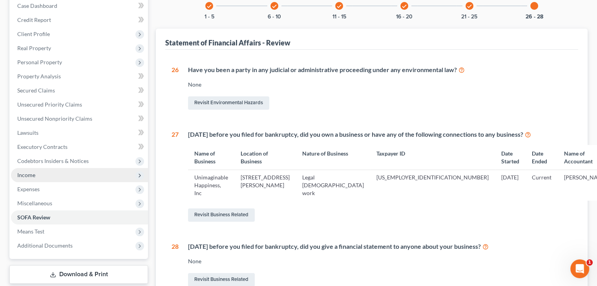
scroll to position [95, 0]
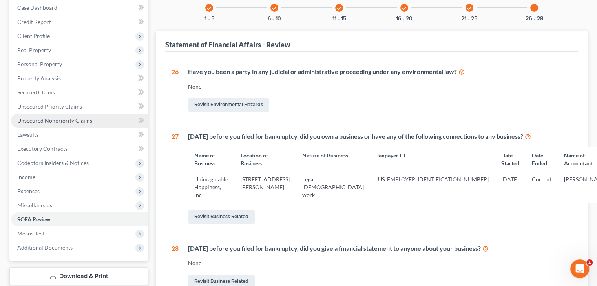
click at [51, 119] on span "Unsecured Nonpriority Claims" at bounding box center [54, 120] width 75 height 7
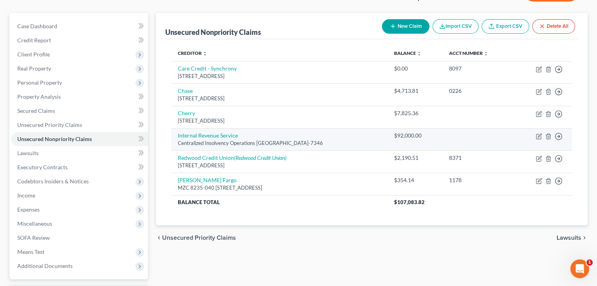
scroll to position [78, 0]
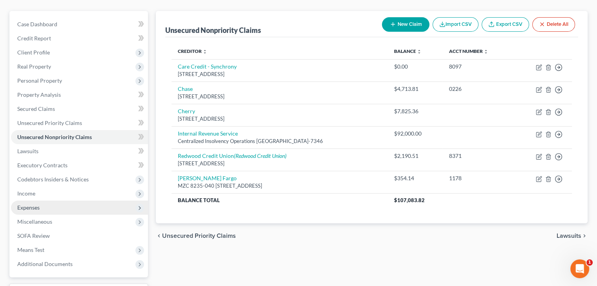
click at [41, 206] on span "Expenses" at bounding box center [79, 208] width 137 height 14
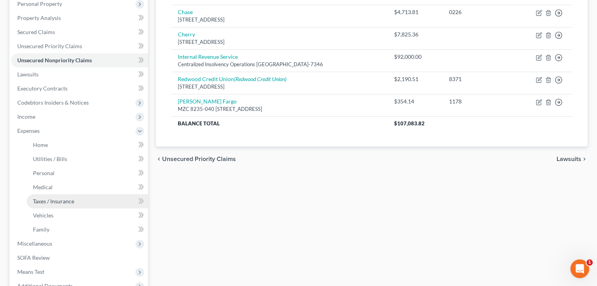
scroll to position [157, 0]
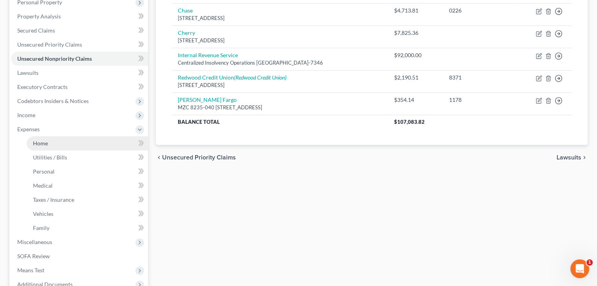
click at [50, 141] on link "Home" at bounding box center [87, 144] width 121 height 14
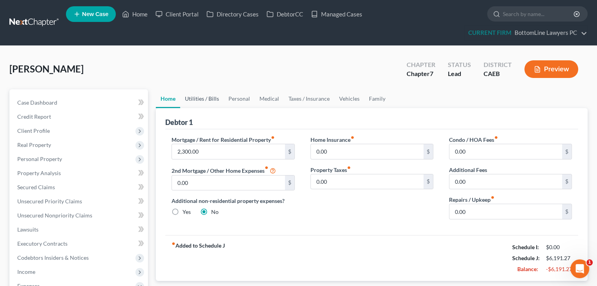
click at [208, 99] on link "Utilities / Bills" at bounding box center [202, 98] width 44 height 19
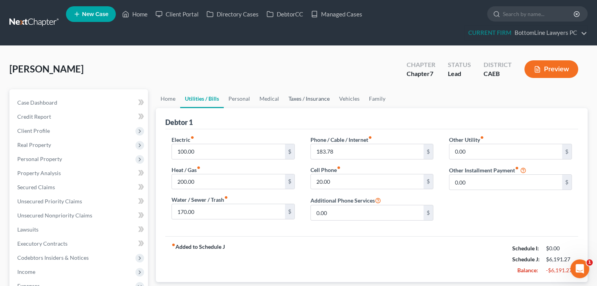
scroll to position [39, 0]
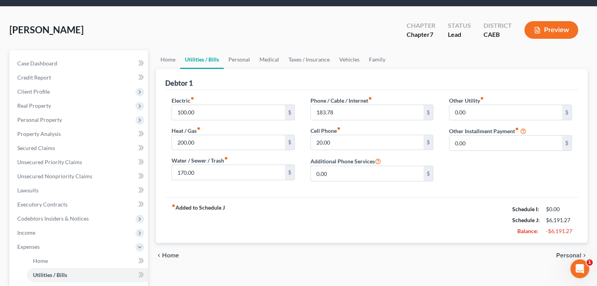
drag, startPoint x: 181, startPoint y: 33, endPoint x: 272, endPoint y: 42, distance: 91.5
click at [181, 33] on div "Haun, Heidi Upgraded Chapter Chapter 7 Status Lead District CAEB Preview" at bounding box center [298, 33] width 578 height 34
click at [239, 61] on link "Personal" at bounding box center [239, 59] width 31 height 19
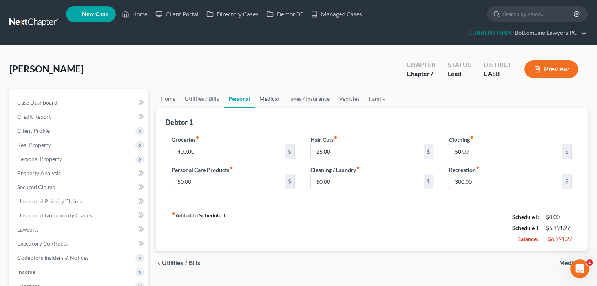
click at [277, 96] on link "Medical" at bounding box center [269, 98] width 29 height 19
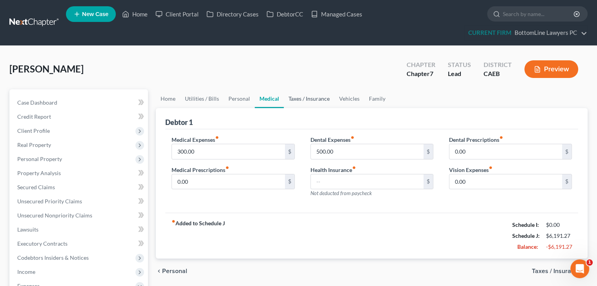
drag, startPoint x: 310, startPoint y: 96, endPoint x: 368, endPoint y: 84, distance: 58.4
click at [310, 96] on link "Taxes / Insurance" at bounding box center [309, 98] width 51 height 19
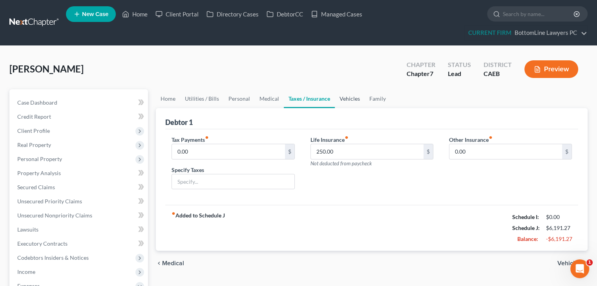
click at [351, 99] on link "Vehicles" at bounding box center [350, 98] width 30 height 19
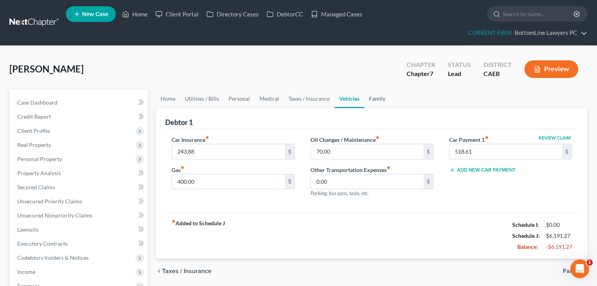
click at [373, 98] on link "Family" at bounding box center [377, 98] width 26 height 19
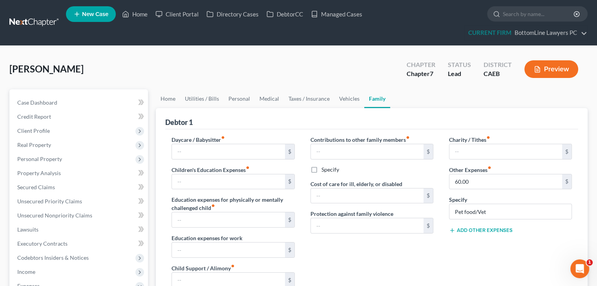
click at [355, 77] on div "Haun, Heidi Upgraded Chapter Chapter 7 Status Lead District CAEB Preview" at bounding box center [298, 72] width 578 height 34
